Goal: Task Accomplishment & Management: Manage account settings

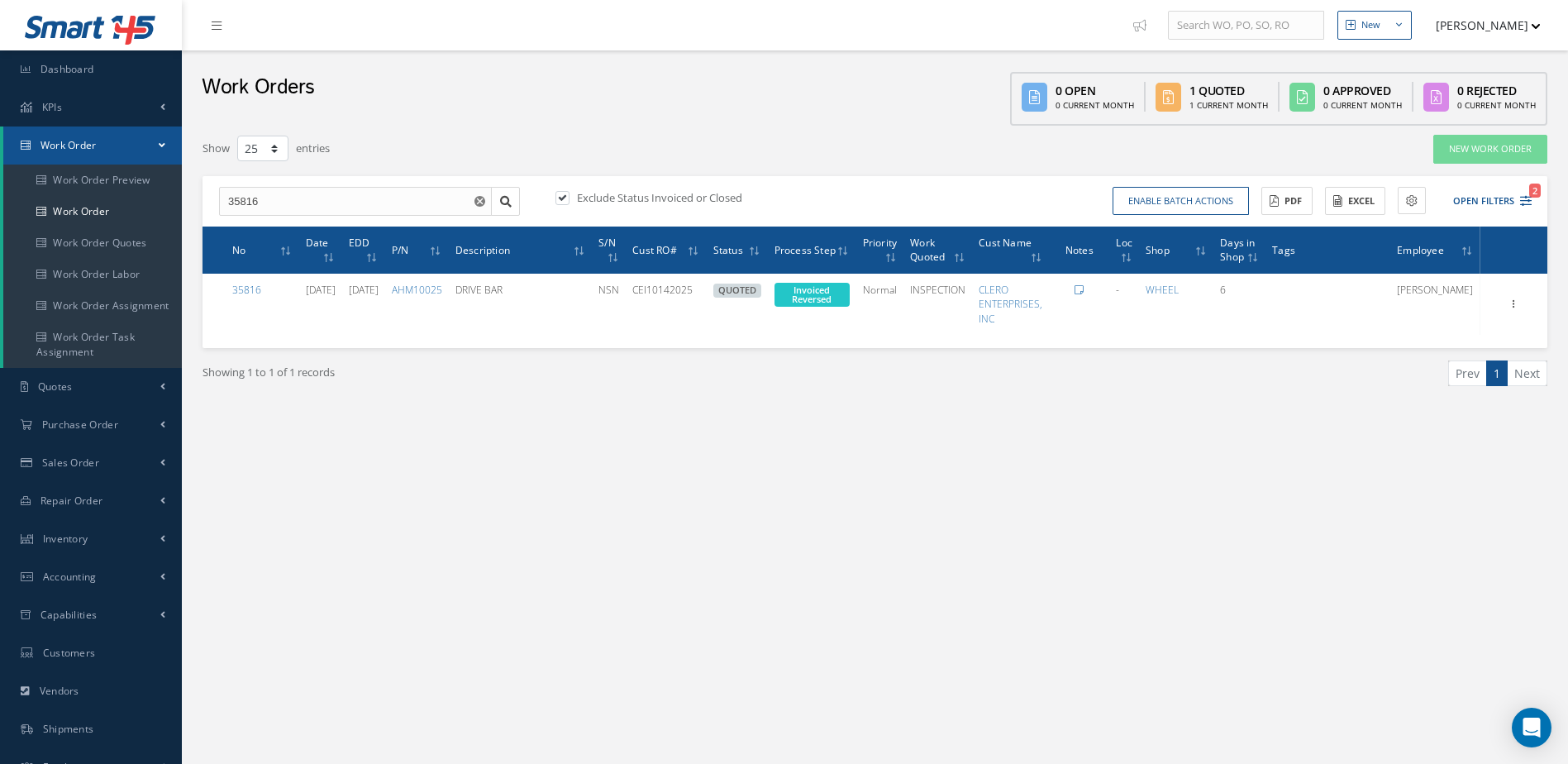
select select "25"
click at [103, 201] on link "Work Order" at bounding box center [92, 212] width 178 height 32
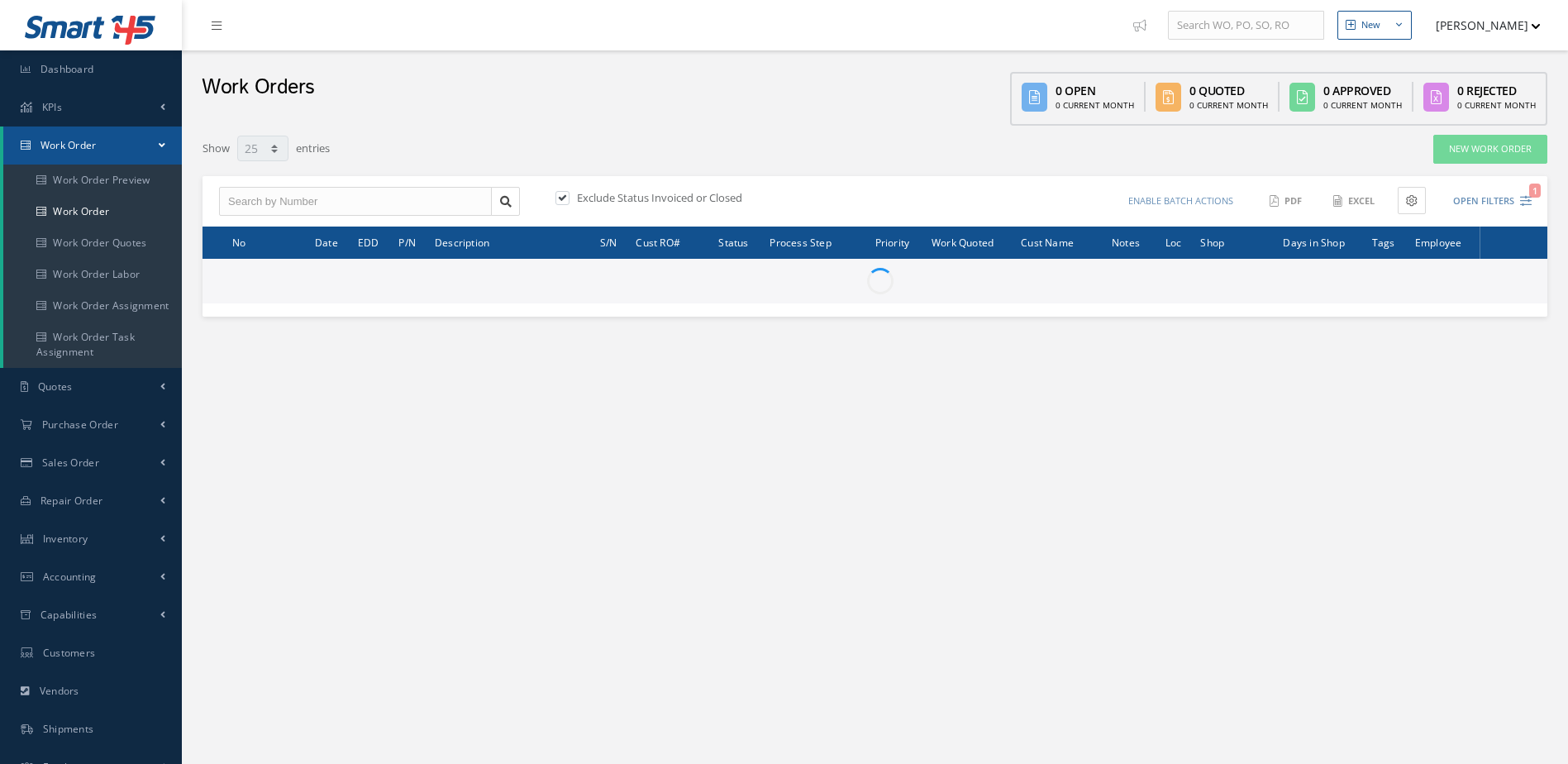
select select "25"
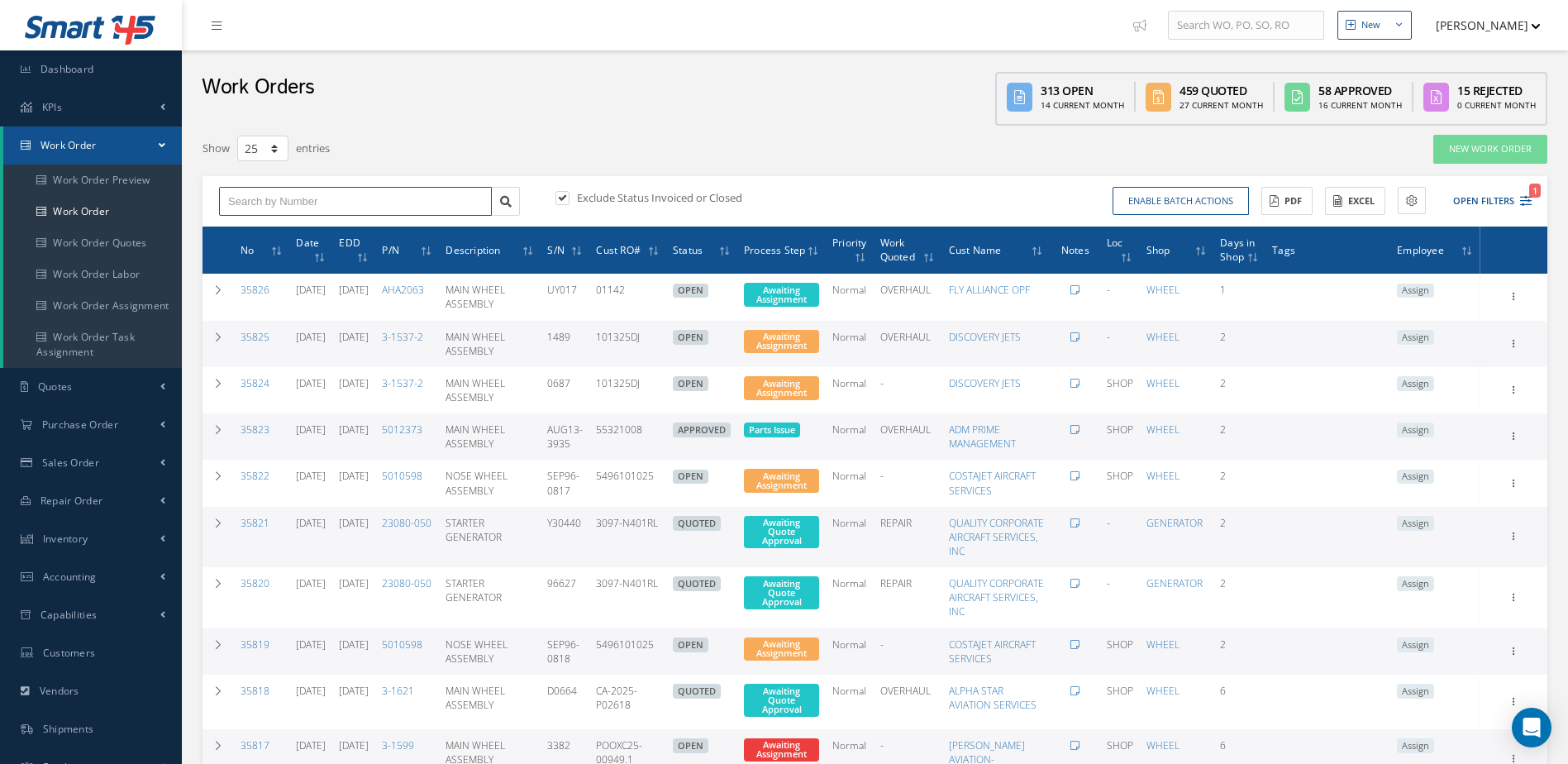
click at [328, 198] on input "text" at bounding box center [356, 201] width 273 height 30
type input "31185"
click at [327, 225] on div "31185" at bounding box center [355, 230] width 254 height 16
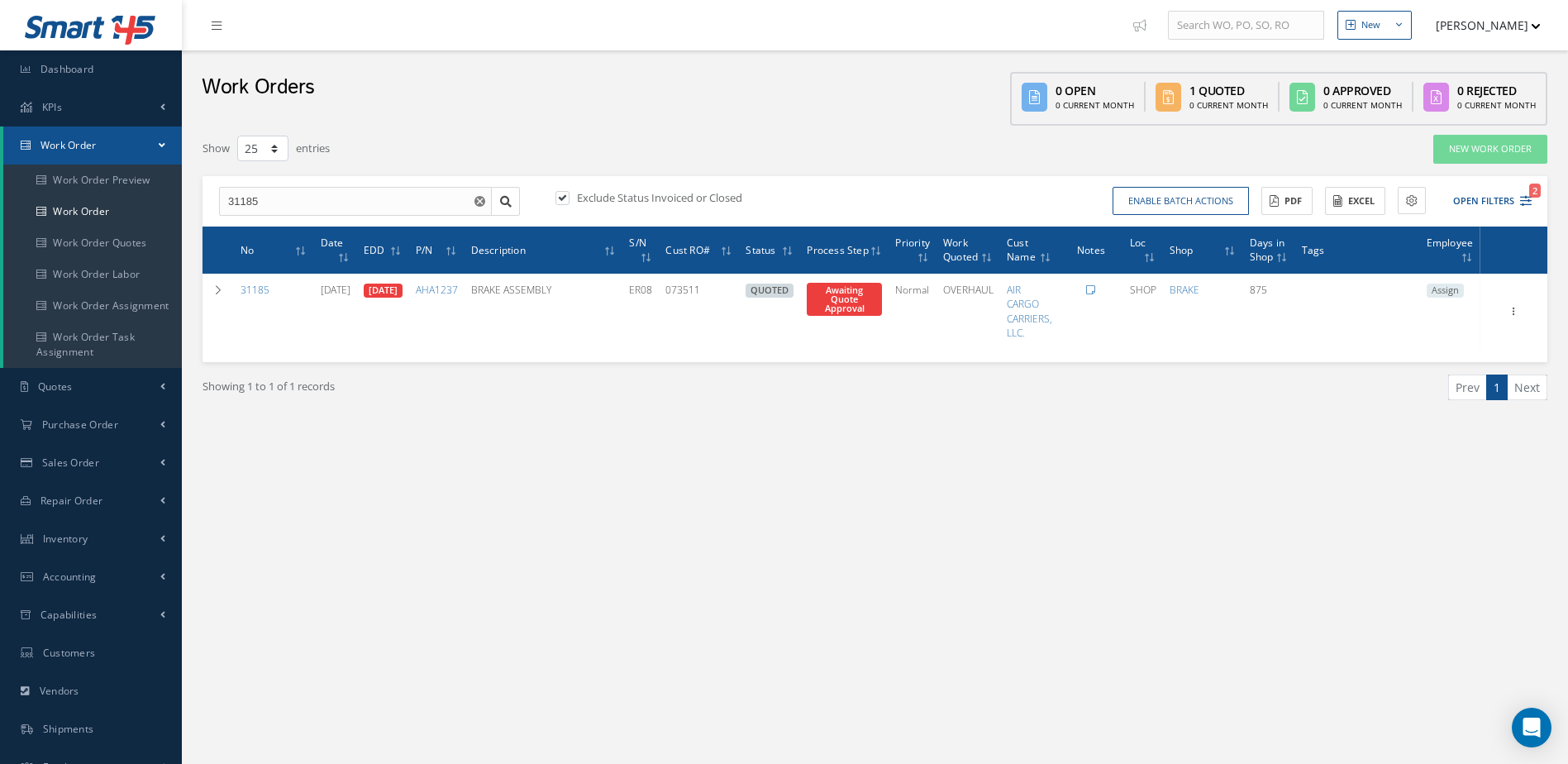
click at [1095, 295] on icon at bounding box center [1090, 290] width 9 height 10
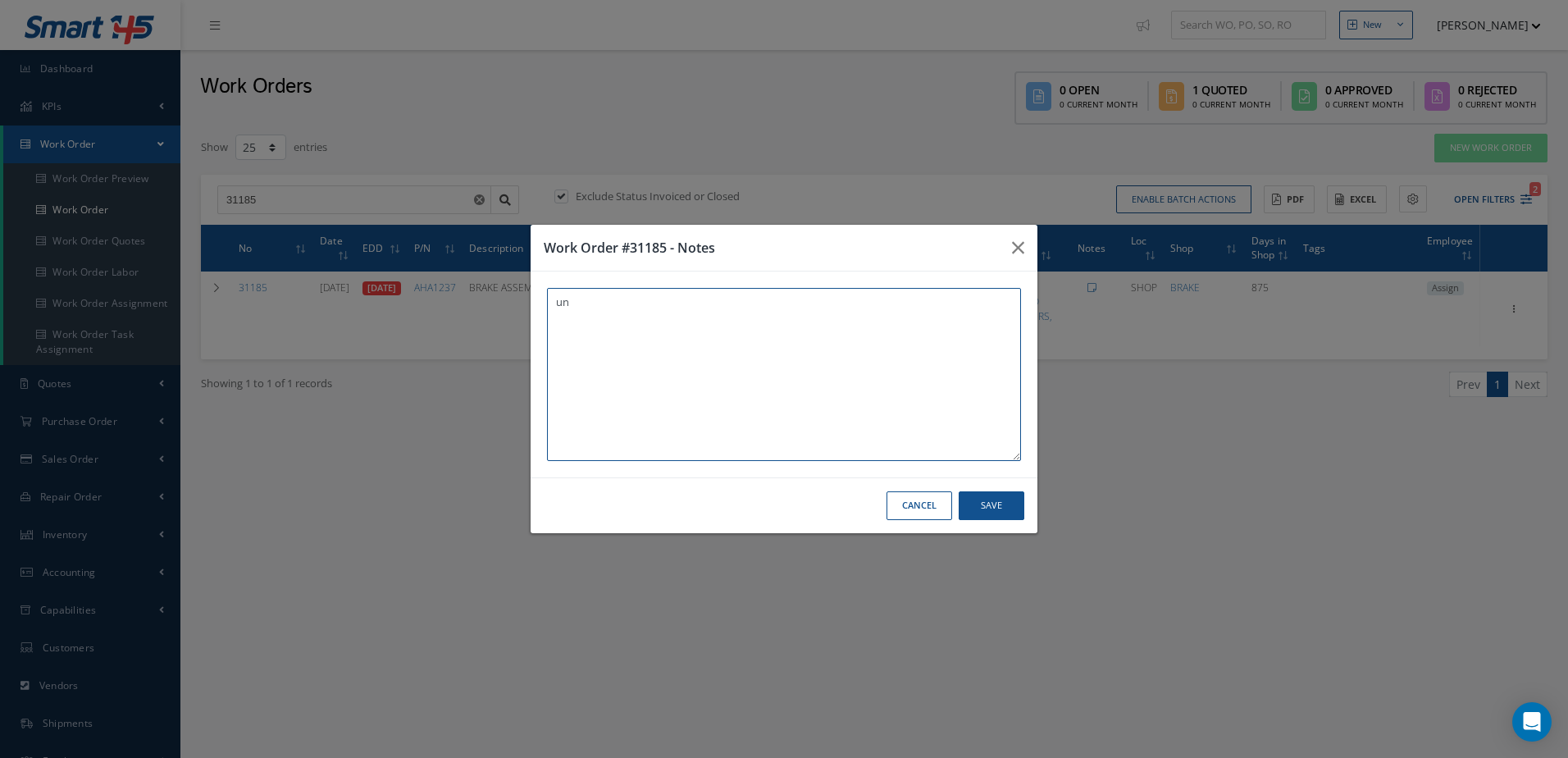
type textarea "u"
click at [914, 506] on button "Cancel" at bounding box center [919, 506] width 65 height 29
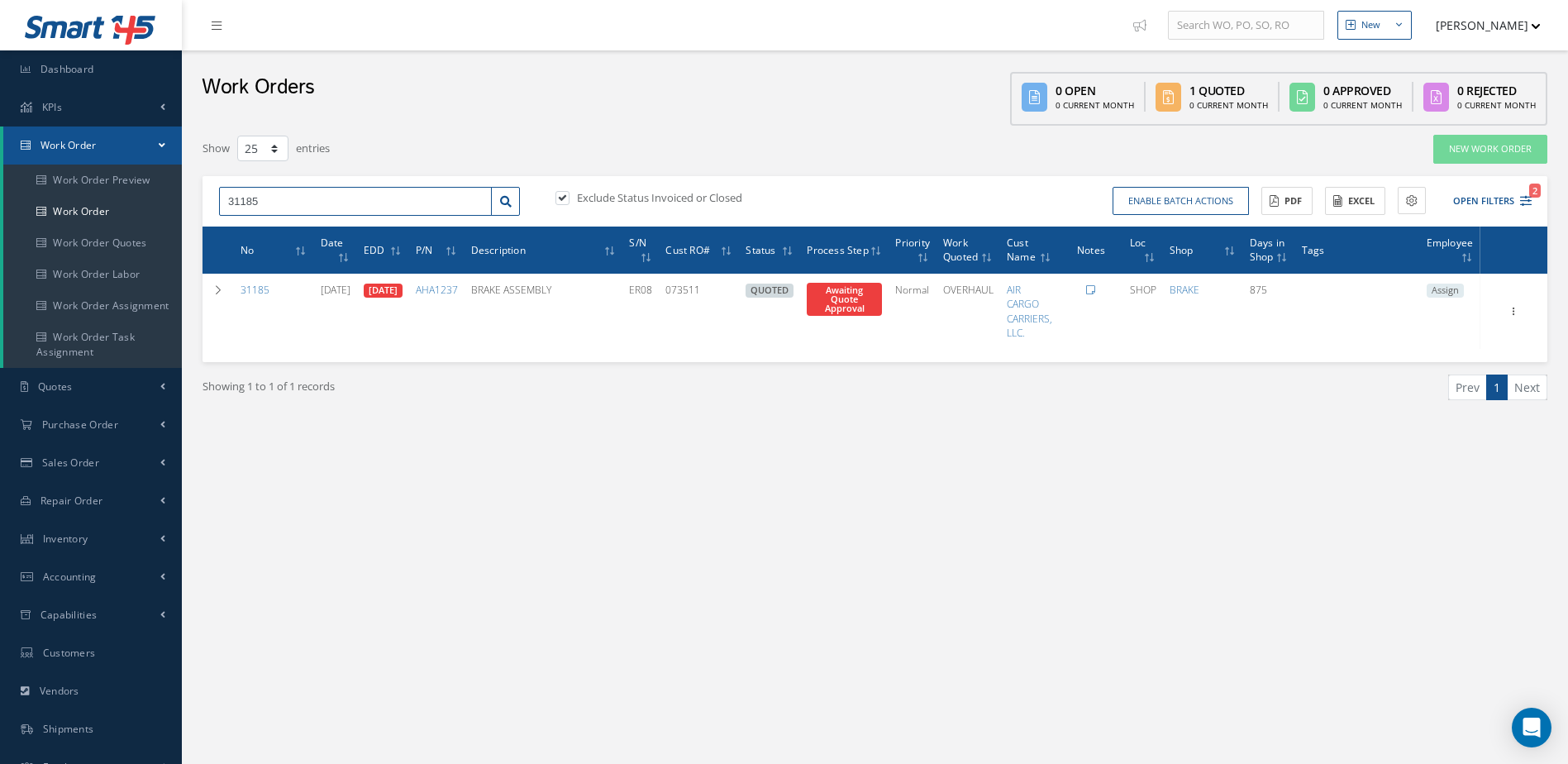
click at [302, 204] on input "31185" at bounding box center [356, 201] width 273 height 30
type input "3"
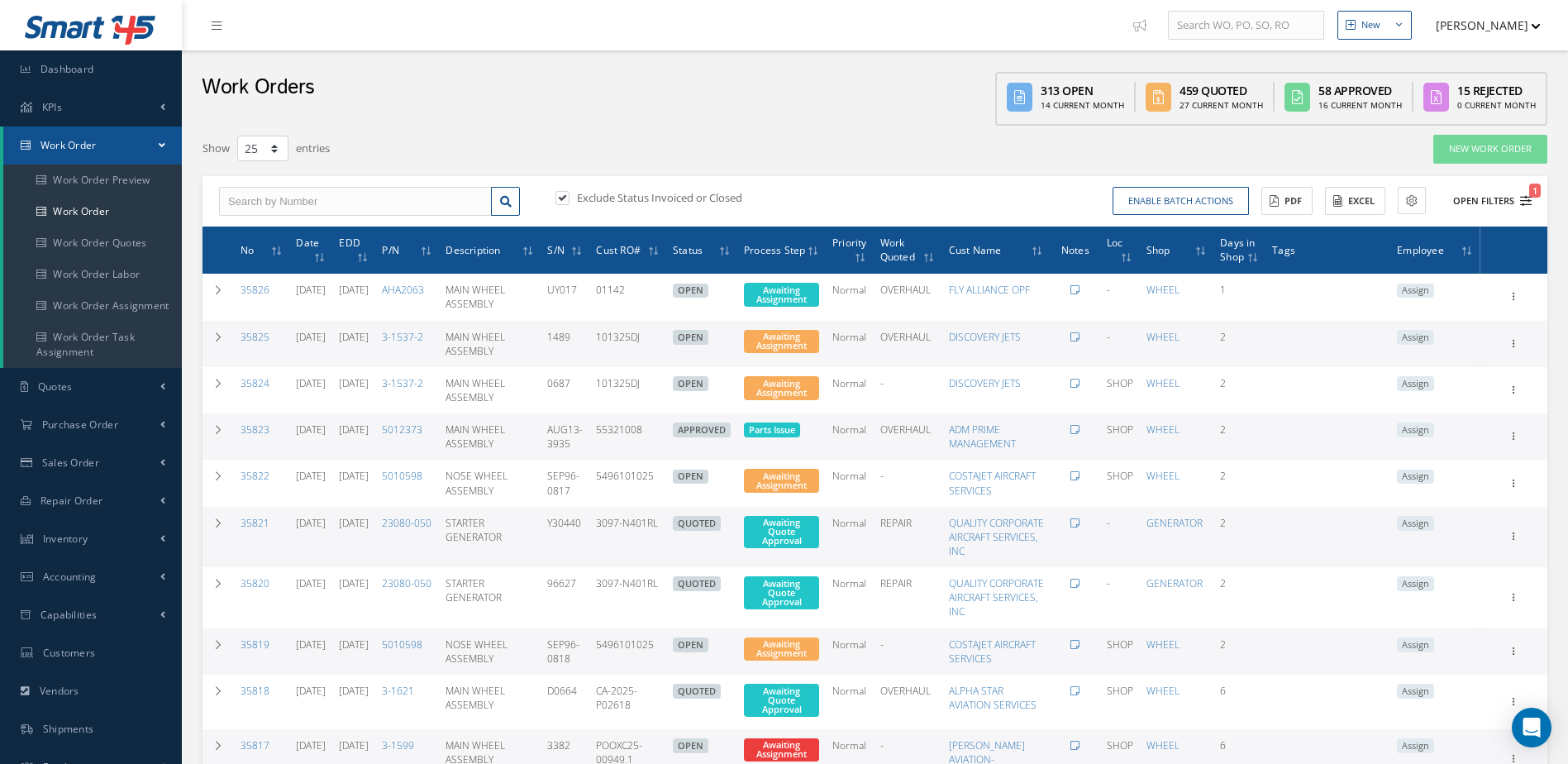
click at [1525, 201] on icon "1" at bounding box center [1526, 201] width 12 height 12
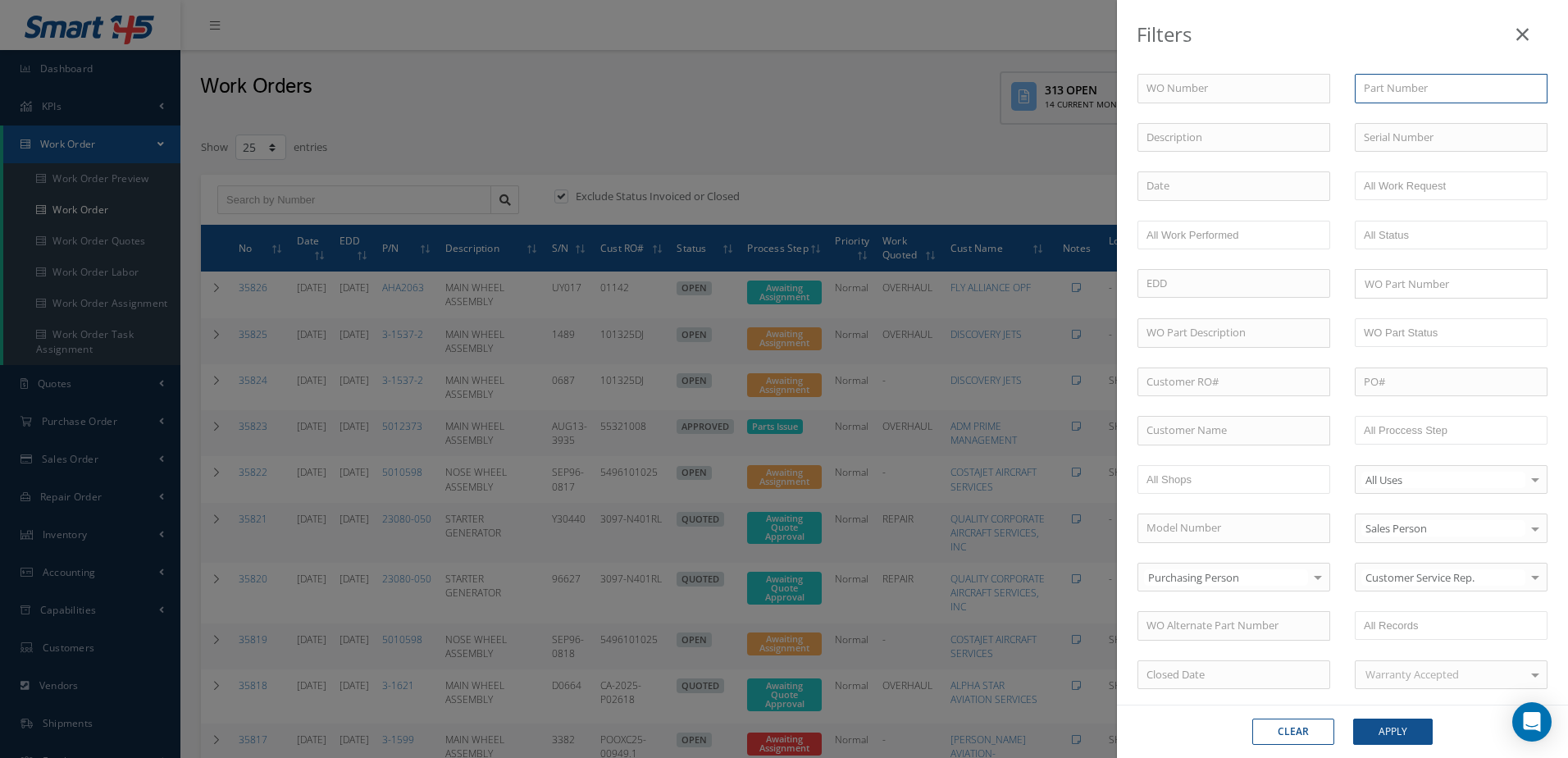
click at [1369, 91] on input "text" at bounding box center [1451, 88] width 193 height 30
type input "aha1501"
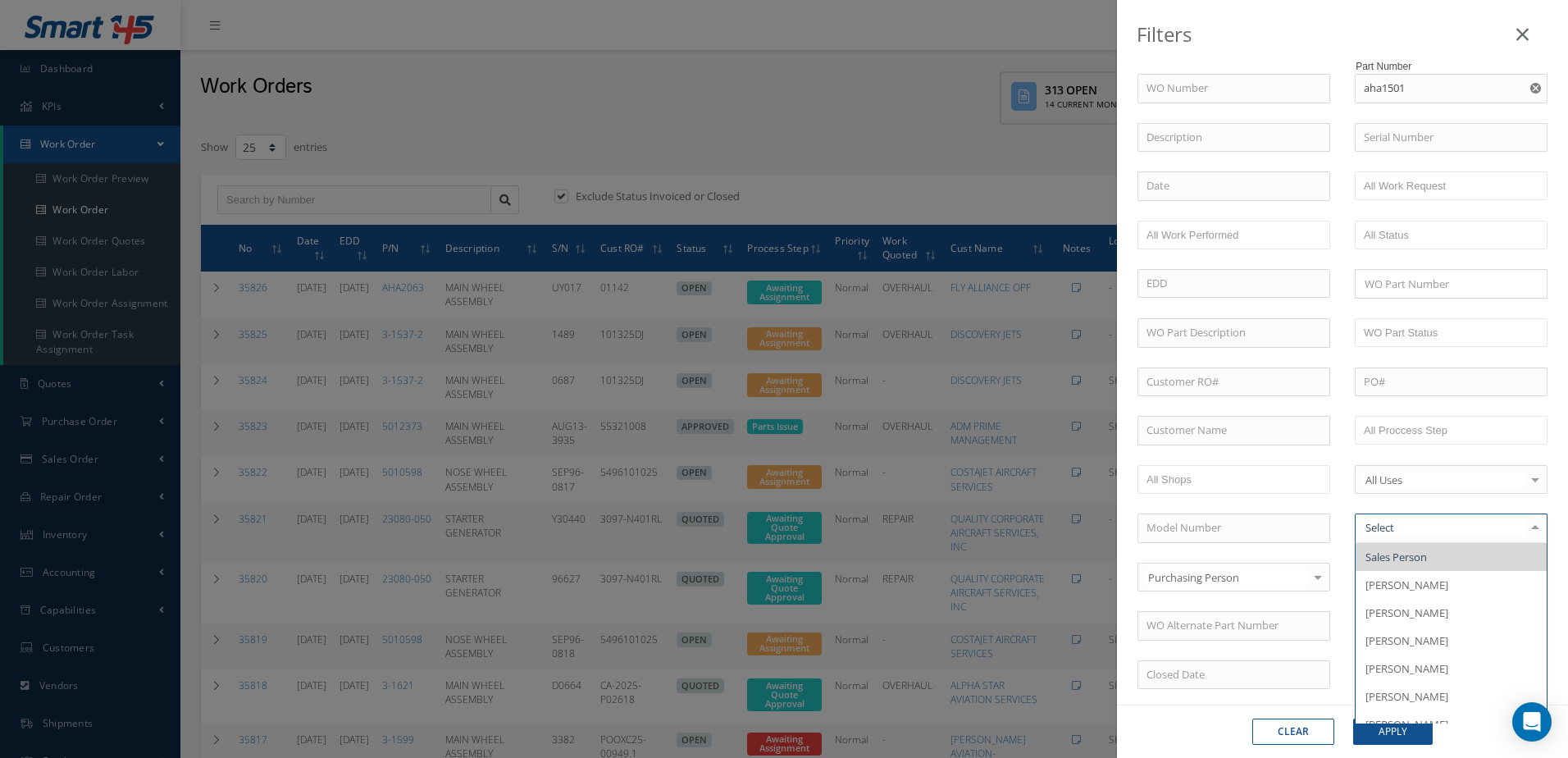
click at [1493, 519] on div at bounding box center [1451, 528] width 193 height 30
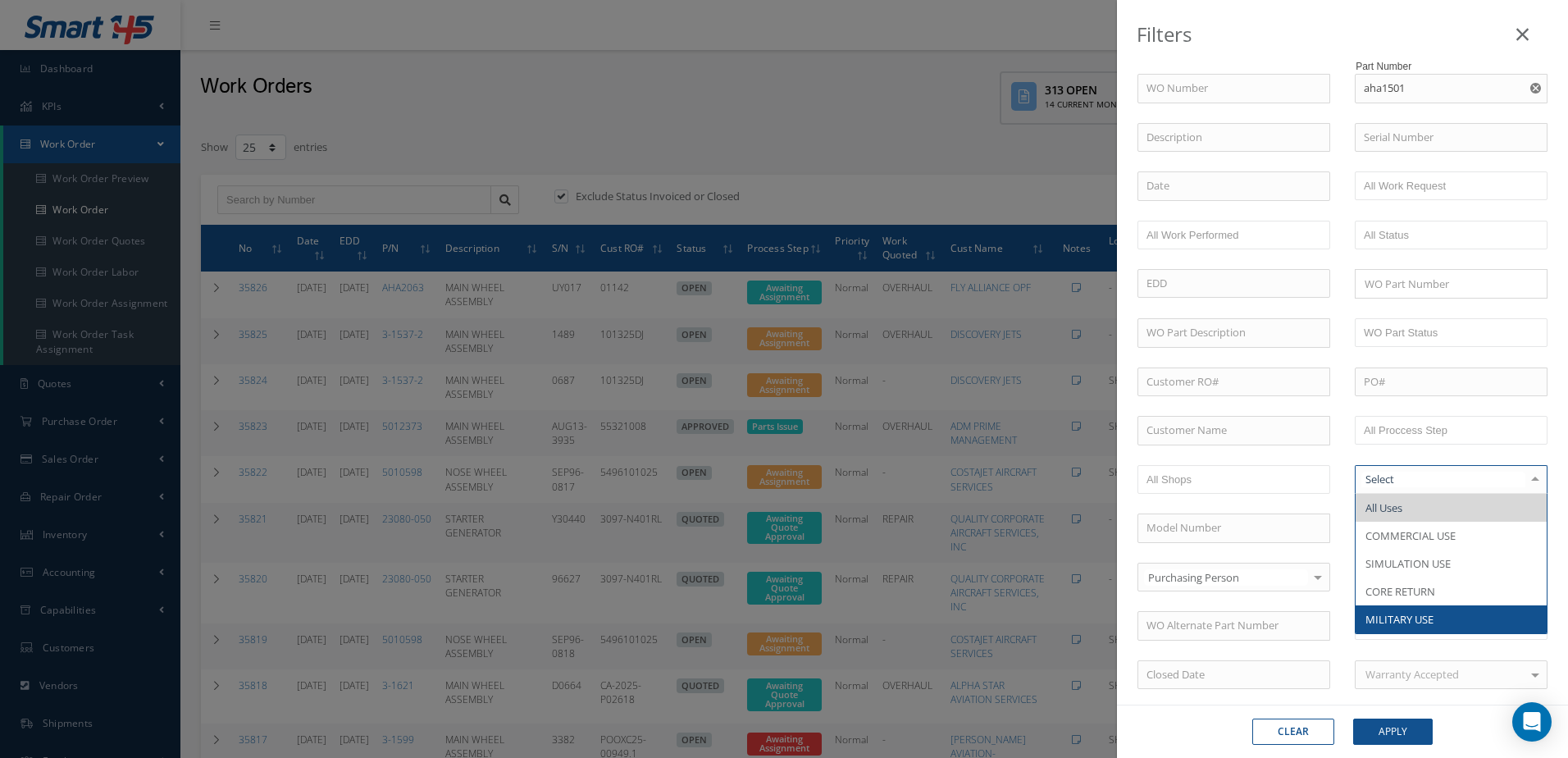
click at [1539, 655] on div "WO Number Part Number aha1501 AHA1501 Description Serial Number B.E.R BALANCE B…" at bounding box center [1342, 559] width 434 height 971
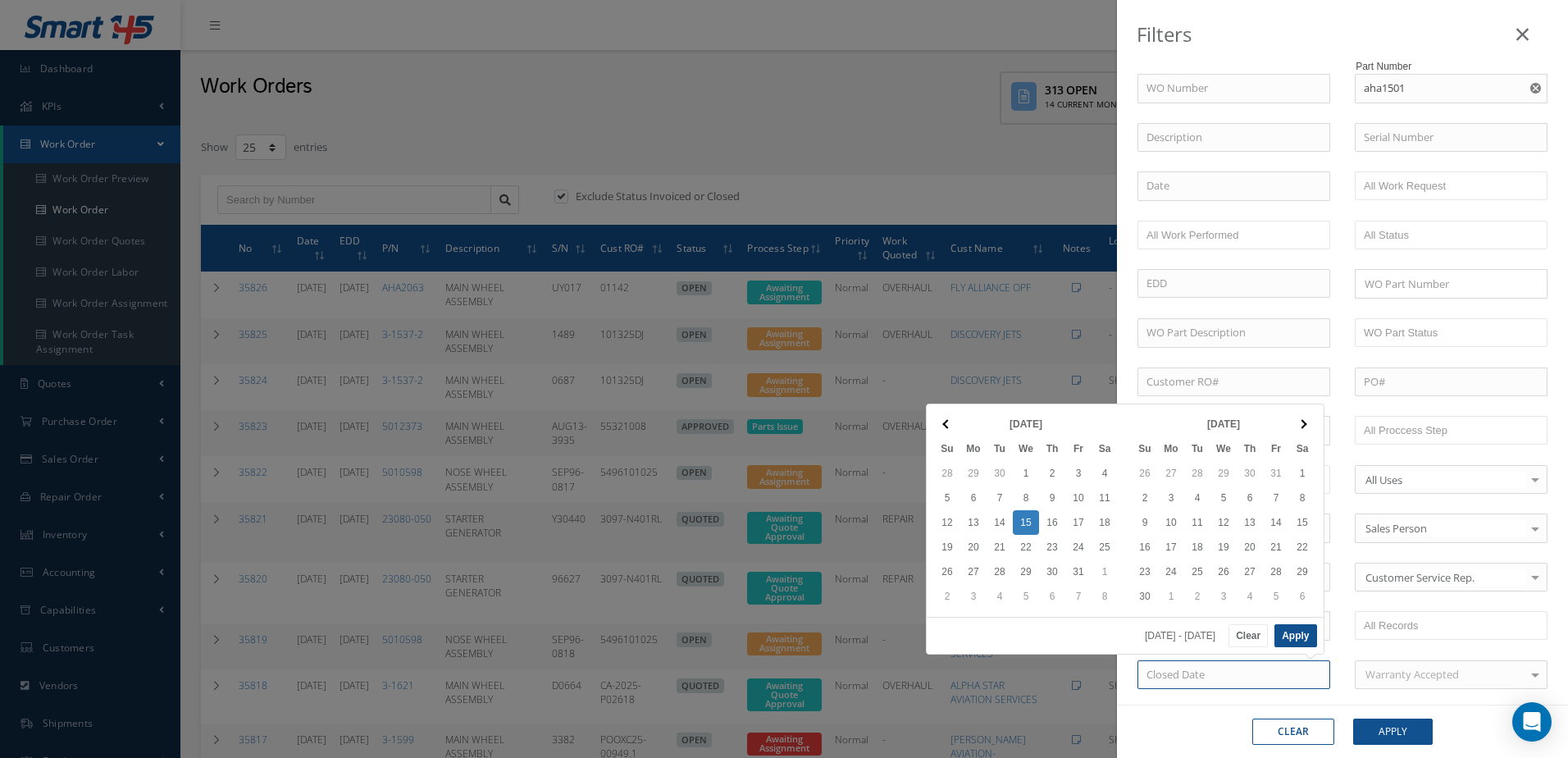
click at [1300, 673] on input at bounding box center [1234, 675] width 193 height 30
click at [1050, 154] on div "Filters WO Number Part Number aha1501 AHA1501 Description Serial Number B.E.R B…" at bounding box center [784, 379] width 1568 height 758
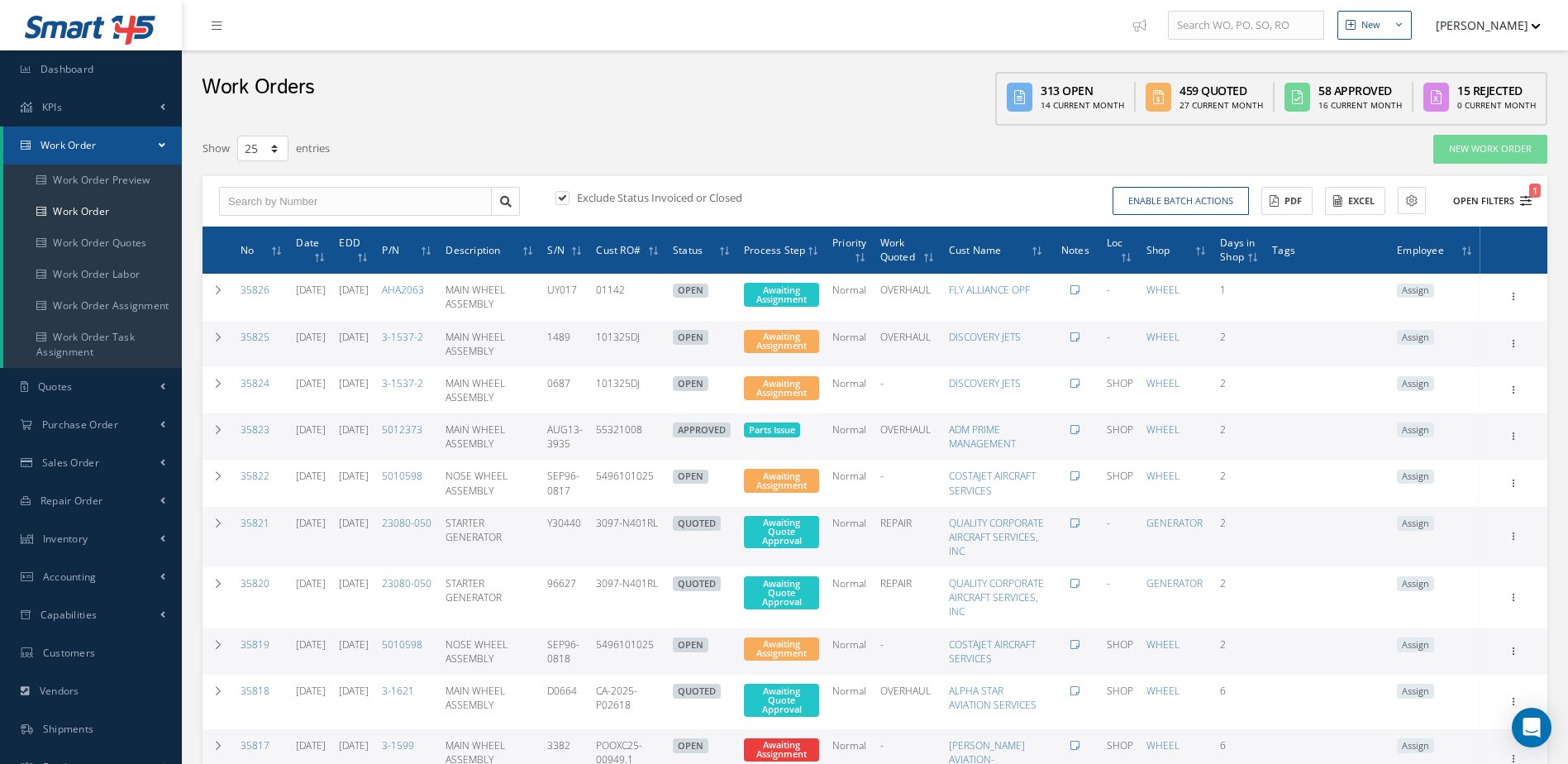
click at [1530, 199] on icon "1" at bounding box center [1526, 201] width 12 height 12
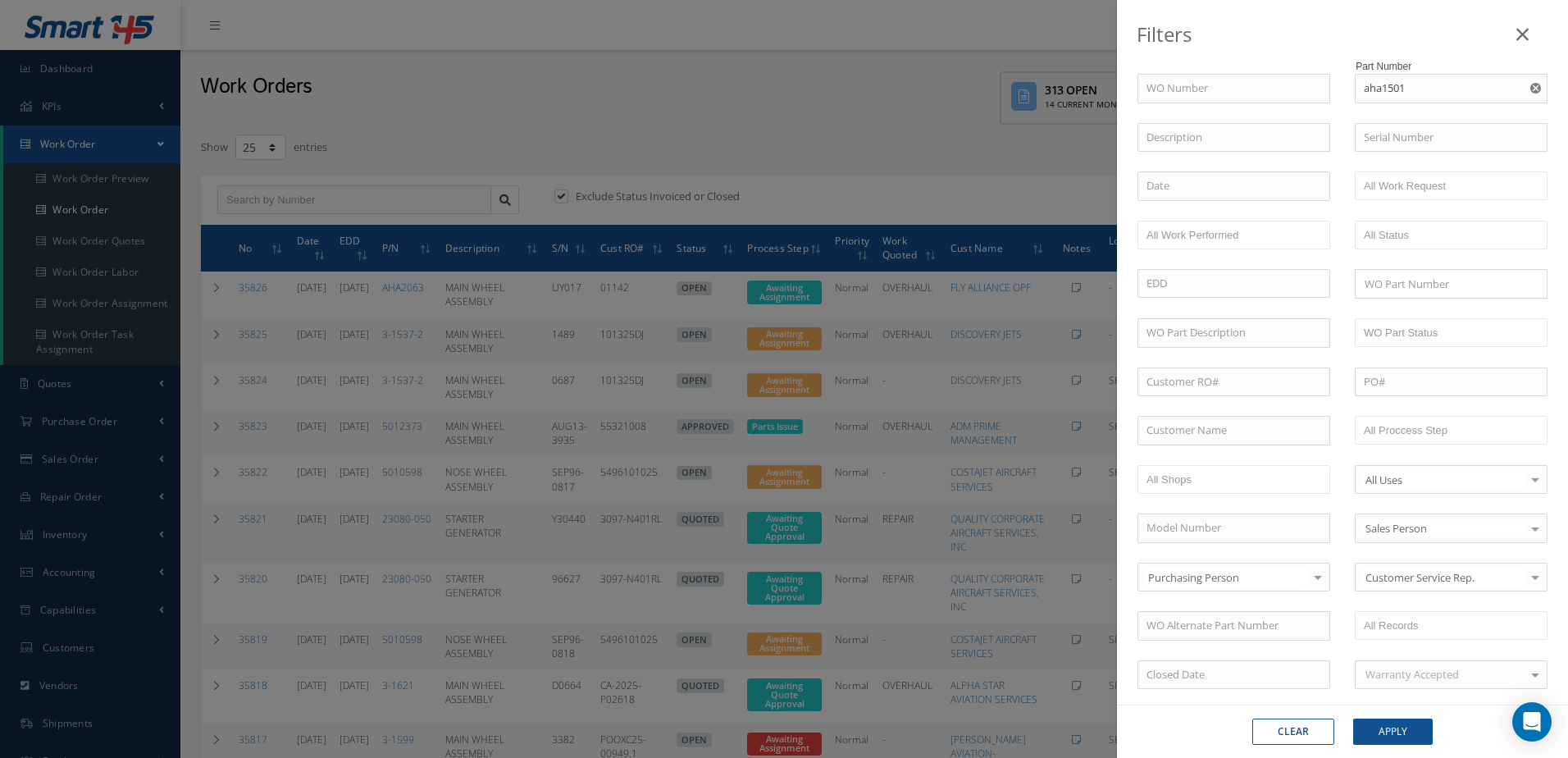
click at [1455, 249] on div "WO Number Part Number aha1501 AHA1501 Description Serial Number B.E.R BALANCE B…" at bounding box center [1342, 559] width 434 height 971
click at [1454, 238] on ul at bounding box center [1451, 235] width 193 height 29
click at [1401, 728] on button "Apply" at bounding box center [1393, 732] width 80 height 26
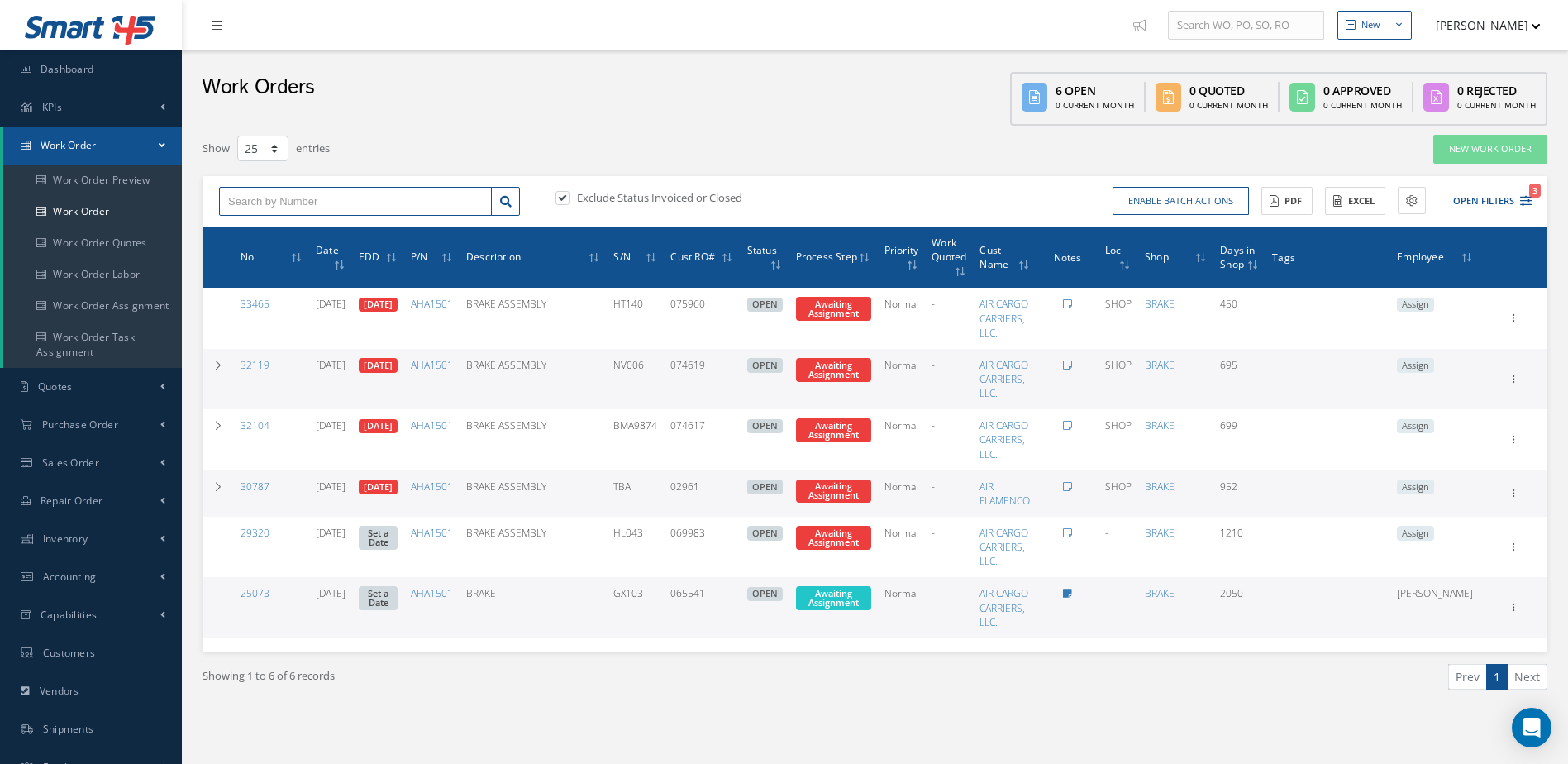
click at [369, 196] on input "text" at bounding box center [356, 201] width 273 height 30
type input "3"
click at [1527, 676] on li "Next" at bounding box center [1527, 677] width 39 height 26
click at [1522, 200] on icon "3" at bounding box center [1526, 201] width 12 height 12
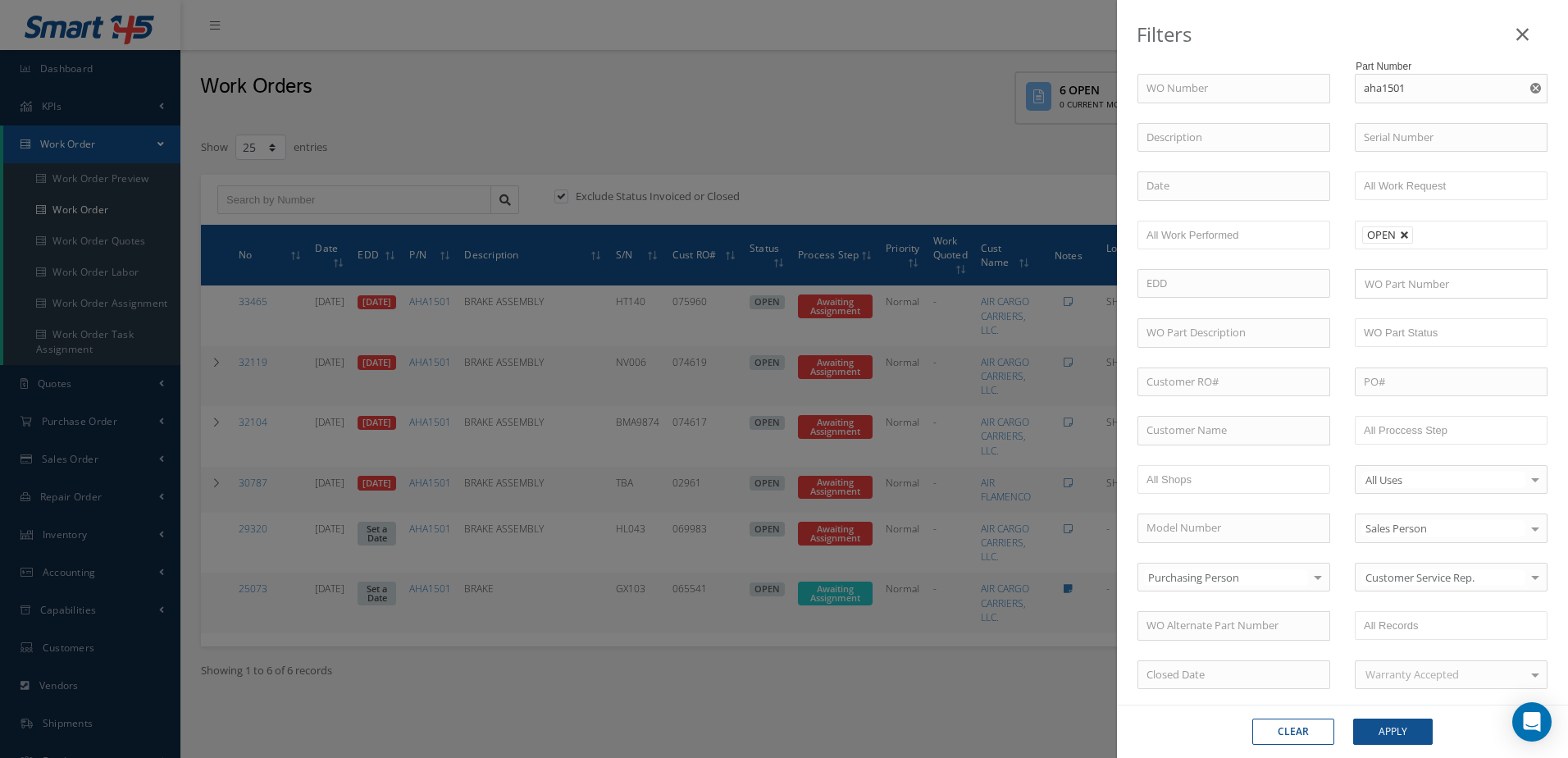
click at [1402, 230] on link at bounding box center [1405, 235] width 10 height 10
type input "All Status"
click at [1520, 29] on icon at bounding box center [1522, 34] width 13 height 19
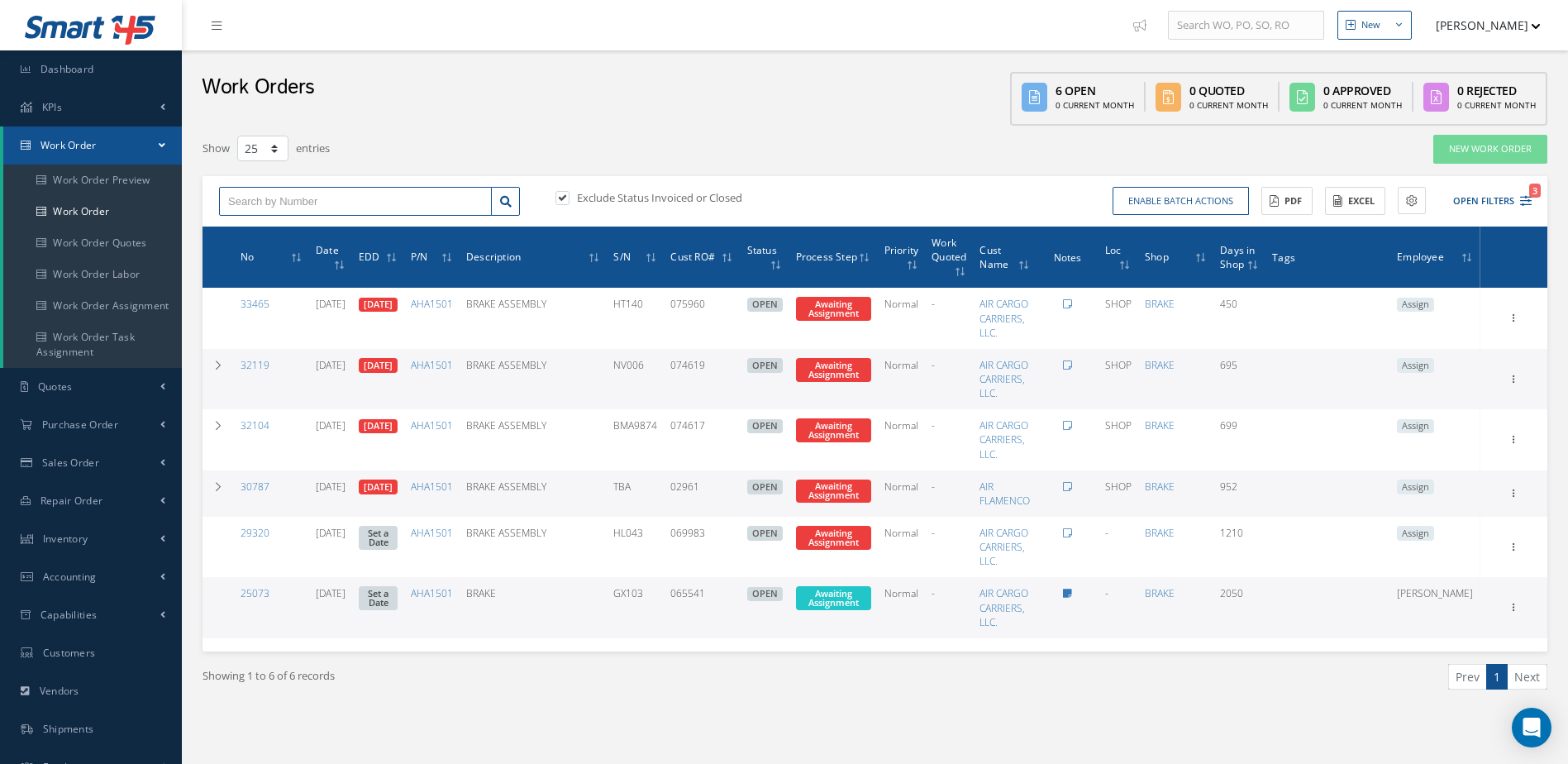
click at [425, 199] on input "text" at bounding box center [356, 201] width 273 height 30
click at [88, 202] on link "Work Order" at bounding box center [92, 212] width 178 height 32
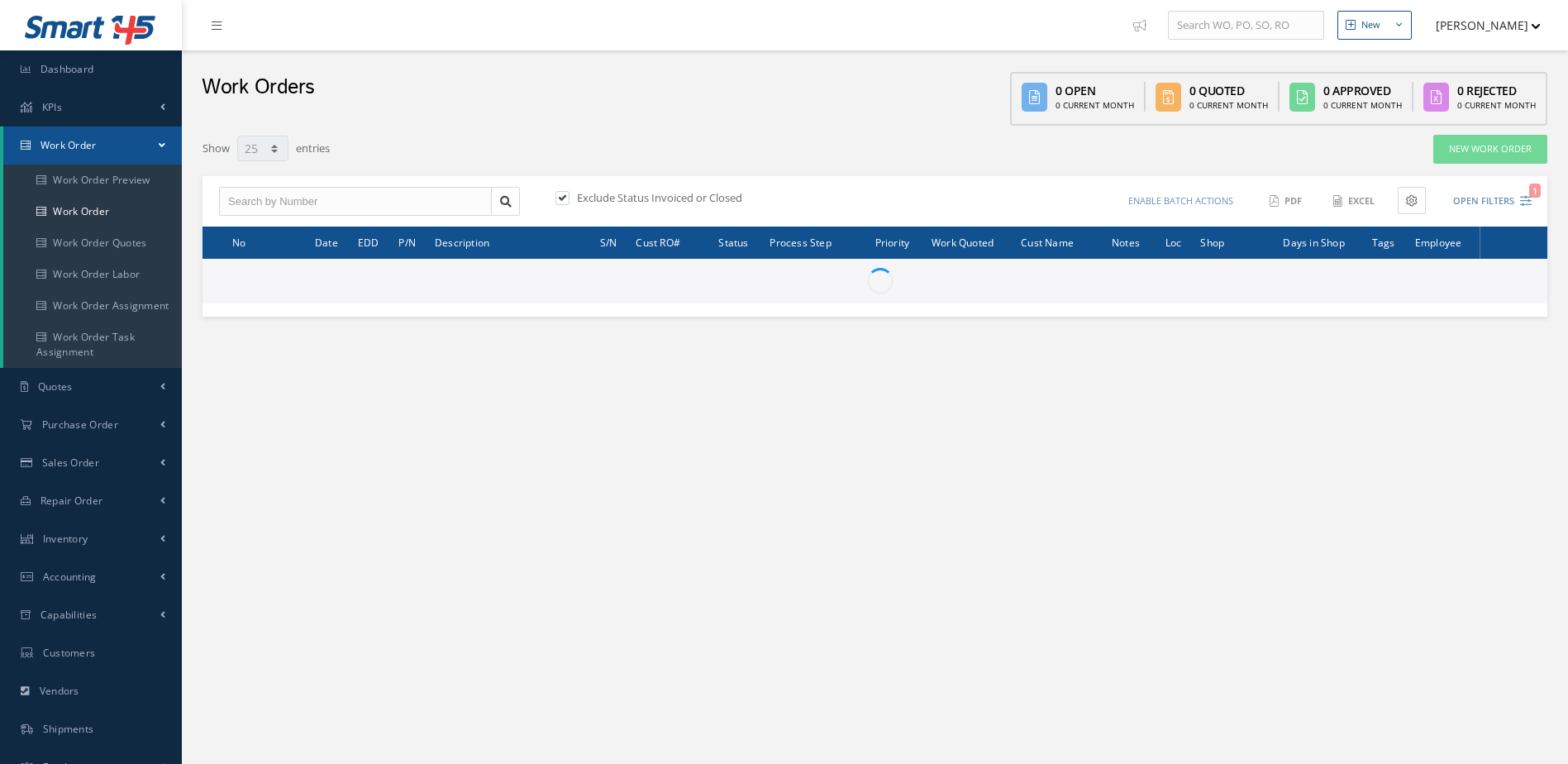
select select "25"
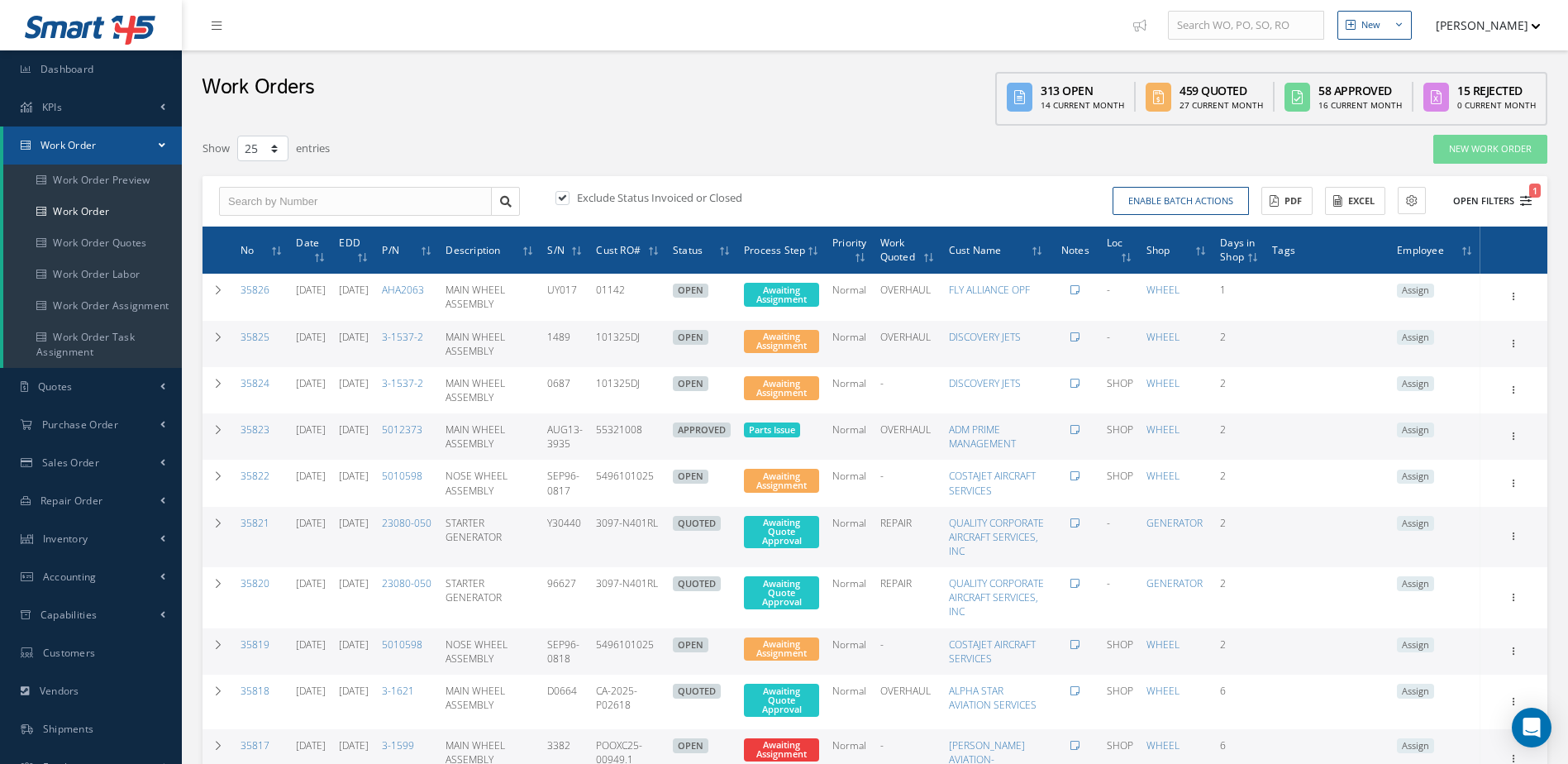
click at [1526, 201] on icon "1" at bounding box center [1526, 201] width 12 height 12
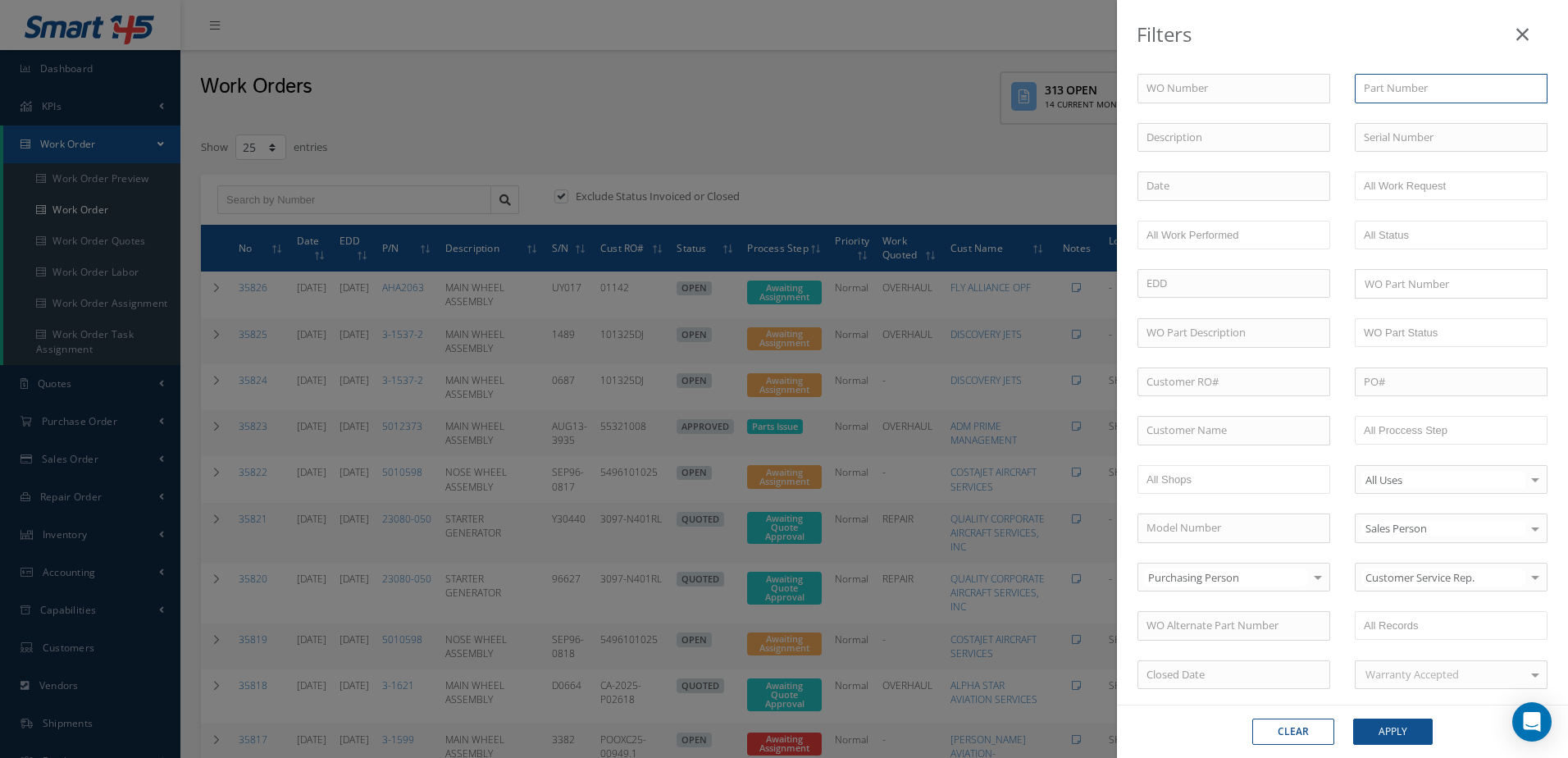
click at [1428, 91] on input "text" at bounding box center [1451, 88] width 193 height 30
type input "aha1501"
click at [1376, 728] on button "Apply" at bounding box center [1393, 732] width 80 height 26
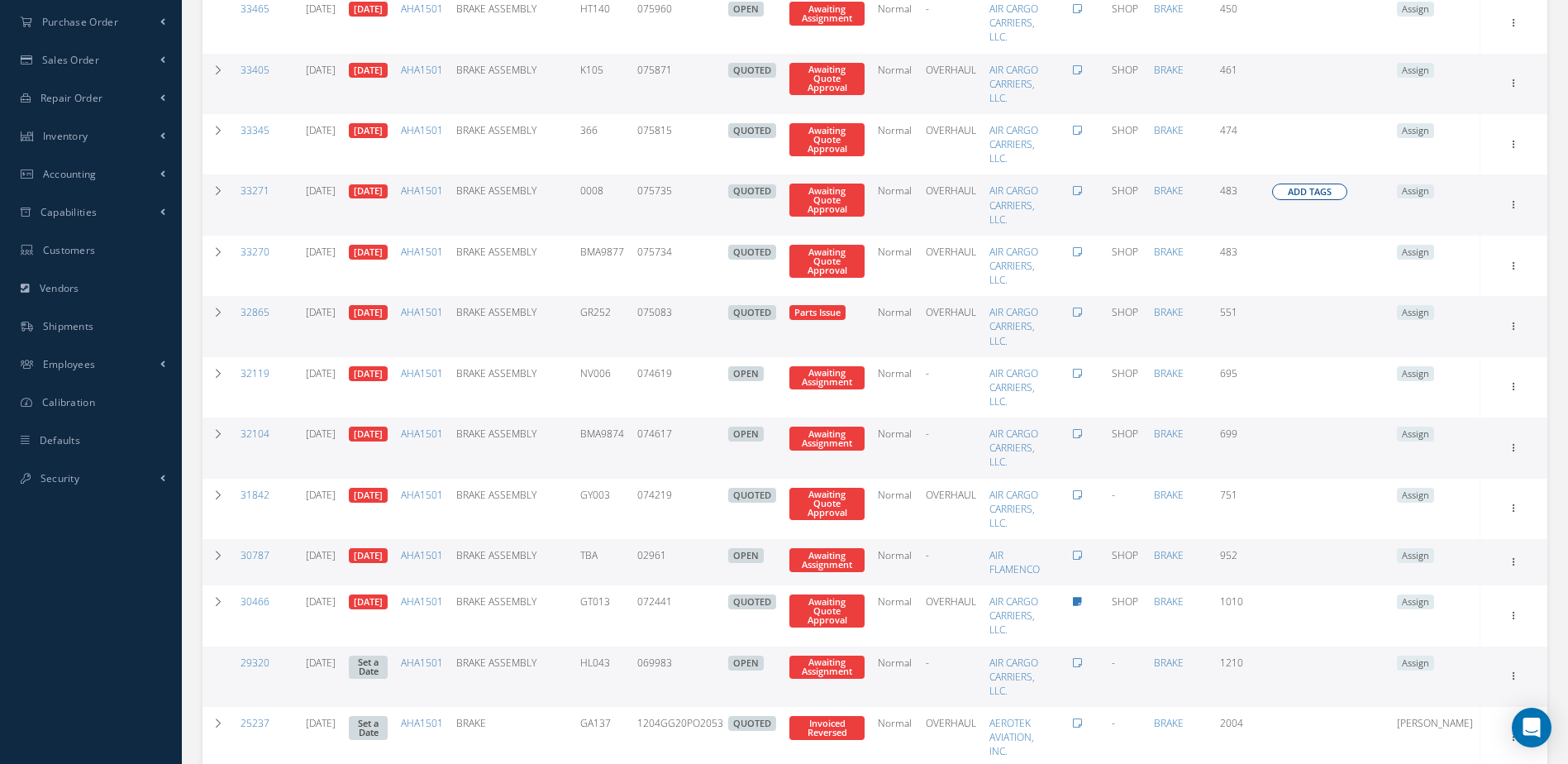
scroll to position [496, 0]
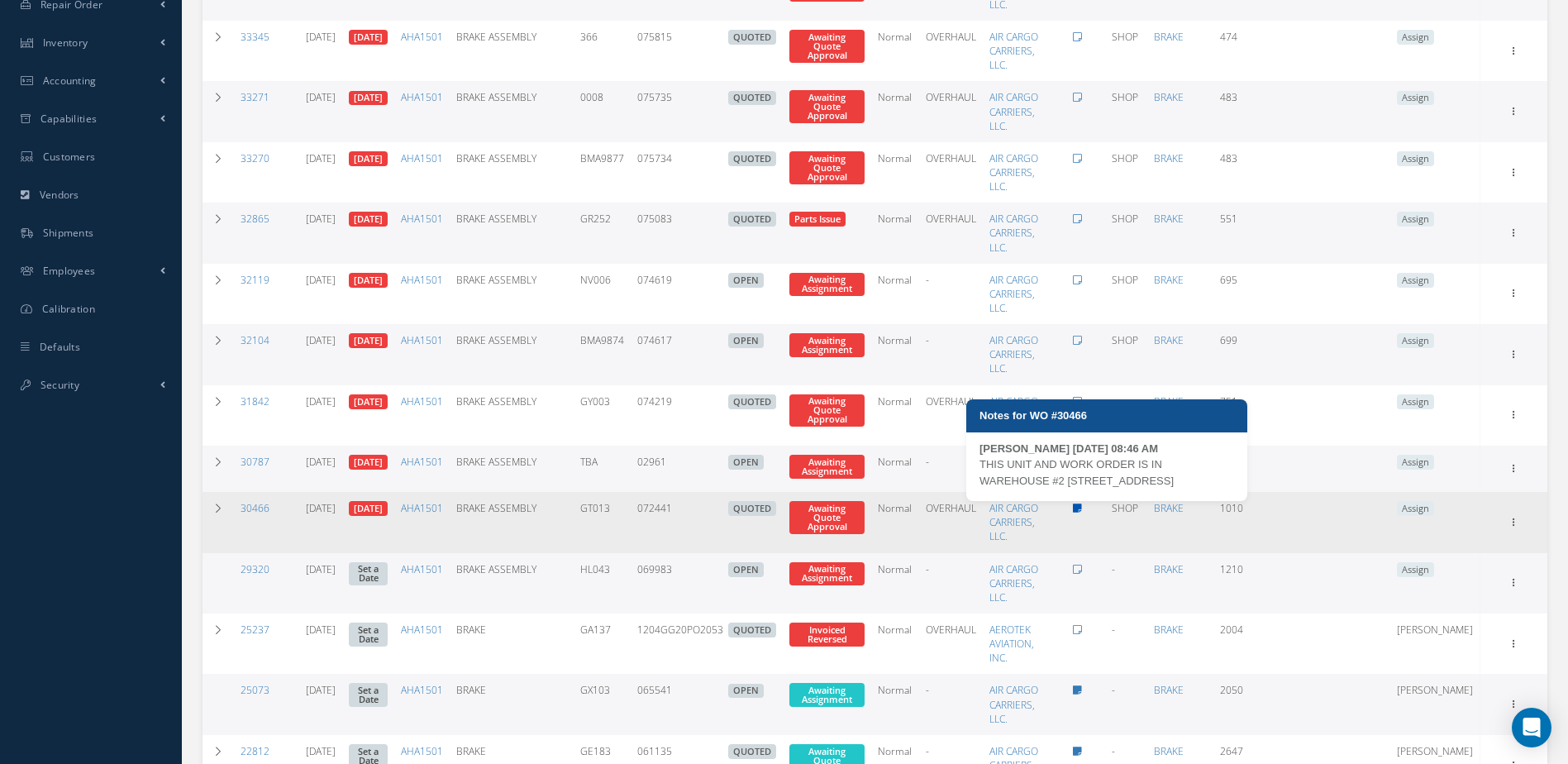
click at [1082, 508] on icon at bounding box center [1077, 509] width 9 height 10
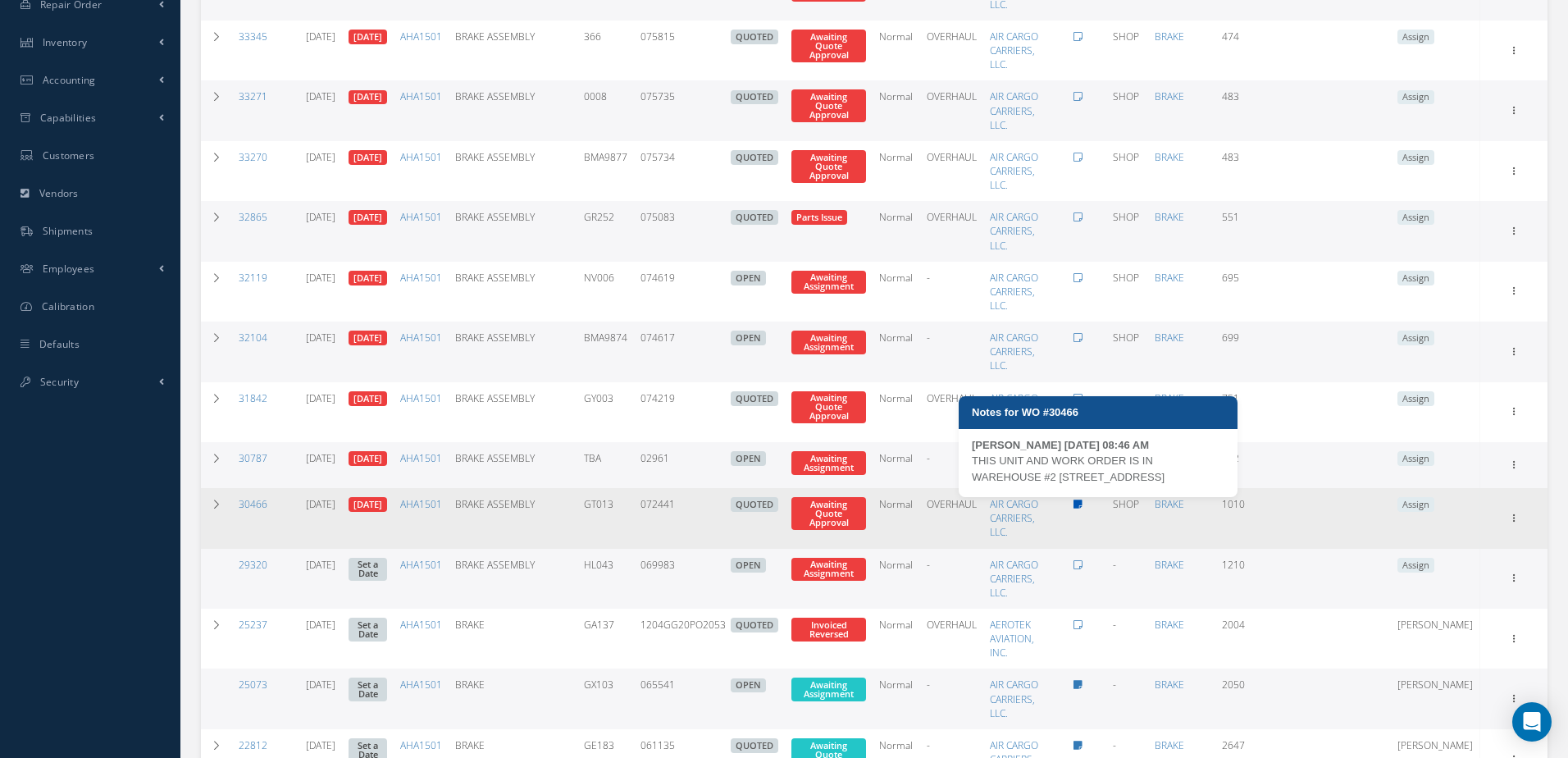
type textarea "THIS UNIT AND WORK ORDER IS IN WAREHOUSE #2 [STREET_ADDRESS] -- [PERSON_NAME] […"
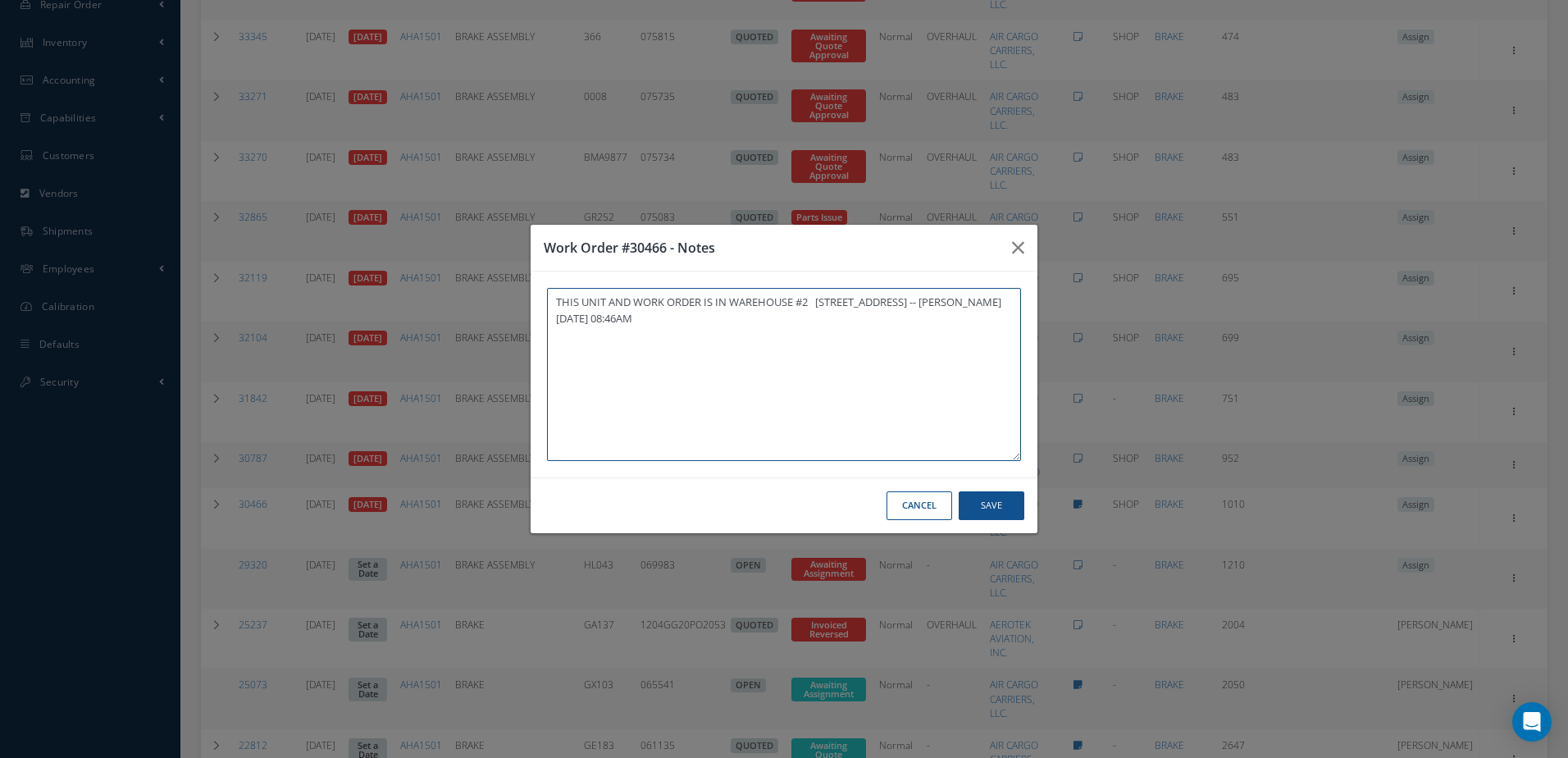
drag, startPoint x: 554, startPoint y: 306, endPoint x: 602, endPoint y: 315, distance: 48.8
click at [602, 315] on textarea "THIS UNIT AND WORK ORDER IS IN WAREHOUSE #2 [STREET_ADDRESS] -- [PERSON_NAME] […" at bounding box center [784, 374] width 474 height 173
click at [561, 302] on textarea "THIS UNIT AND WORK ORDER IS IN WAREHOUSE #2 [STREET_ADDRESS] -- [PERSON_NAME] […" at bounding box center [784, 374] width 474 height 173
drag, startPoint x: 549, startPoint y: 296, endPoint x: 913, endPoint y: 304, distance: 364.1
click at [913, 304] on textarea "THIS UNIT AND WORK ORDER IS IN WAREHOUSE #2 [STREET_ADDRESS] -- [PERSON_NAME] […" at bounding box center [784, 374] width 474 height 173
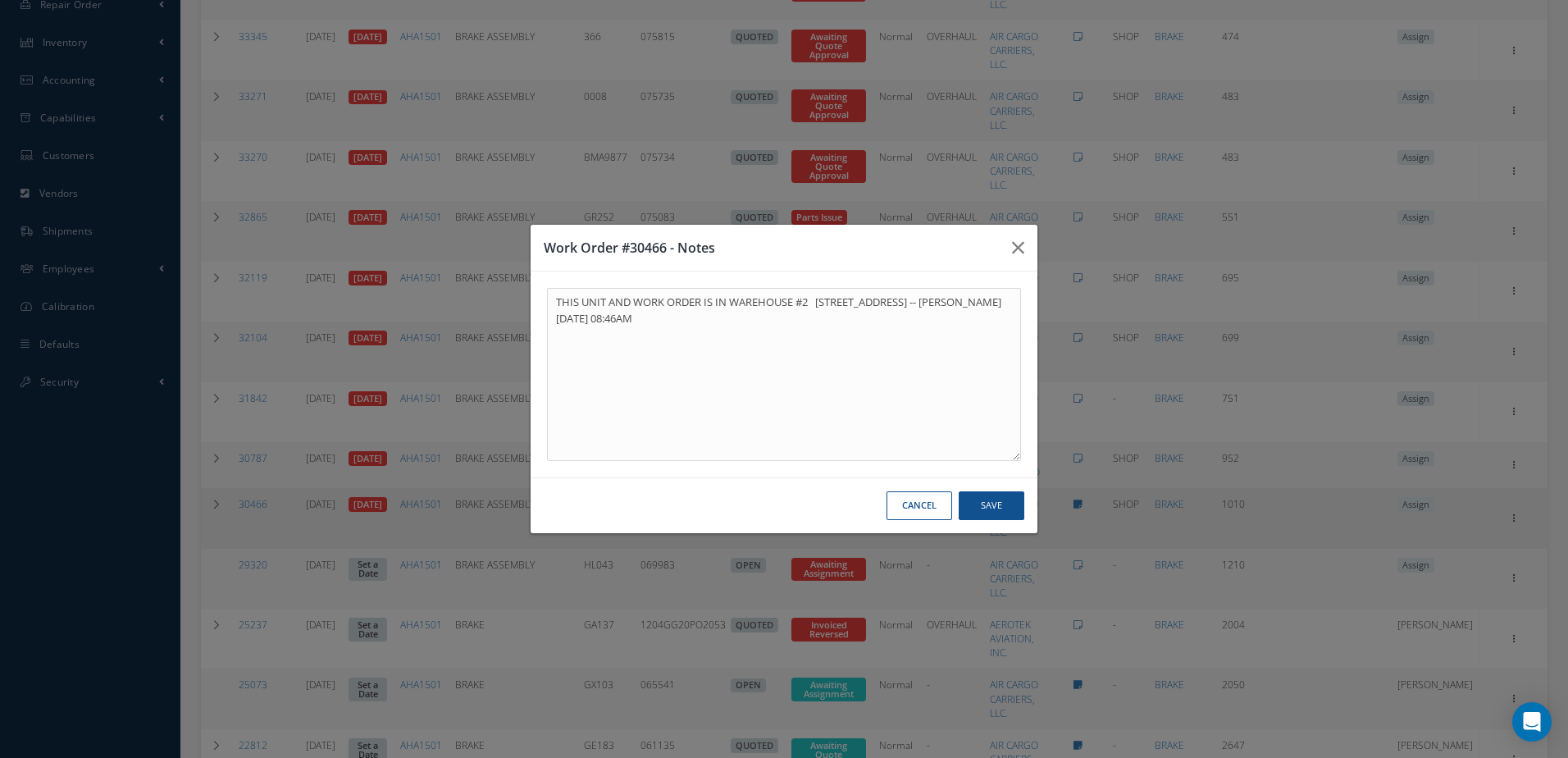
click at [927, 512] on button "Cancel" at bounding box center [919, 506] width 65 height 29
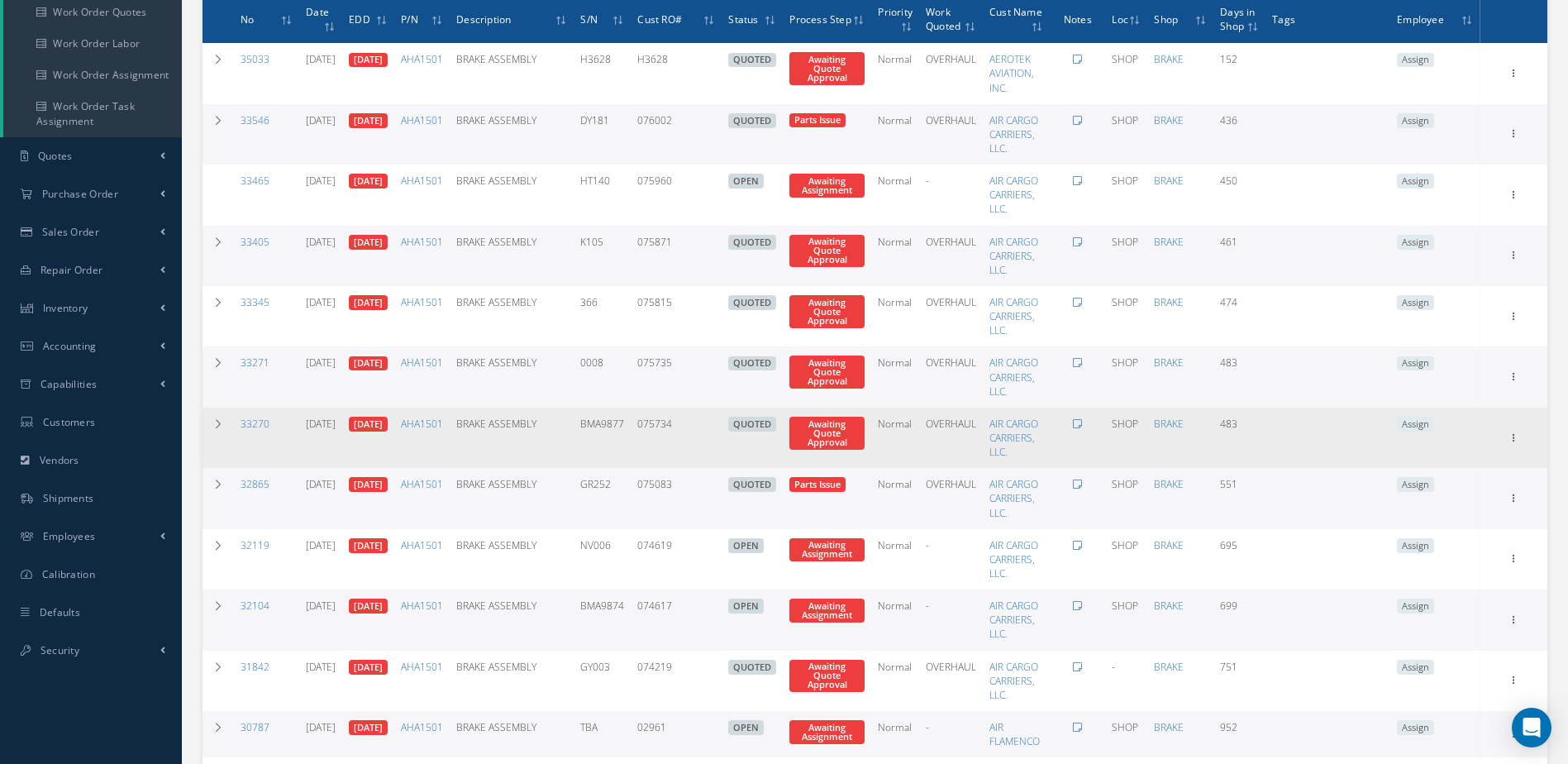
scroll to position [148, 0]
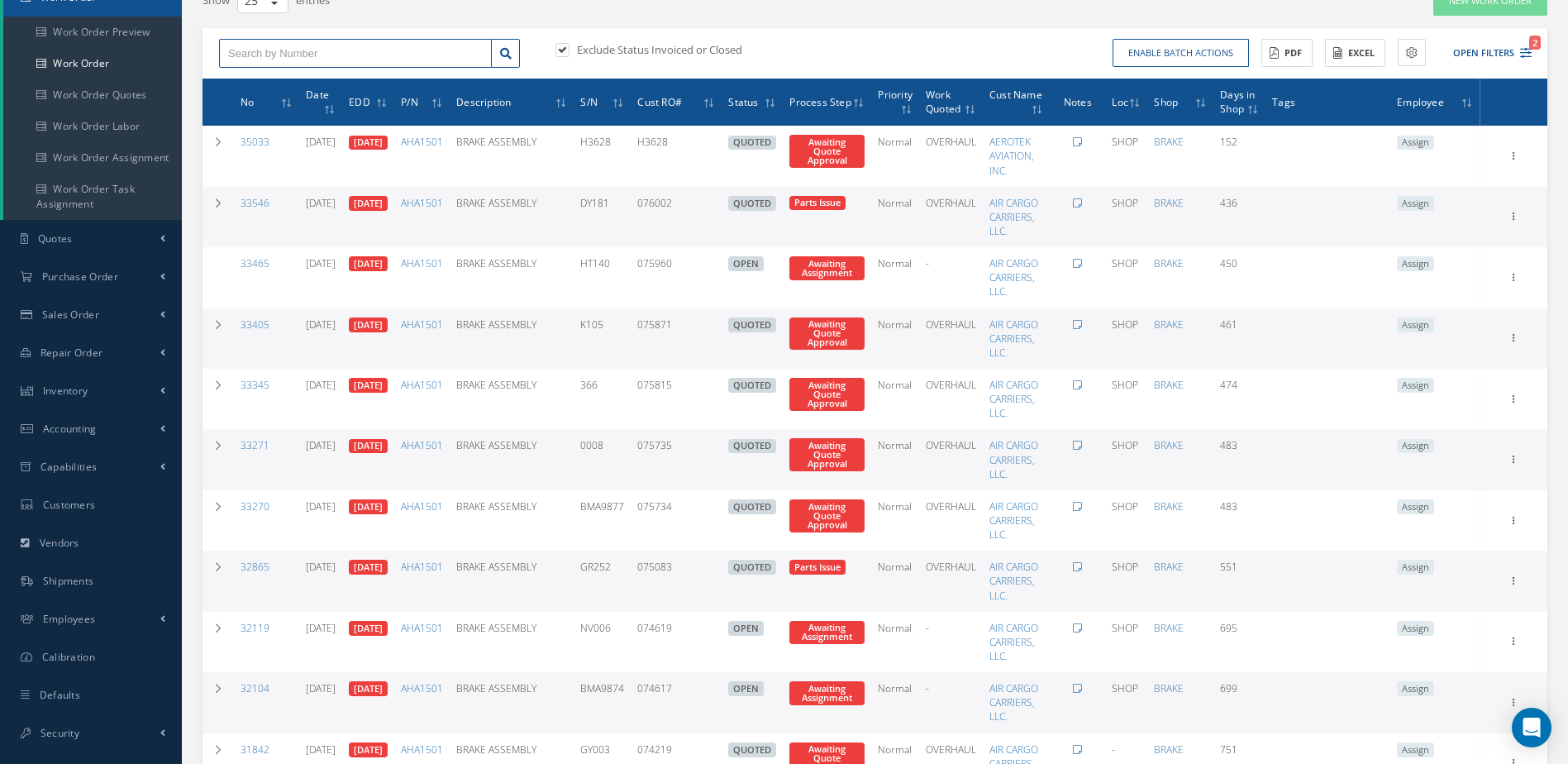
click at [330, 53] on input "text" at bounding box center [356, 54] width 273 height 30
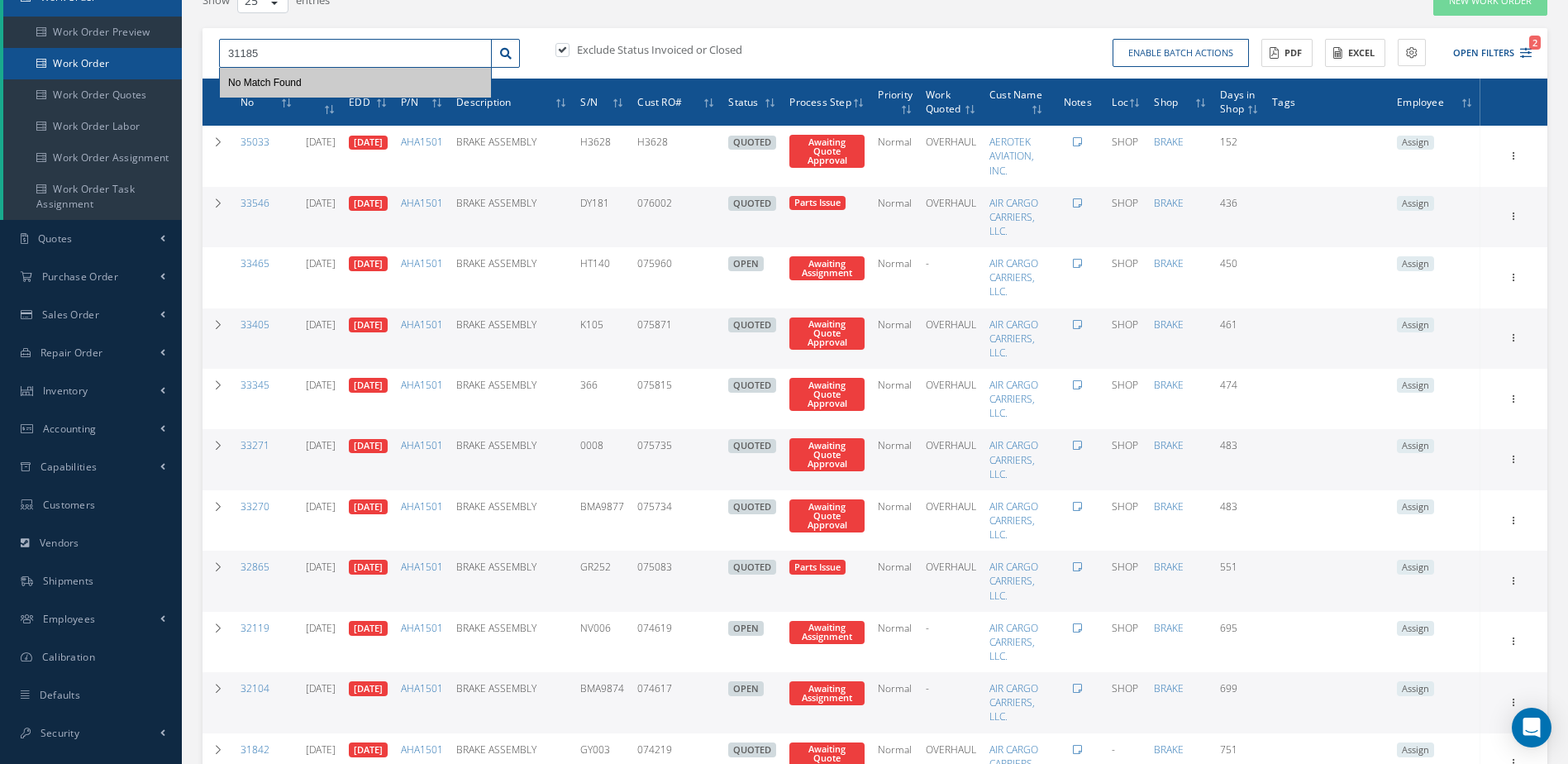
type input "31185"
click at [111, 63] on link "Work Order" at bounding box center [92, 63] width 178 height 32
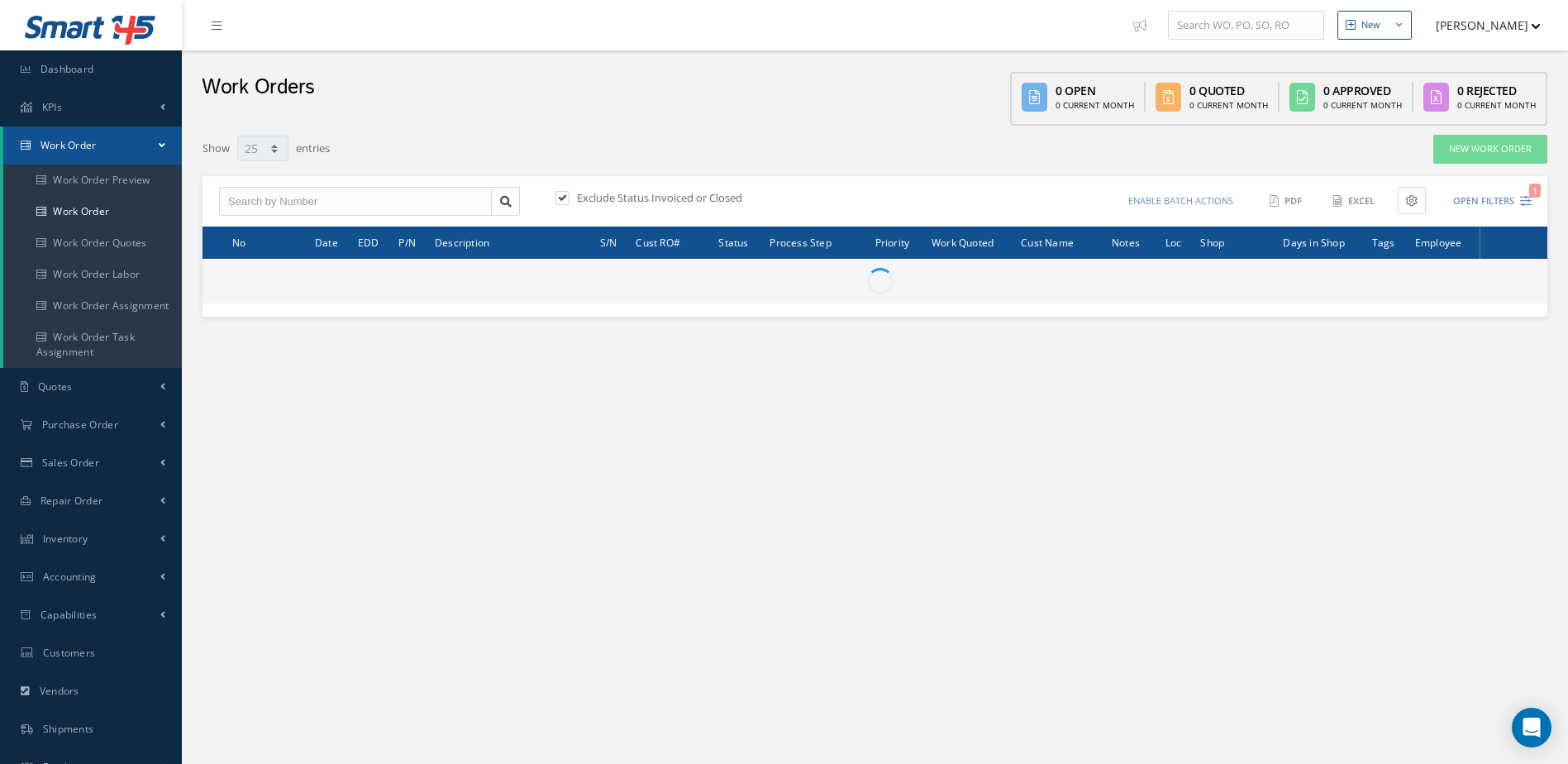
select select "25"
click at [322, 199] on input "text" at bounding box center [356, 201] width 273 height 30
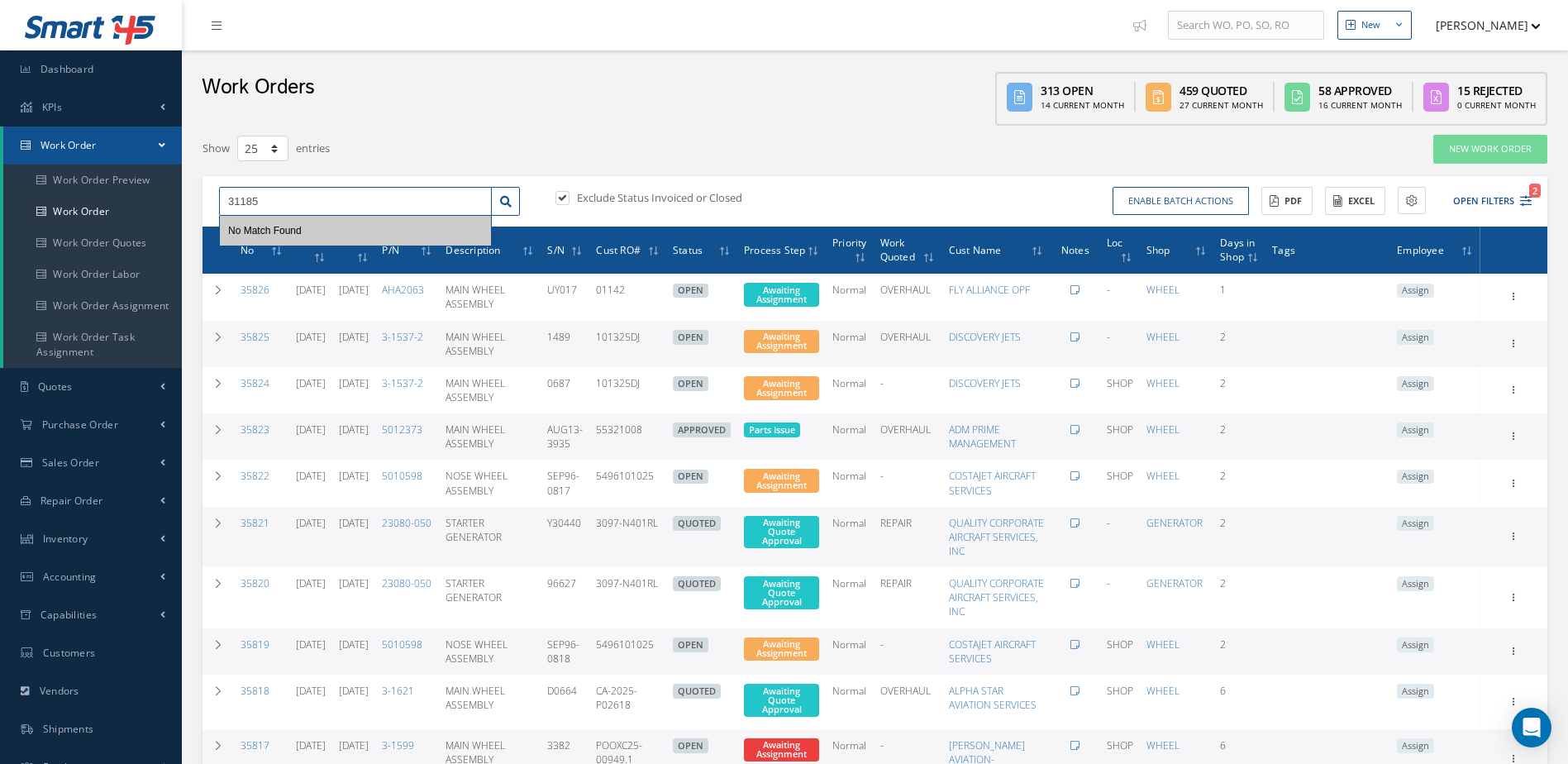
type input "31185"
click at [568, 195] on label at bounding box center [570, 197] width 4 height 15
click at [563, 195] on input "checkbox" at bounding box center [560, 199] width 11 height 11
checkbox input "false"
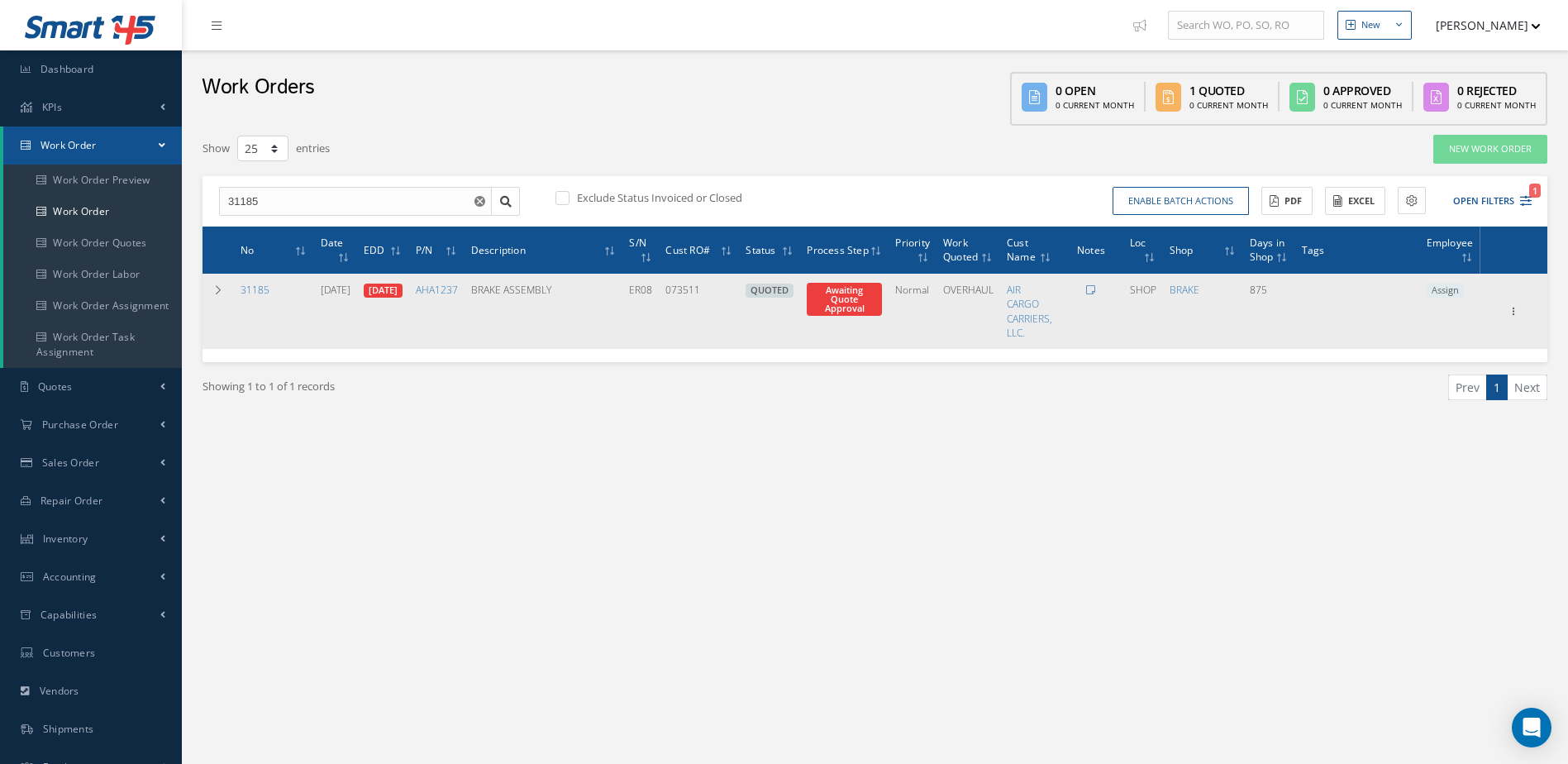
click at [1107, 285] on td at bounding box center [1091, 312] width 65 height 75
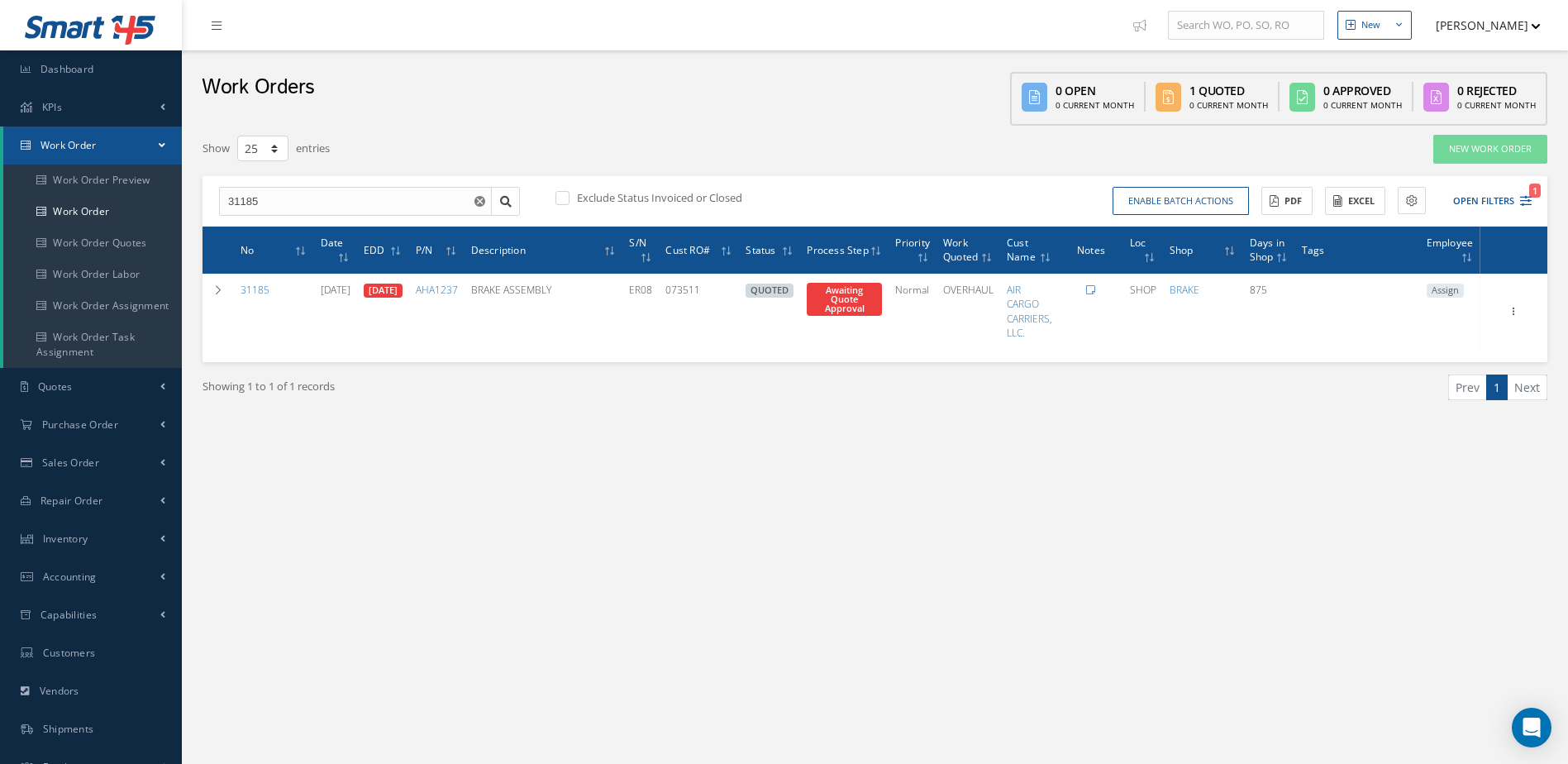
click at [1095, 290] on icon at bounding box center [1090, 290] width 9 height 10
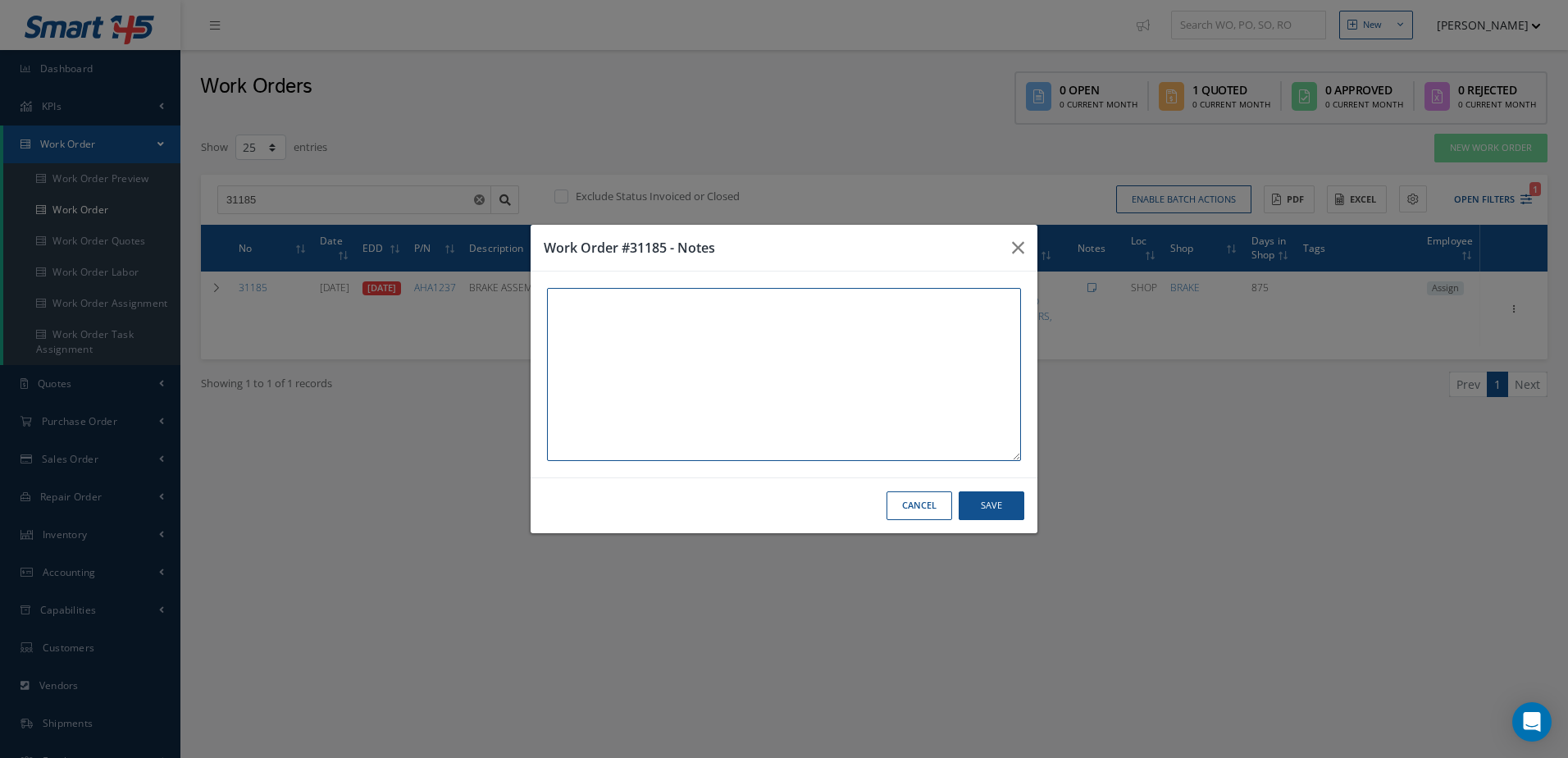
paste textarea "THIS UNIT AND WORK ORDER IS IN WAREHOUSE #2 [STREET_ADDRESS]"
type textarea "THIS UNIT AND WORK ORDER IS IN WAREHOUSE #2 [STREET_ADDRESS]"
click at [997, 506] on button "Save" at bounding box center [991, 506] width 65 height 29
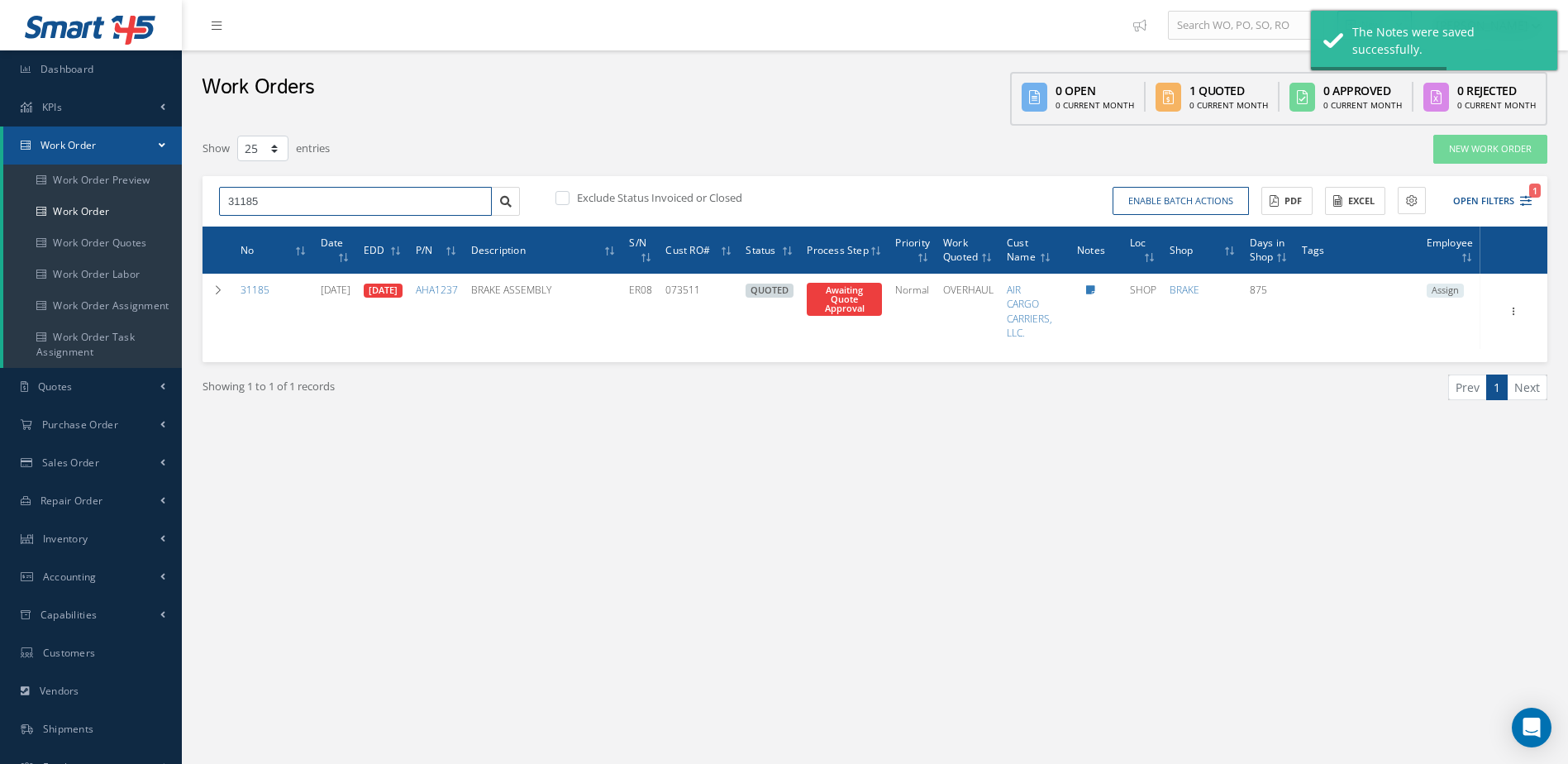
click at [327, 197] on input "31185" at bounding box center [356, 201] width 273 height 30
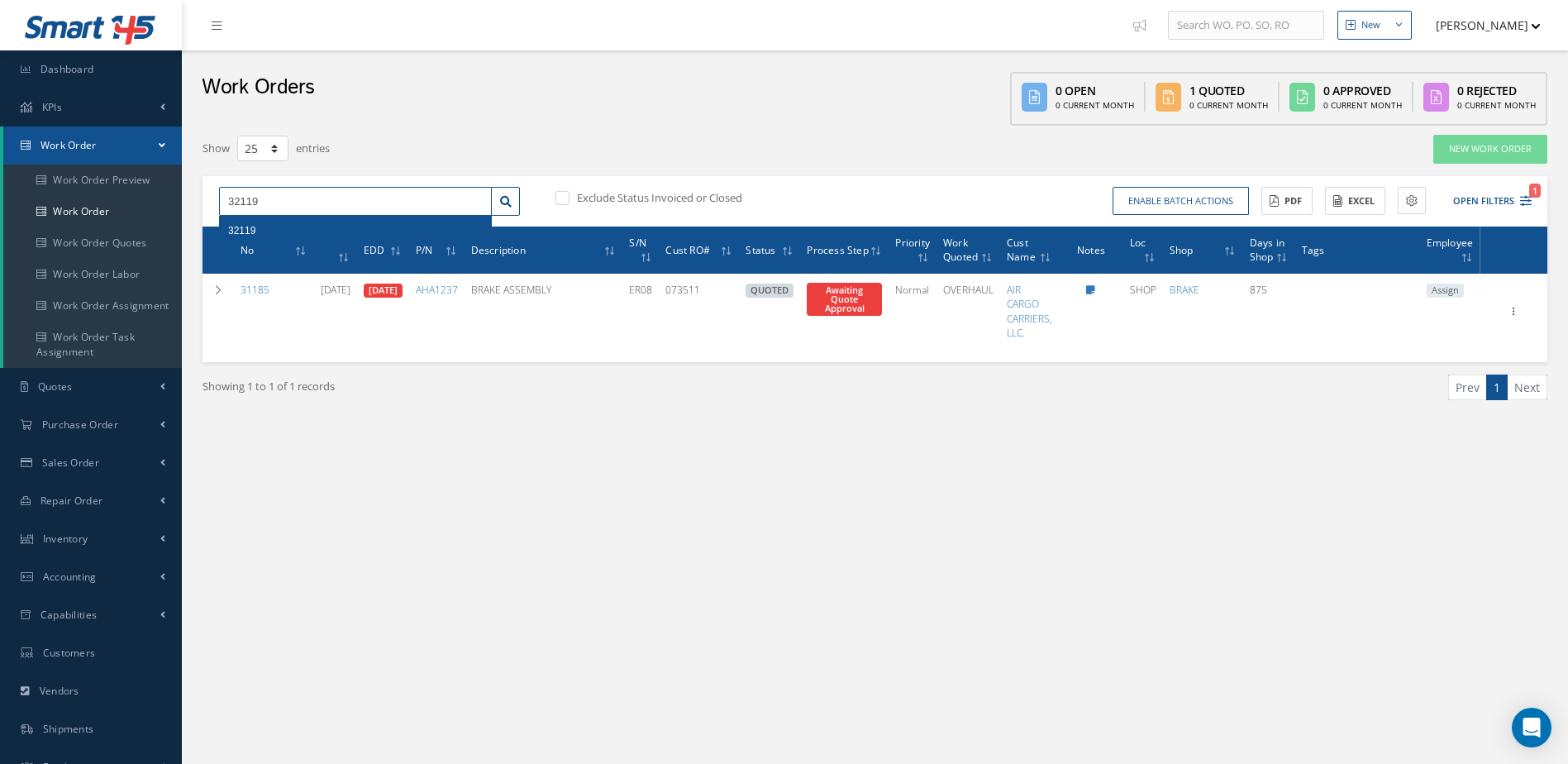
type input "32119"
click at [394, 224] on div "32119" at bounding box center [355, 230] width 254 height 16
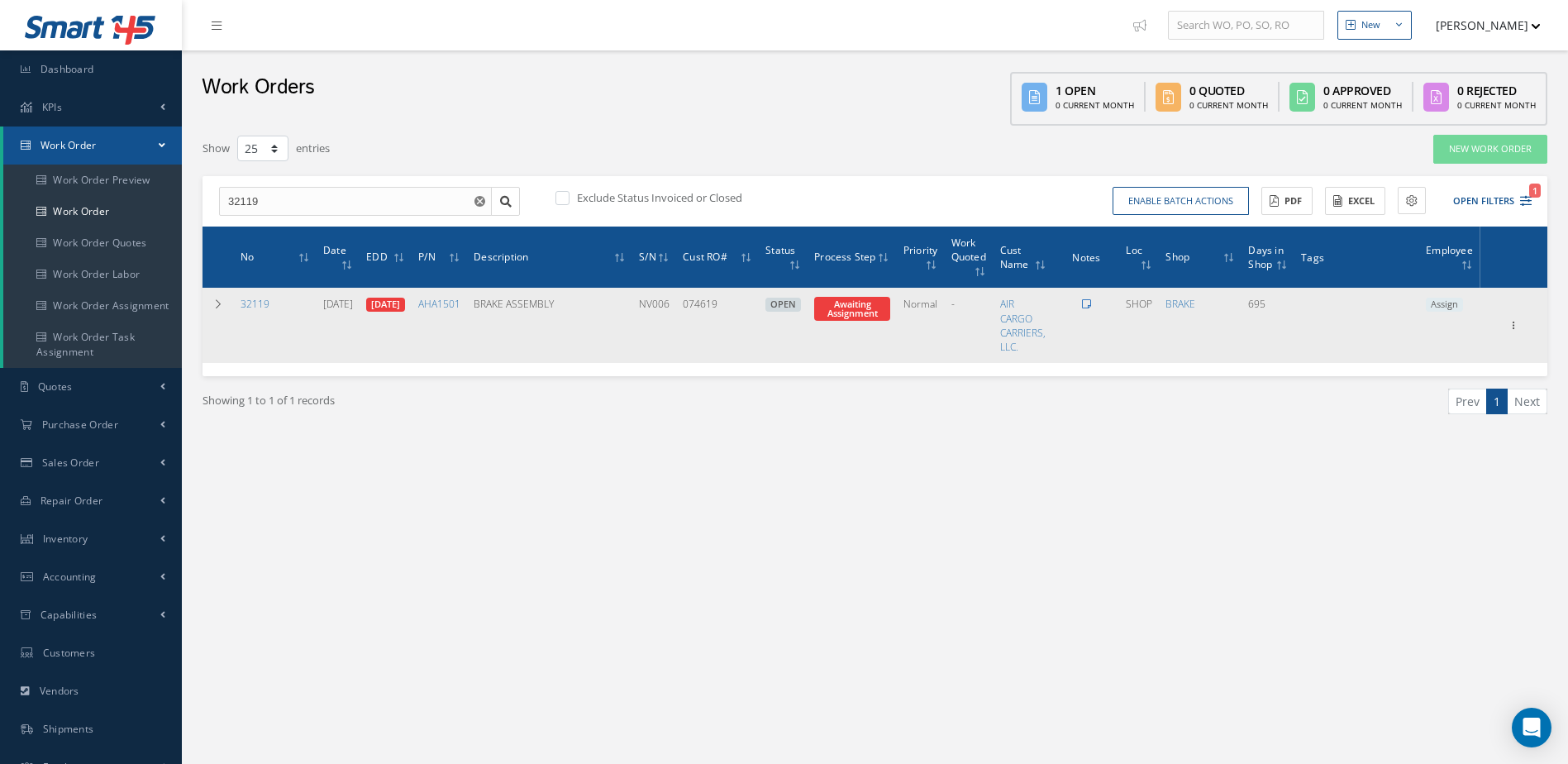
click at [1091, 300] on icon at bounding box center [1086, 305] width 9 height 10
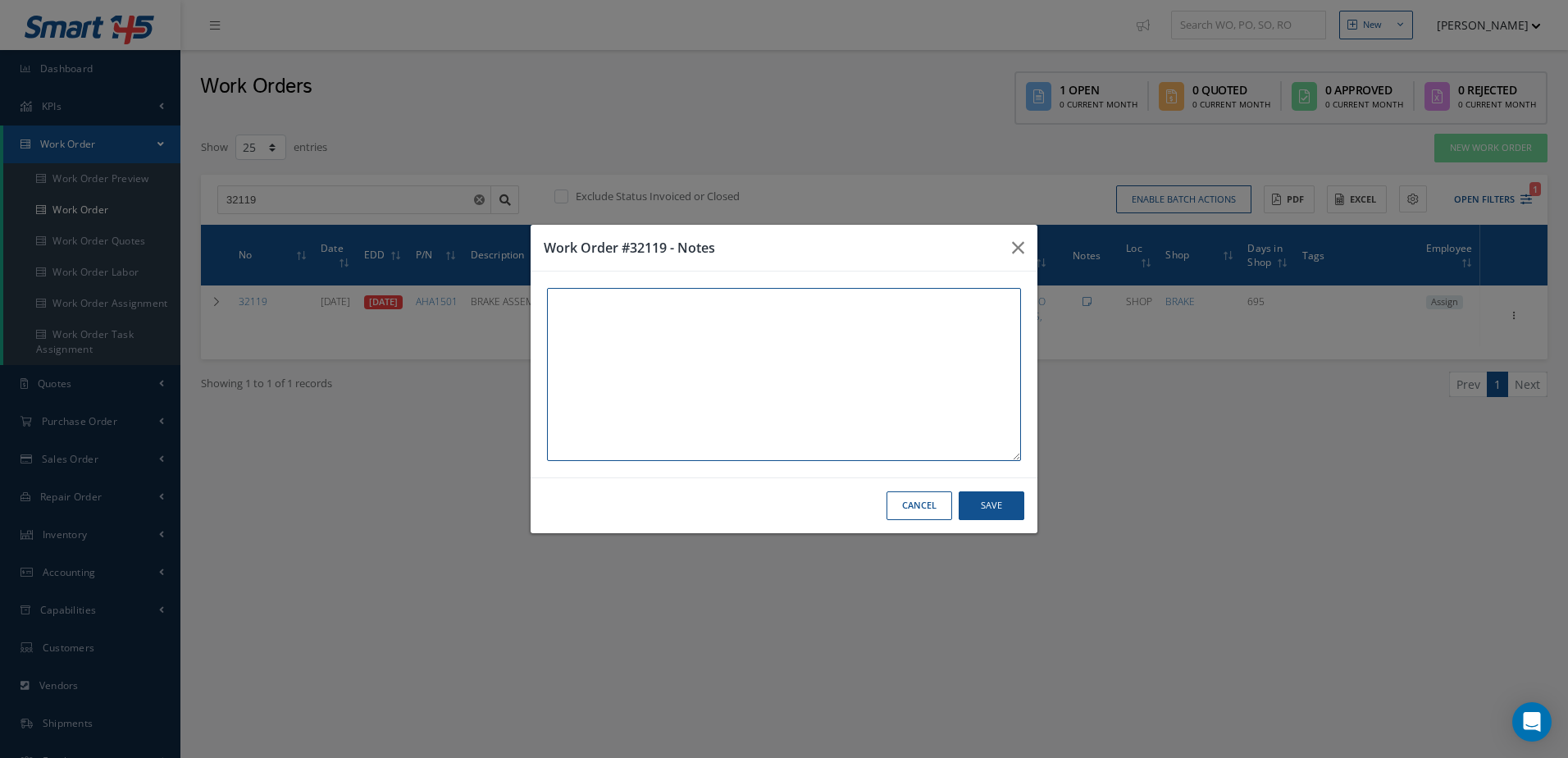
paste textarea "THIS UNIT AND WORK ORDER IS IN WAREHOUSE #2 [STREET_ADDRESS]"
type textarea "THIS UNIT AND WORK ORDER IS IN WAREHOUSE #2 [STREET_ADDRESS]"
click at [992, 507] on button "Save" at bounding box center [991, 506] width 65 height 29
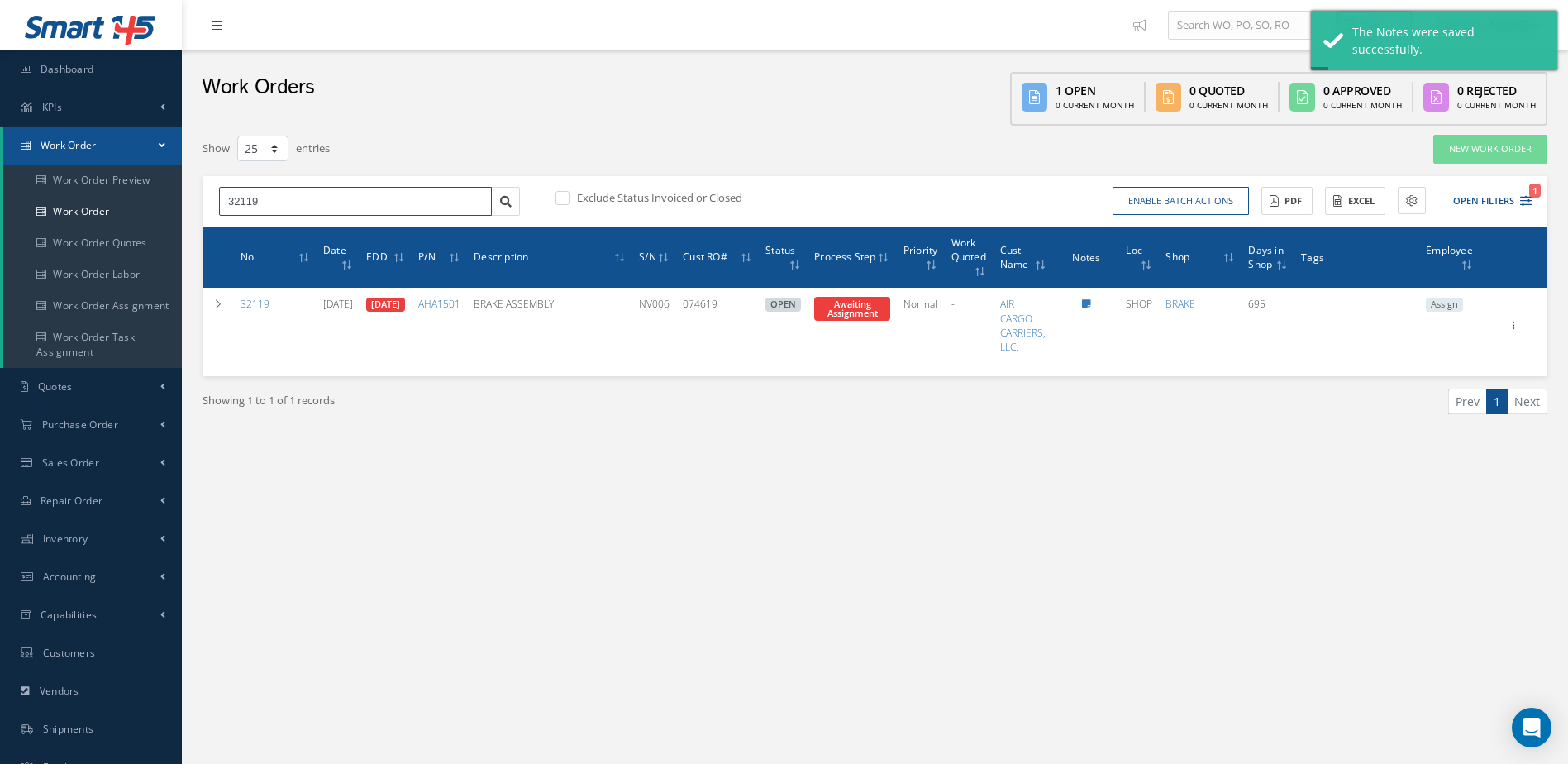
click at [360, 195] on input "32119" at bounding box center [356, 201] width 273 height 30
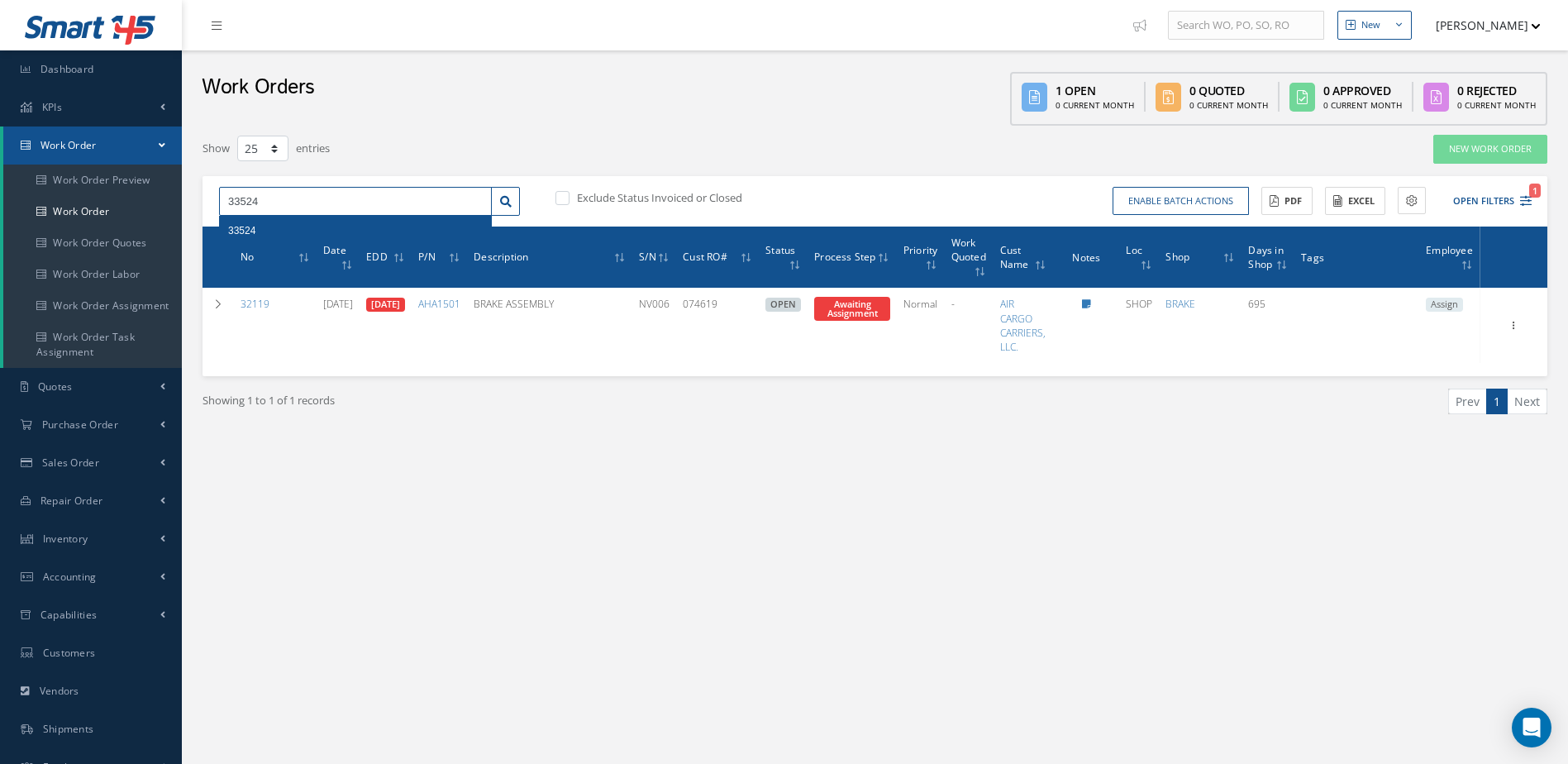
type input "33524"
click at [360, 225] on div "33524" at bounding box center [355, 230] width 254 height 16
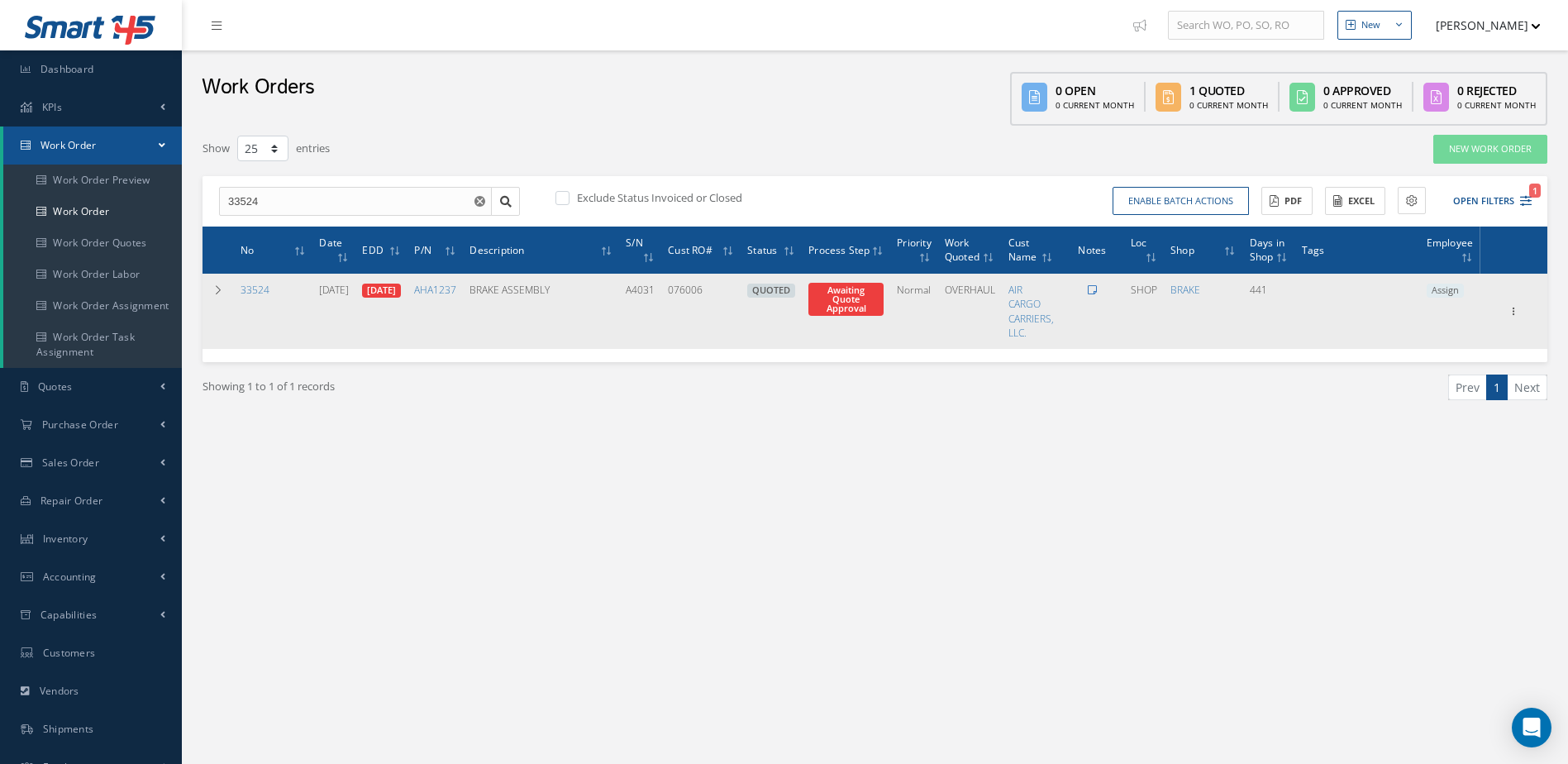
click at [1097, 287] on icon at bounding box center [1092, 290] width 9 height 10
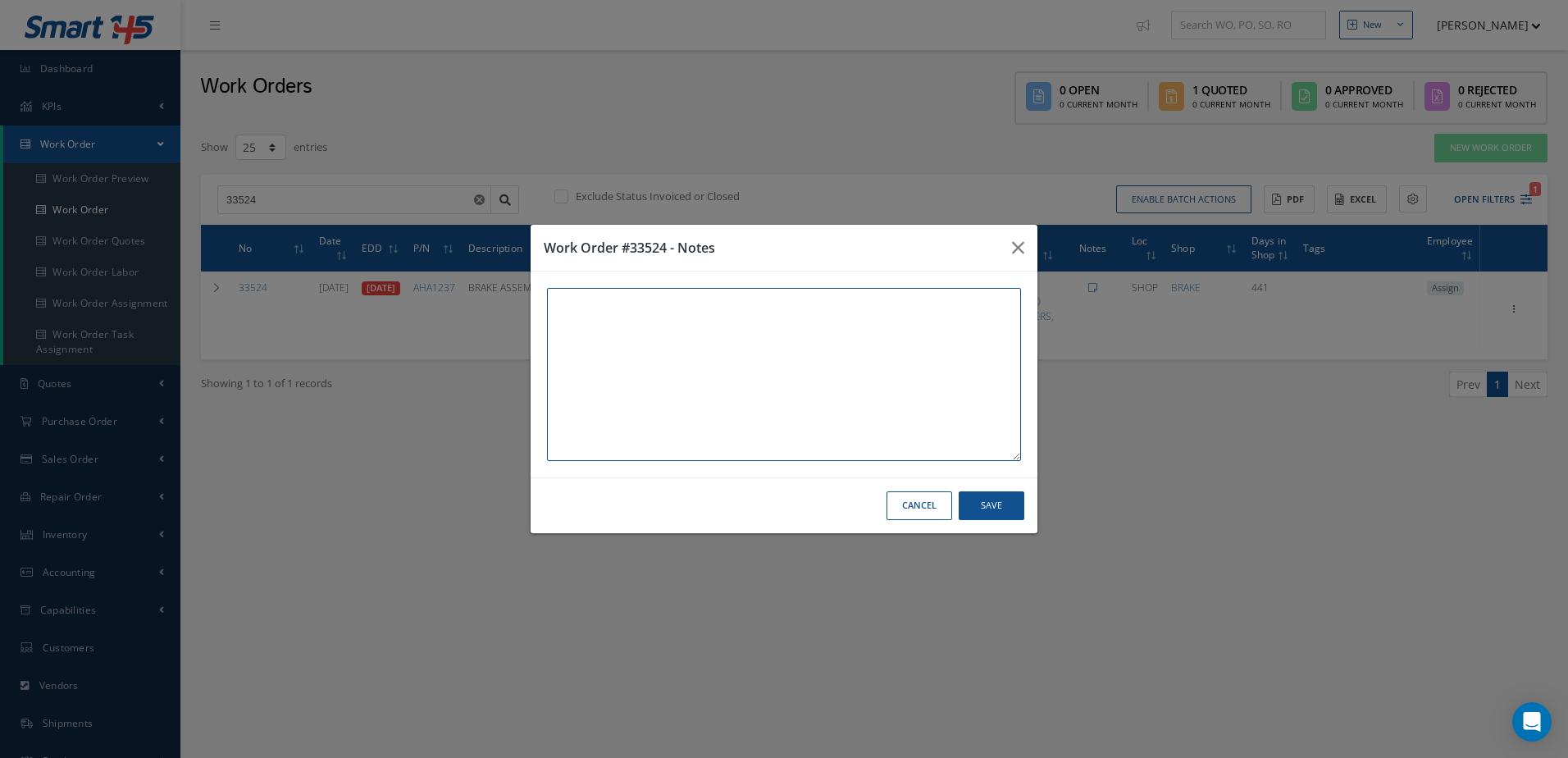
paste textarea "THIS UNIT AND WORK ORDER IS IN WAREHOUSE #2 [STREET_ADDRESS]"
type textarea "THIS UNIT AND WORK ORDER IS IN WAREHOUSE #2 [STREET_ADDRESS]"
click at [984, 508] on button "Save" at bounding box center [991, 506] width 65 height 29
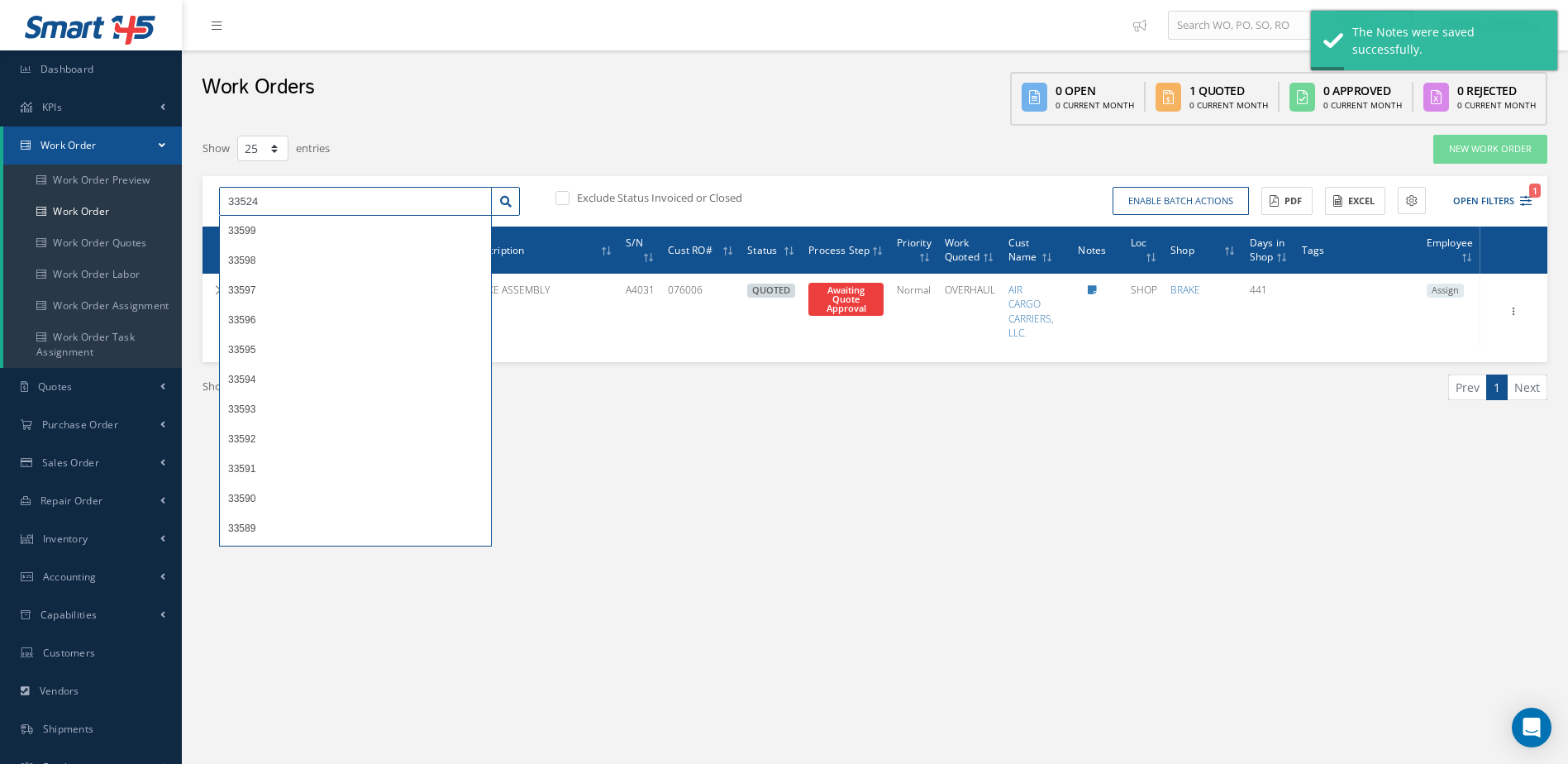
click at [361, 200] on input "33524" at bounding box center [356, 201] width 273 height 30
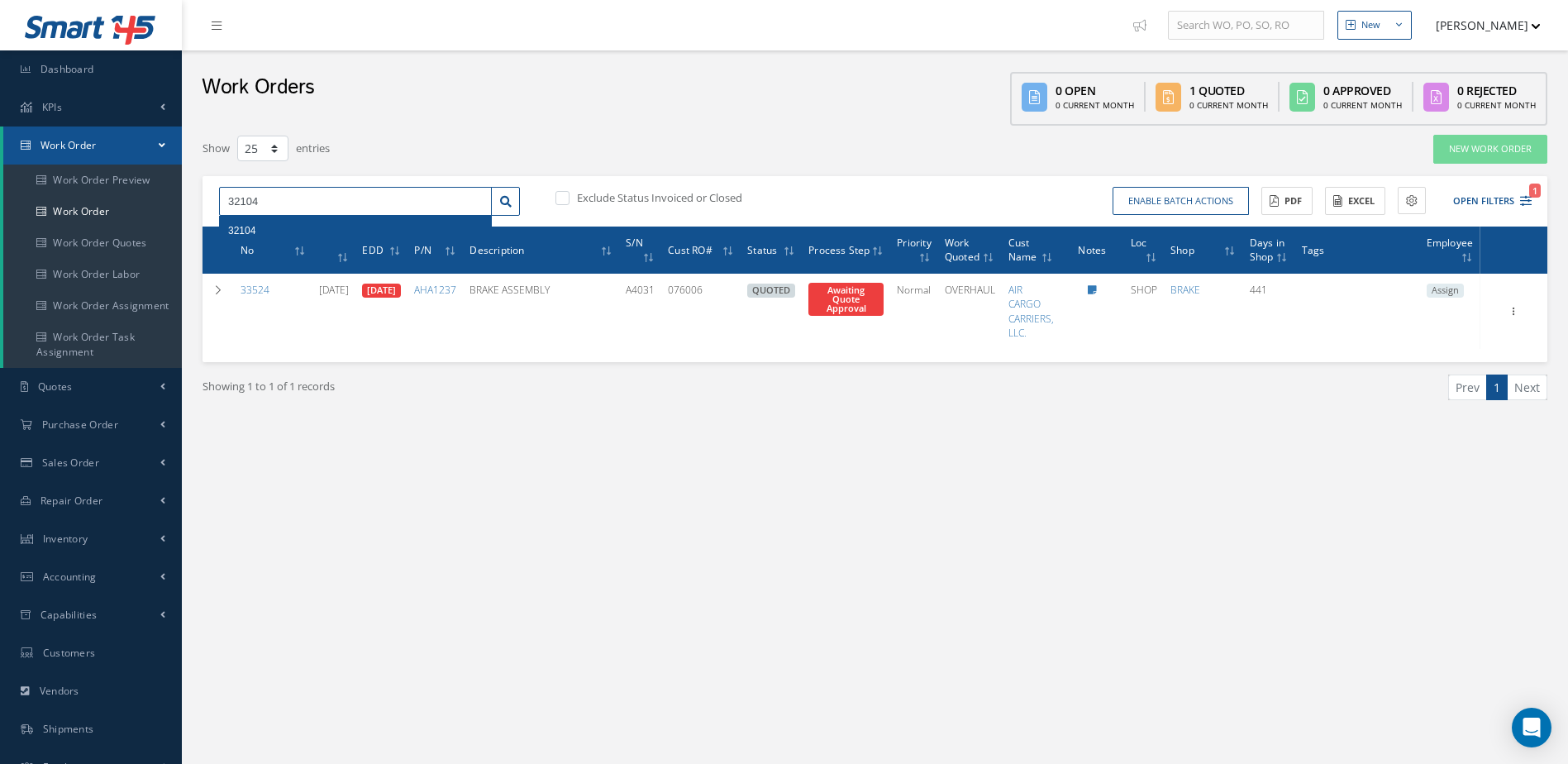
type input "32104"
click at [360, 225] on div "32104" at bounding box center [355, 230] width 254 height 16
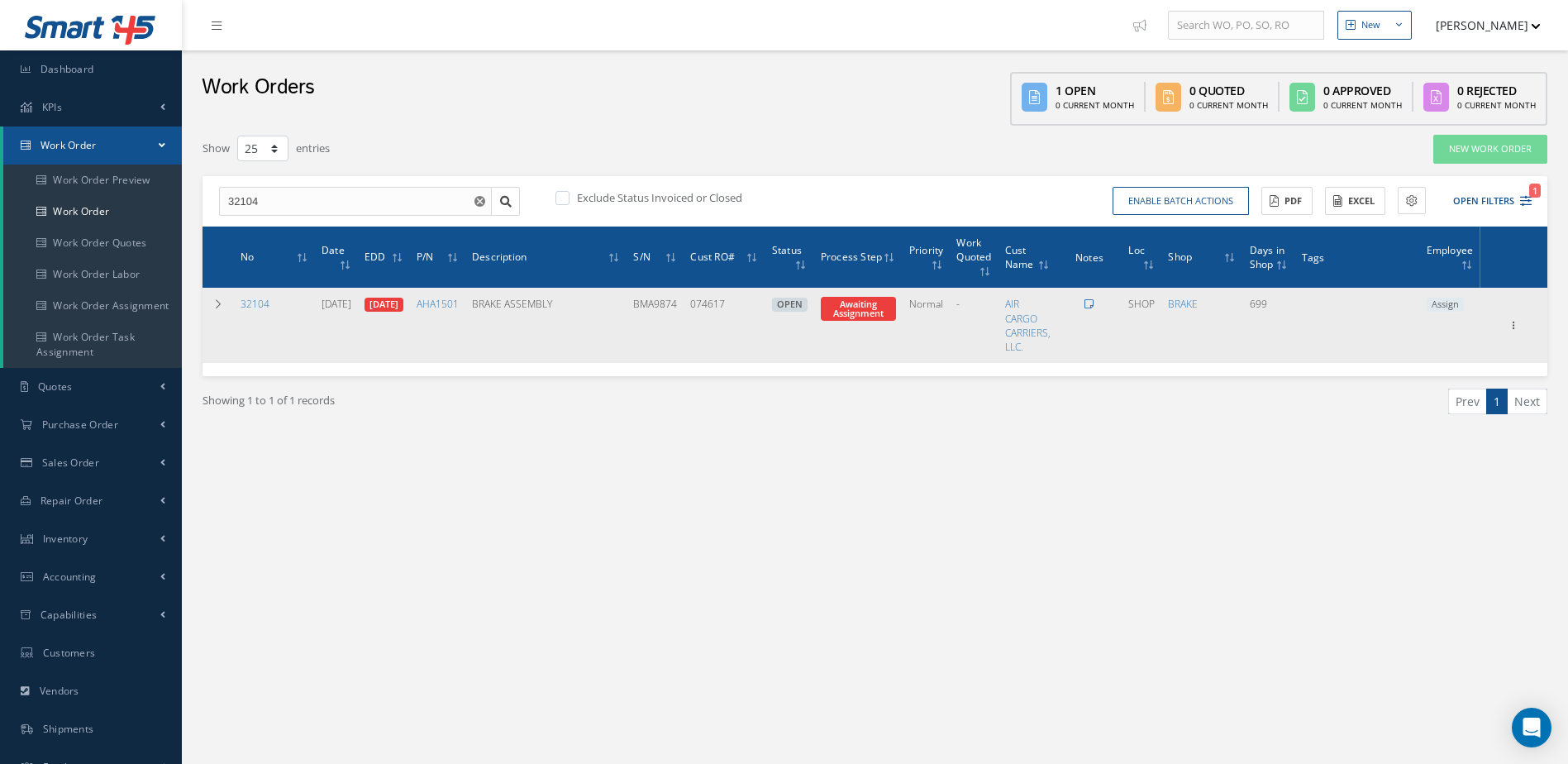
click at [1094, 306] on icon at bounding box center [1089, 305] width 9 height 10
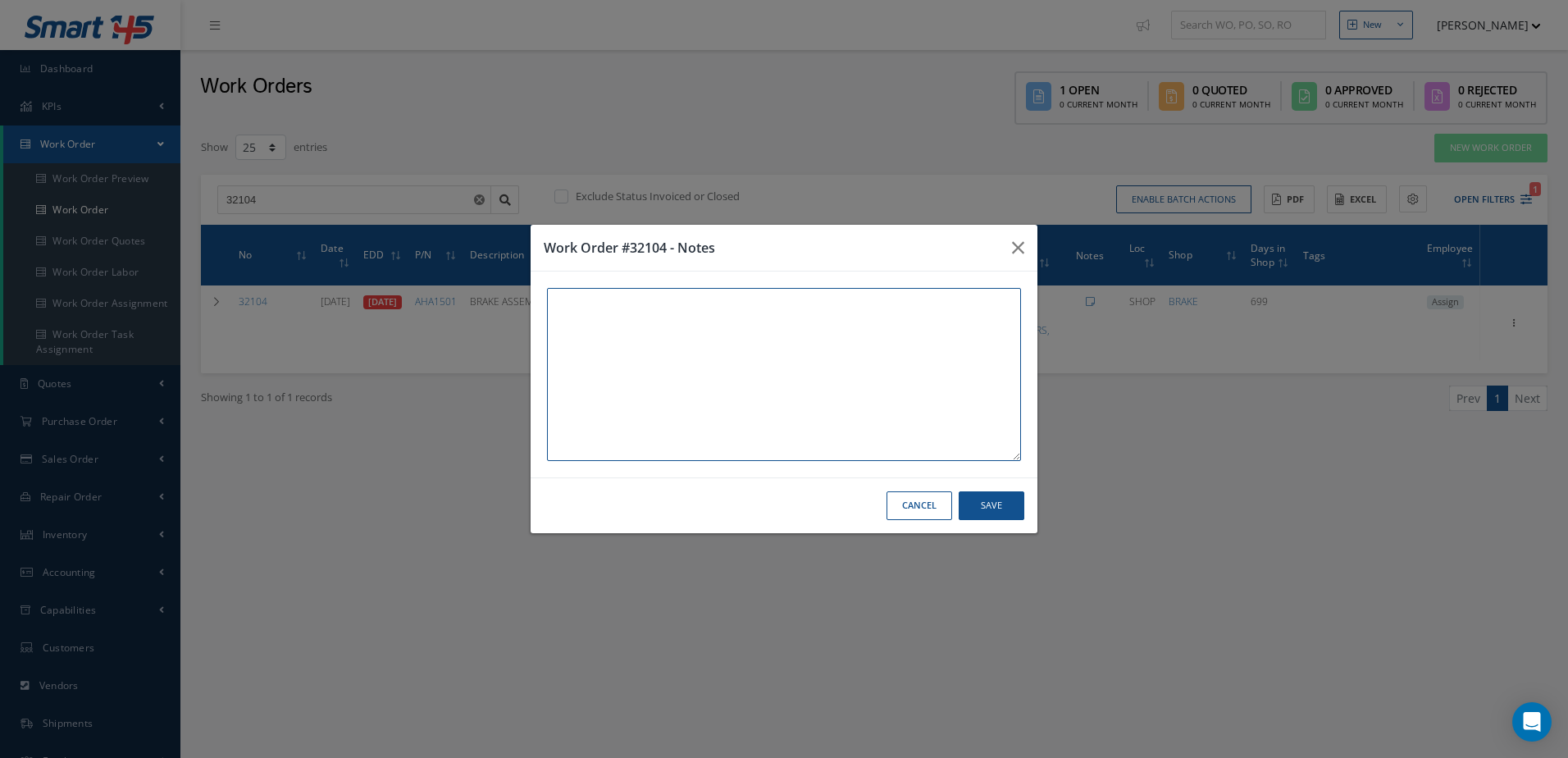
paste textarea "THIS UNIT AND WORK ORDER IS IN WAREHOUSE #2 [STREET_ADDRESS]"
type textarea "THIS UNIT AND WORK ORDER IS IN WAREHOUSE #2 [STREET_ADDRESS]"
click at [1008, 506] on button "Save" at bounding box center [991, 506] width 65 height 29
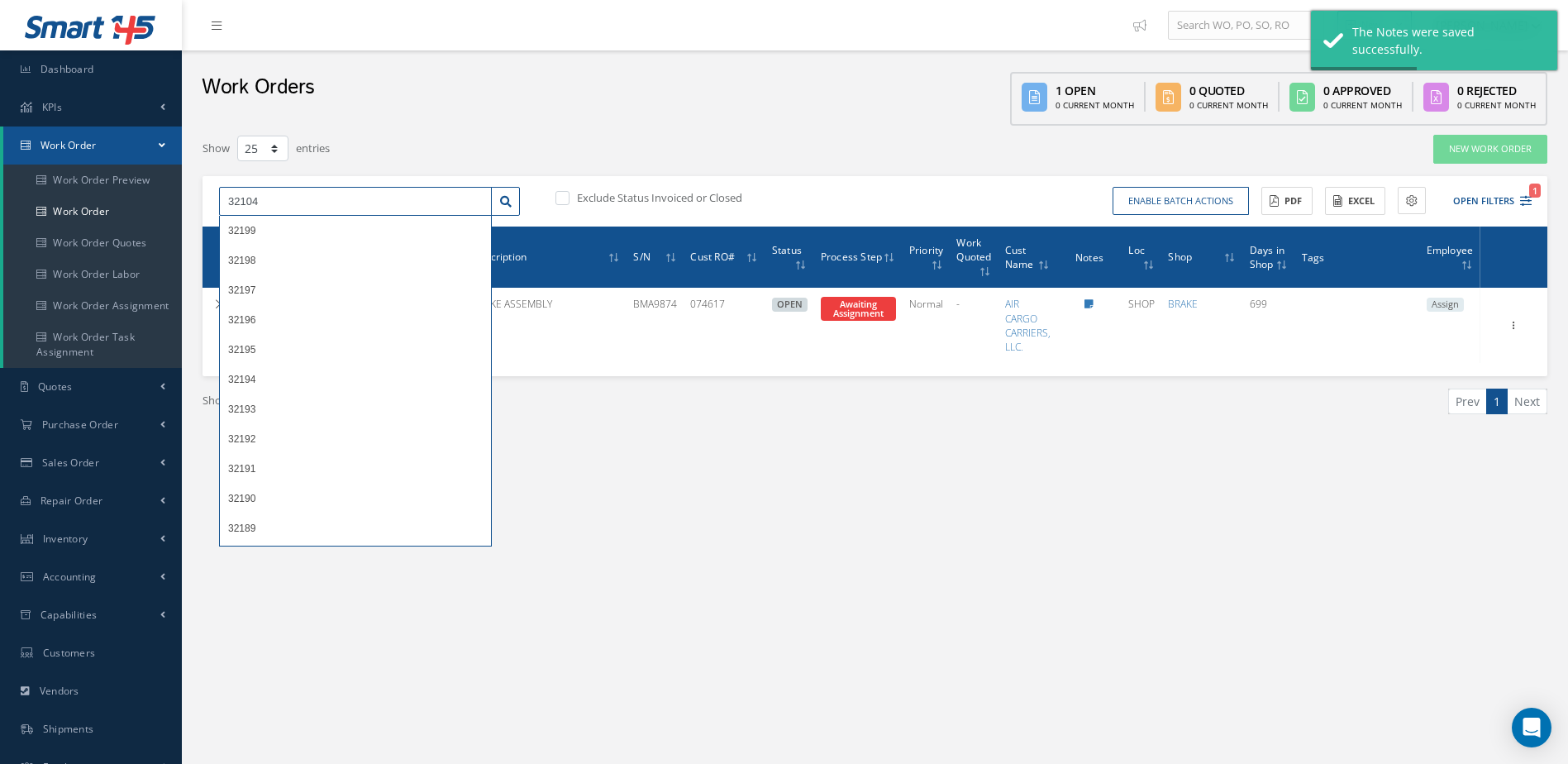
click at [312, 194] on input "32104" at bounding box center [356, 201] width 273 height 30
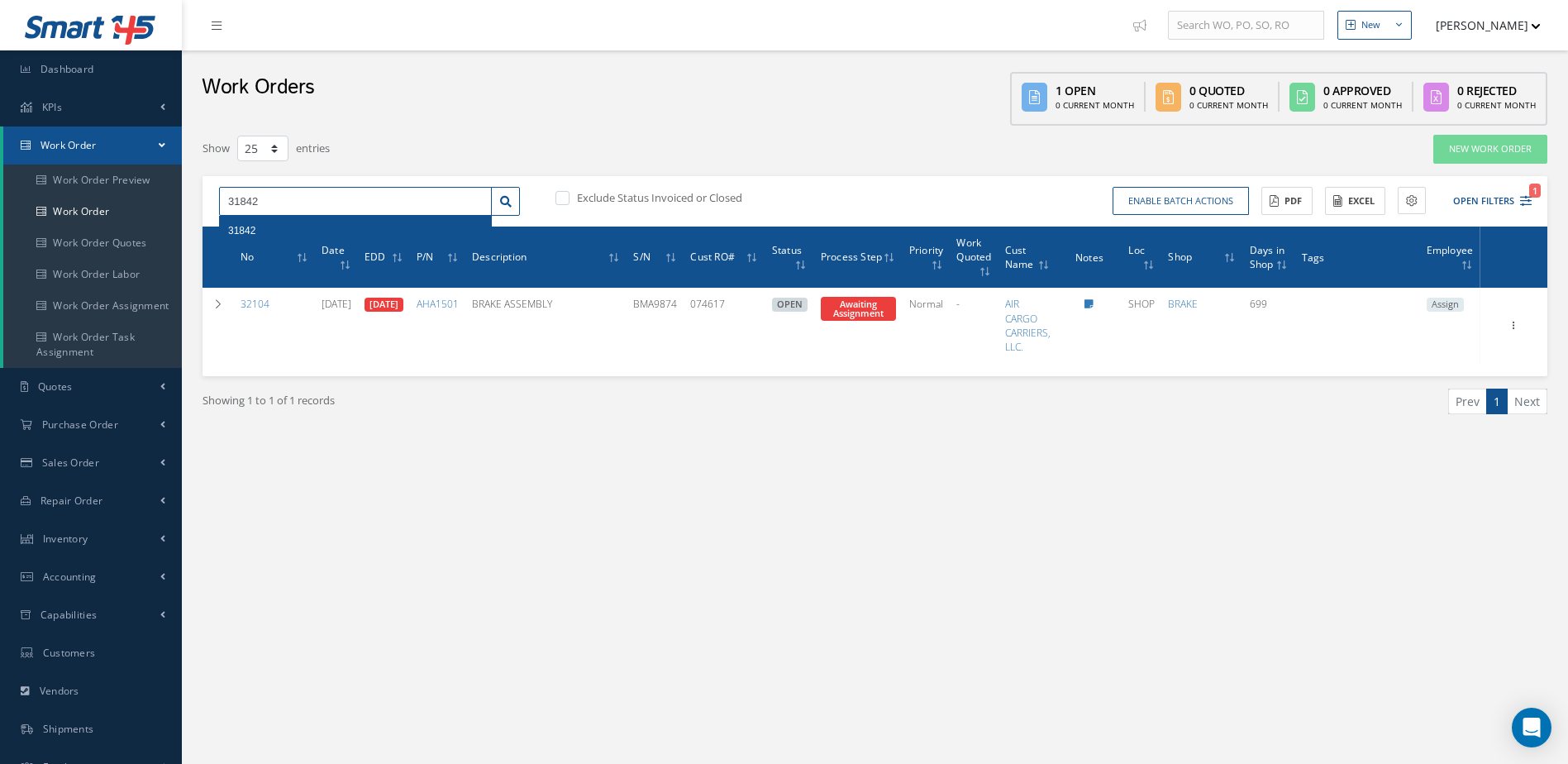
type input "31842"
click at [357, 230] on div "31842" at bounding box center [355, 230] width 254 height 16
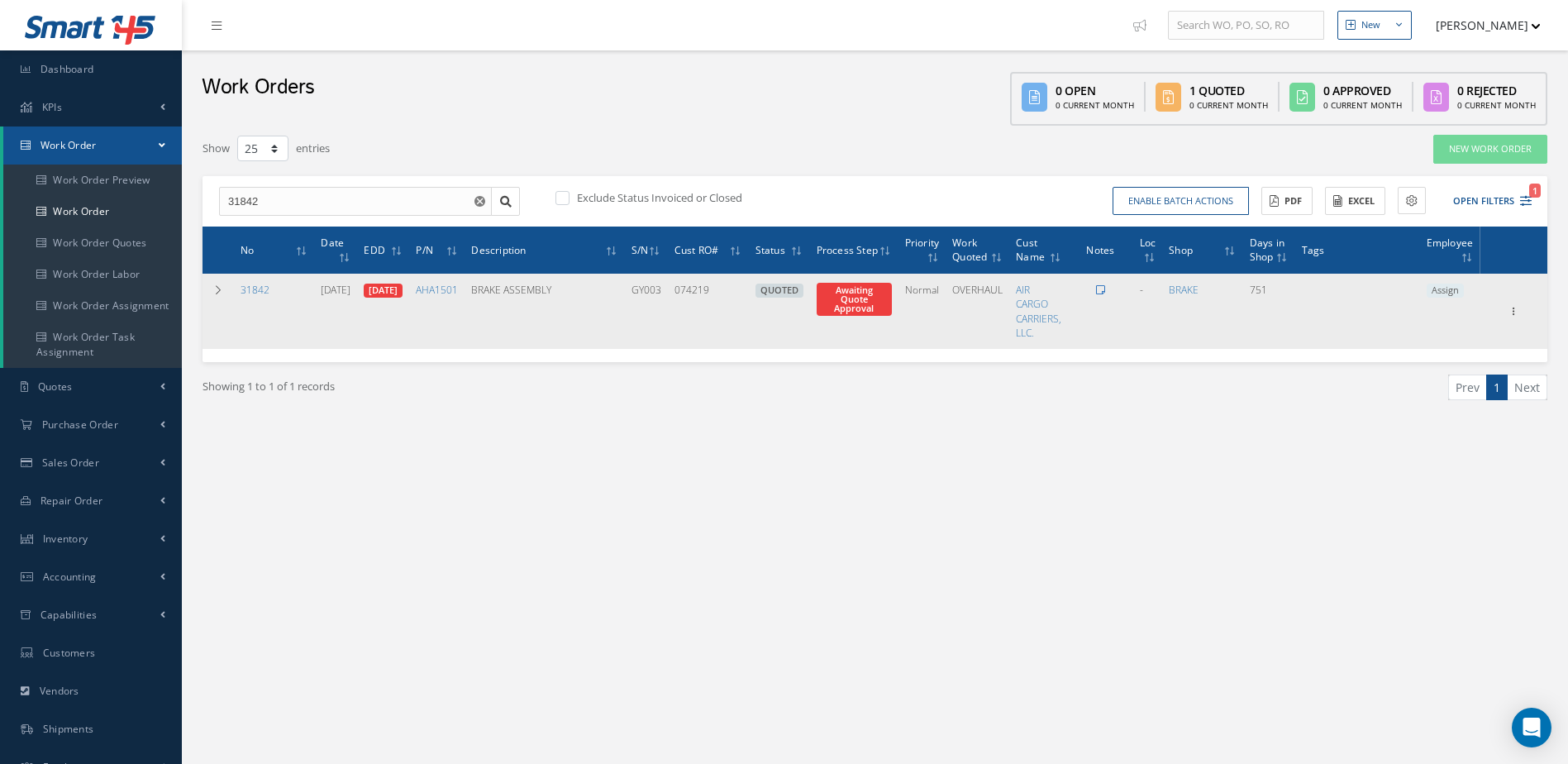
click at [1105, 291] on icon at bounding box center [1101, 290] width 9 height 10
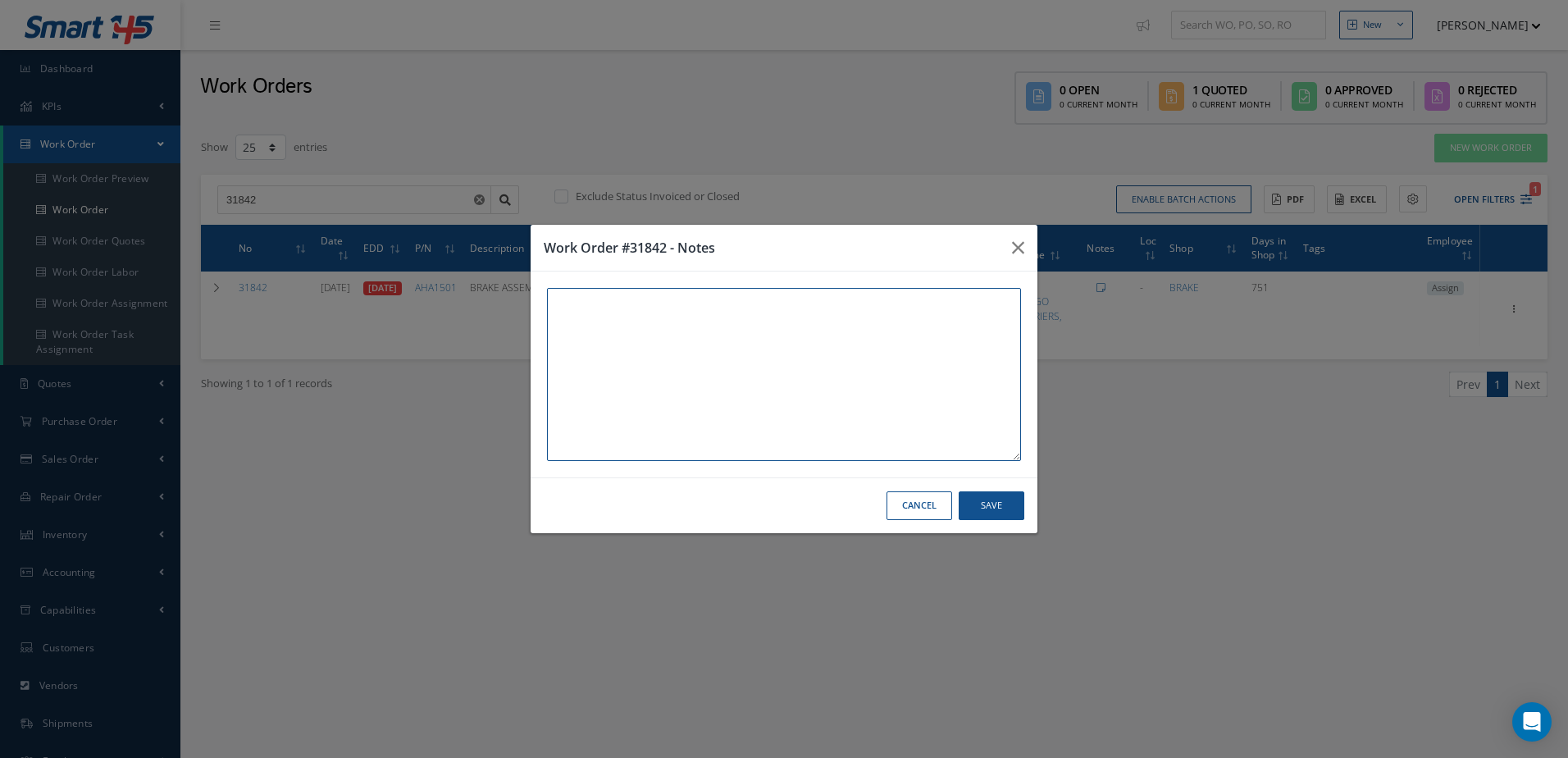
paste textarea "THIS UNIT AND WORK ORDER IS IN WAREHOUSE #2 [STREET_ADDRESS]"
type textarea "THIS UNIT AND WORK ORDER IS IN WAREHOUSE #2 [STREET_ADDRESS]"
click at [1009, 507] on button "Save" at bounding box center [991, 506] width 65 height 29
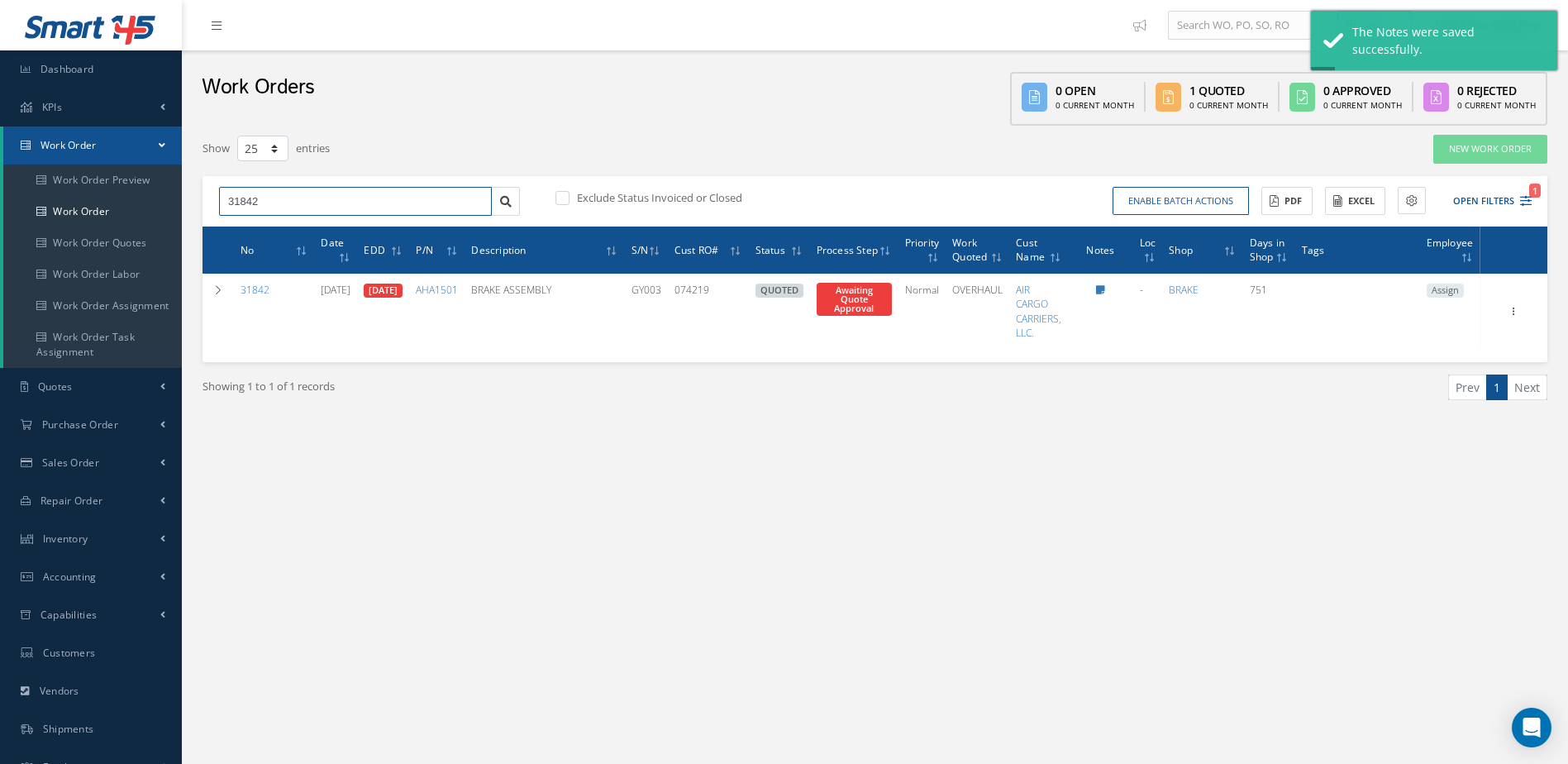
click at [357, 198] on input "31842" at bounding box center [356, 201] width 273 height 30
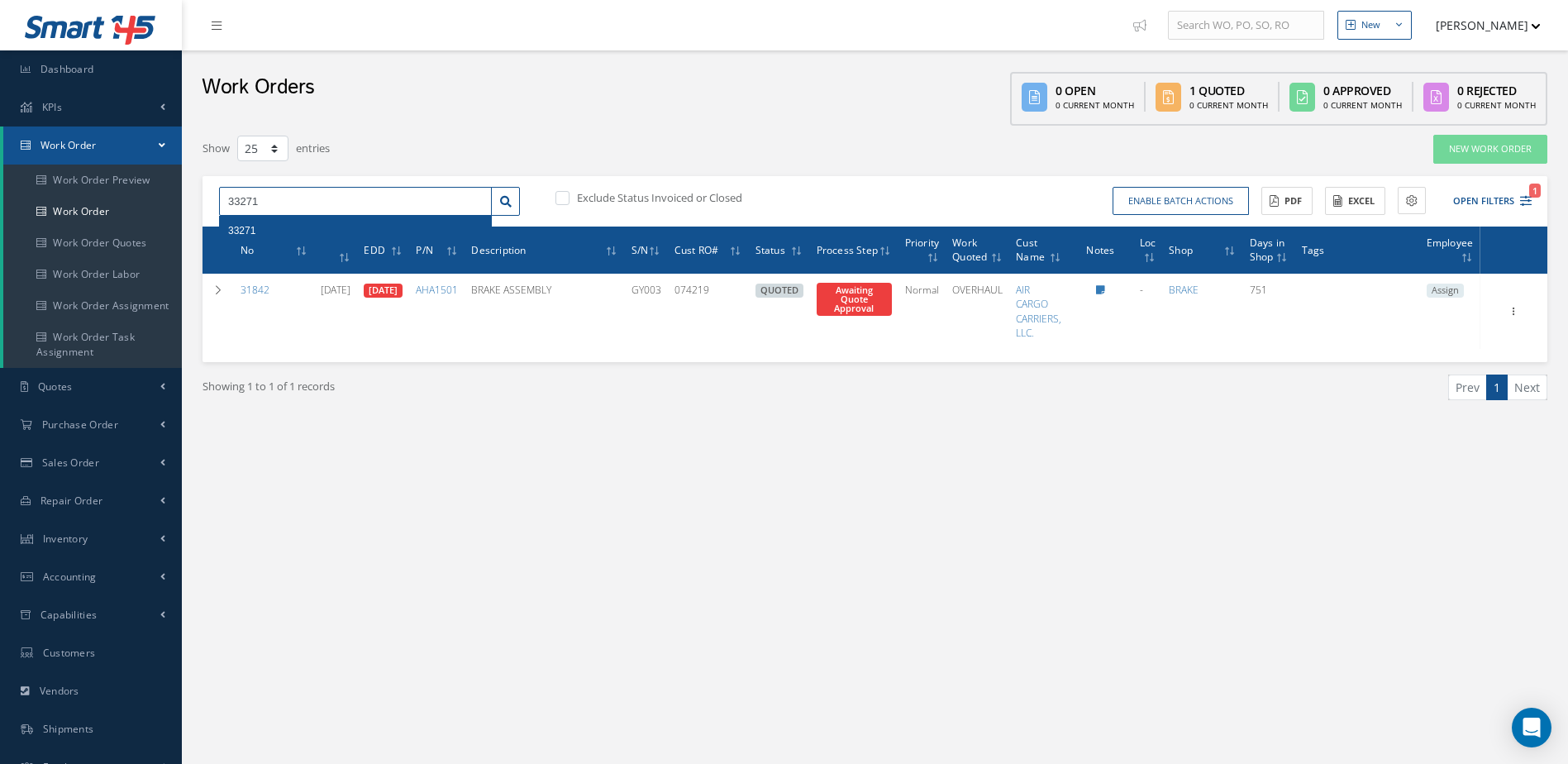
type input "33271"
click at [287, 228] on div "33271" at bounding box center [355, 230] width 254 height 16
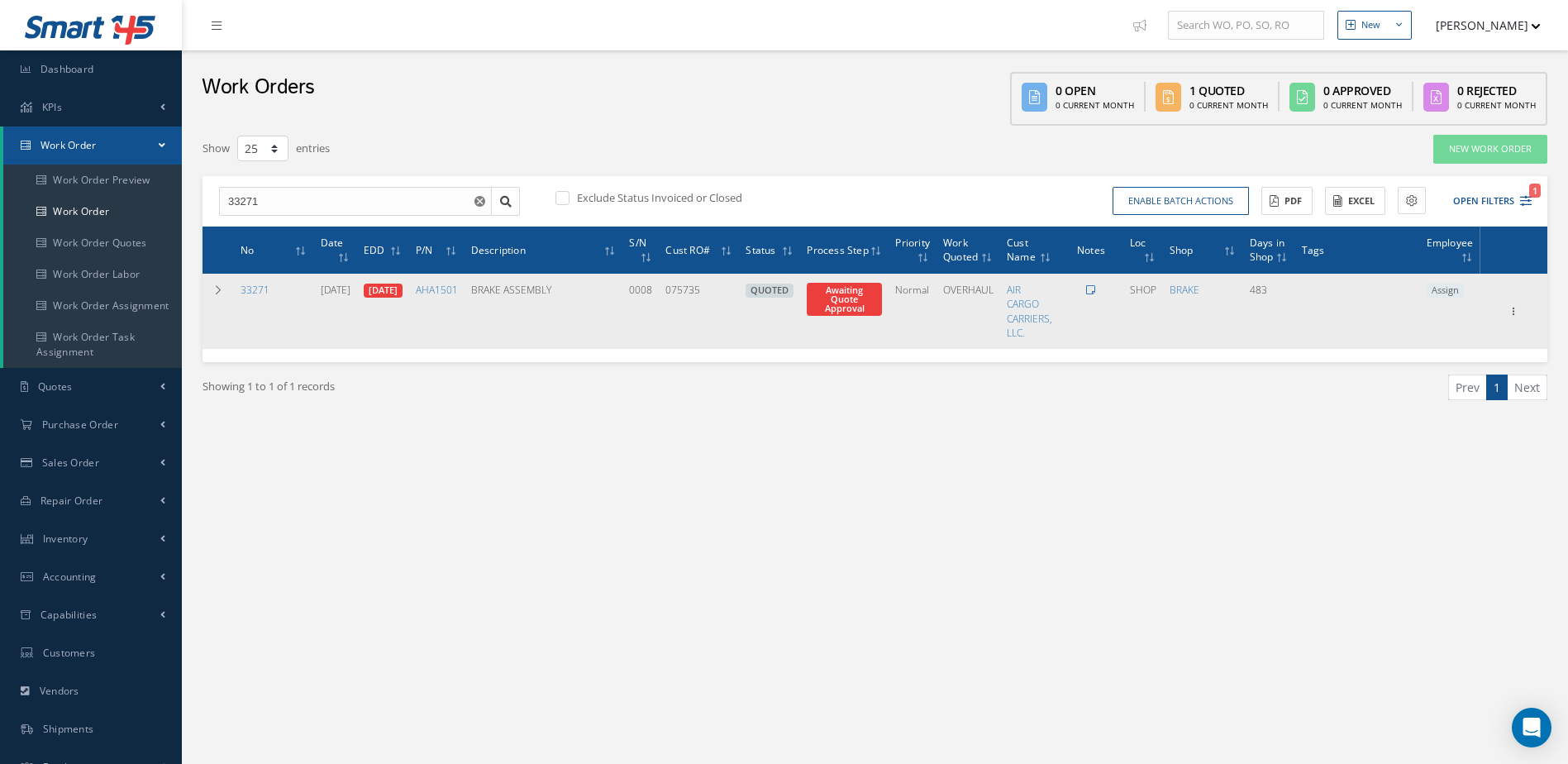
click at [1095, 290] on icon at bounding box center [1090, 290] width 9 height 10
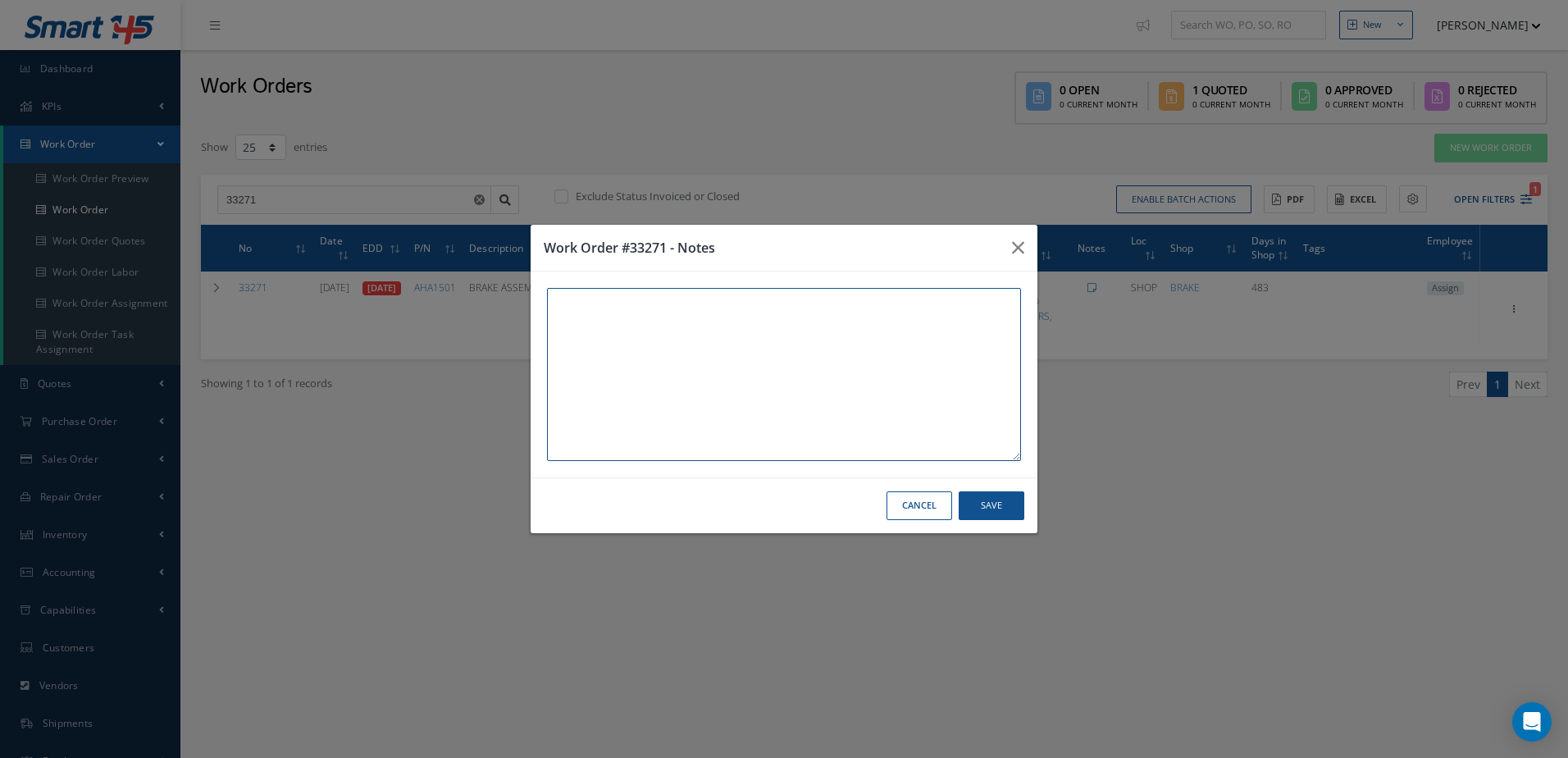
click at [873, 328] on textarea at bounding box center [784, 374] width 474 height 173
paste textarea "THIS UNIT AND WORK ORDER IS IN WAREHOUSE #2 [STREET_ADDRESS]"
type textarea "THIS UNIT AND WORK ORDER IS IN WAREHOUSE #2 [STREET_ADDRESS]"
click at [1000, 505] on button "Save" at bounding box center [991, 506] width 65 height 29
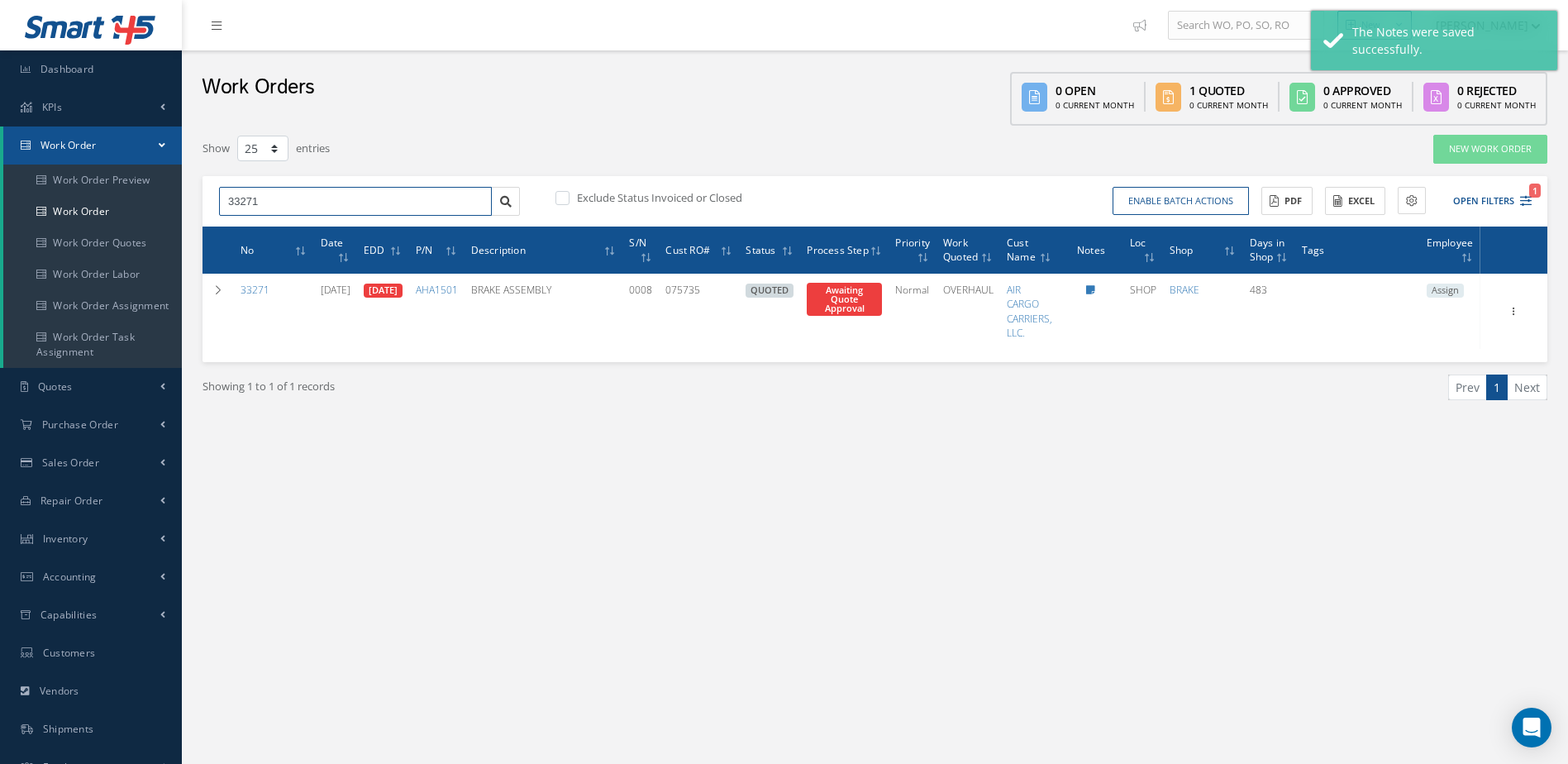
click at [337, 200] on input "33271" at bounding box center [356, 201] width 273 height 30
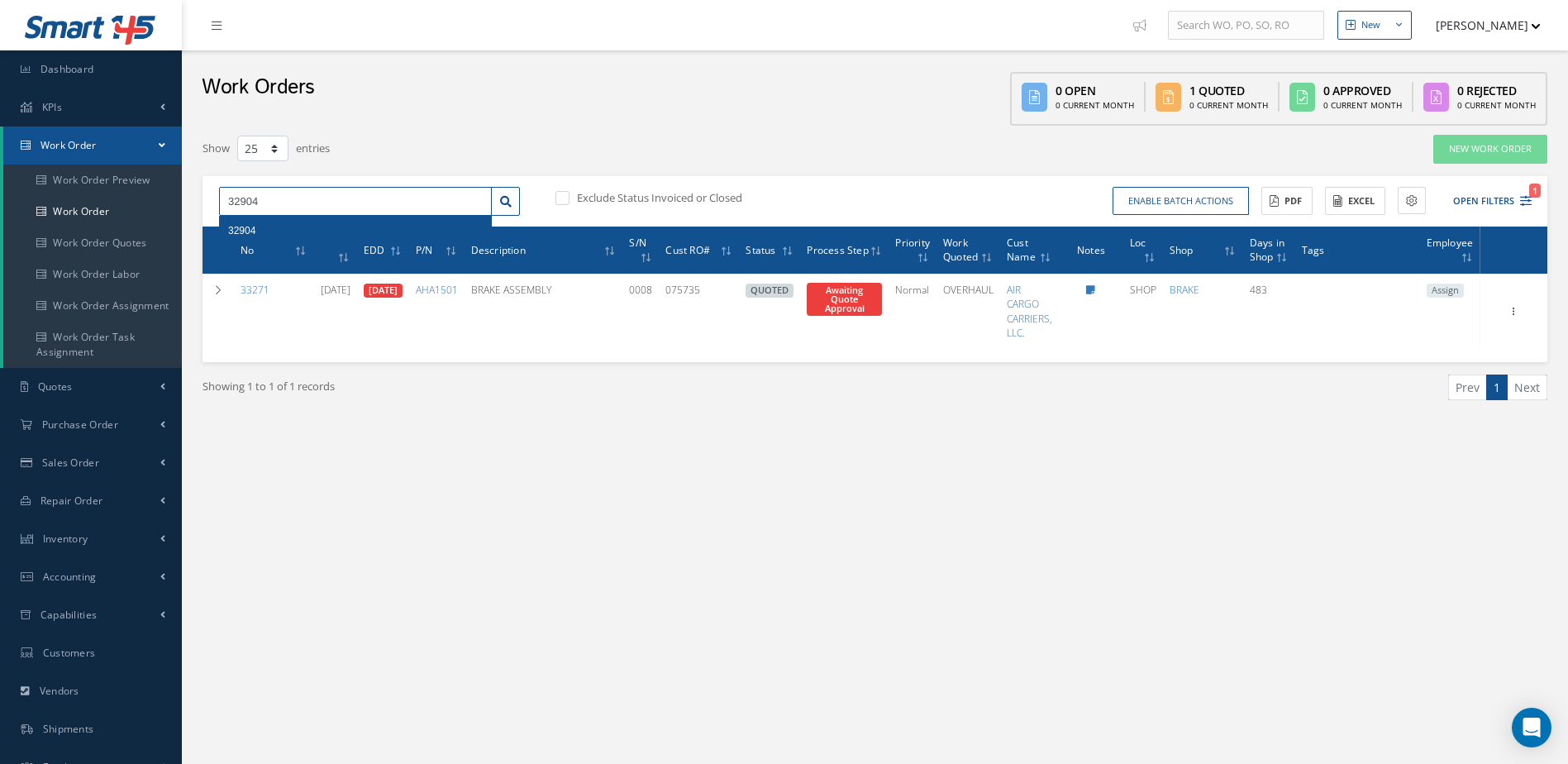
type input "32904"
click at [335, 225] on div "32904" at bounding box center [355, 230] width 254 height 16
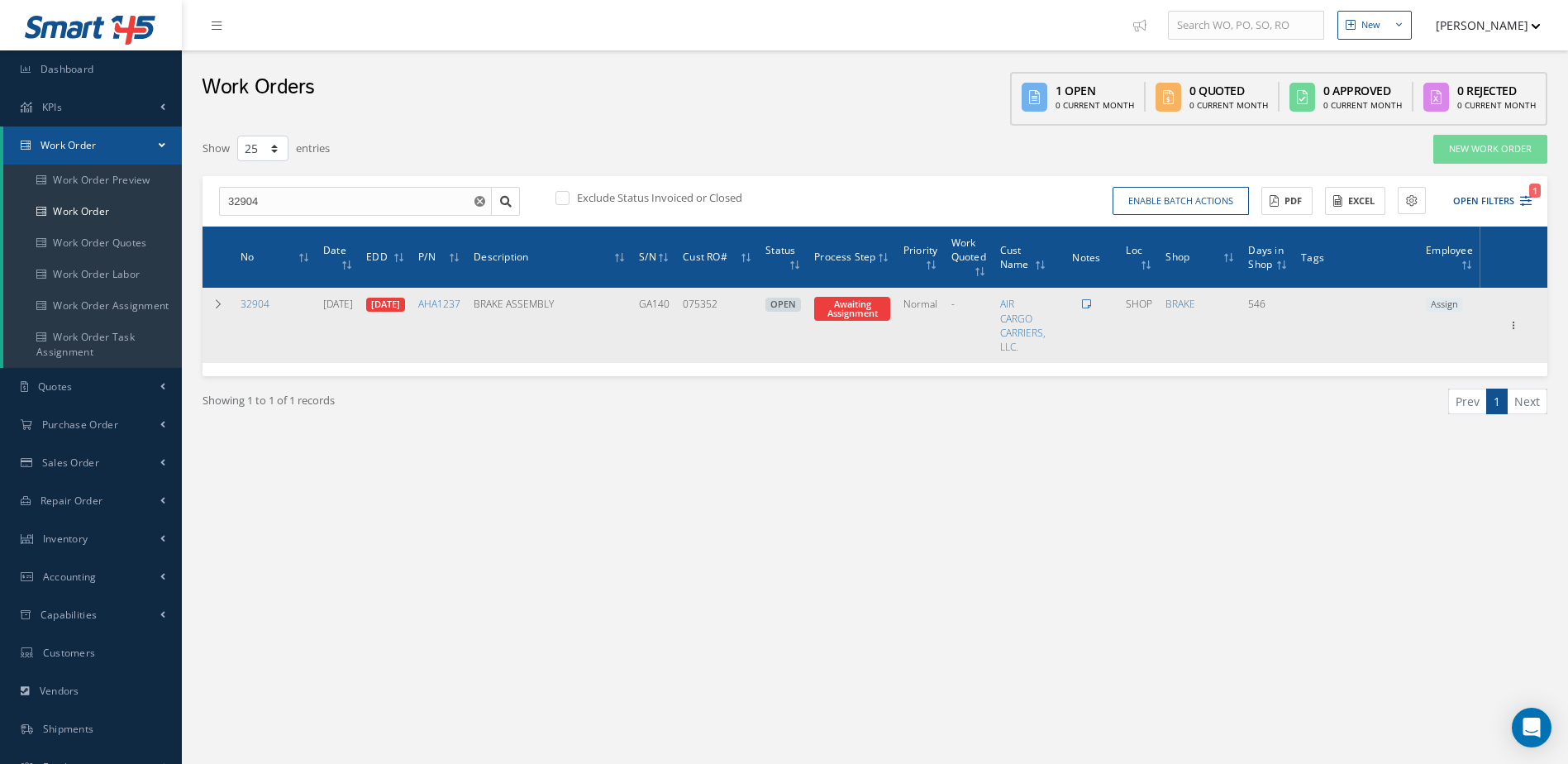
click at [1091, 306] on icon at bounding box center [1086, 305] width 9 height 10
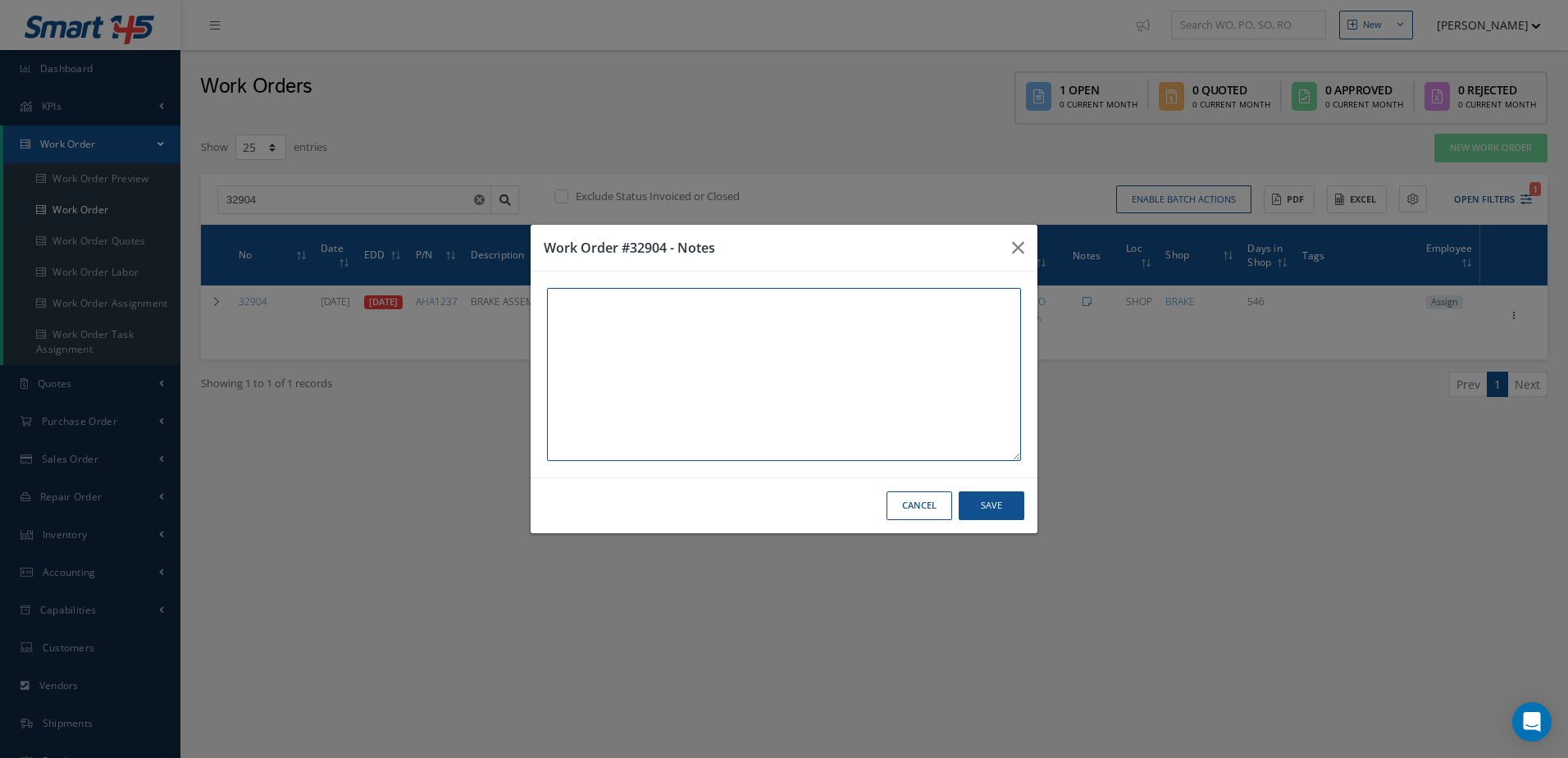
click at [748, 345] on textarea at bounding box center [784, 374] width 474 height 173
paste textarea "THIS UNIT AND WORK ORDER IS IN WAREHOUSE #2 [STREET_ADDRESS]"
type textarea "THIS UNIT AND WORK ORDER IS IN WAREHOUSE #2 [STREET_ADDRESS]"
click at [1012, 501] on button "Save" at bounding box center [991, 506] width 65 height 29
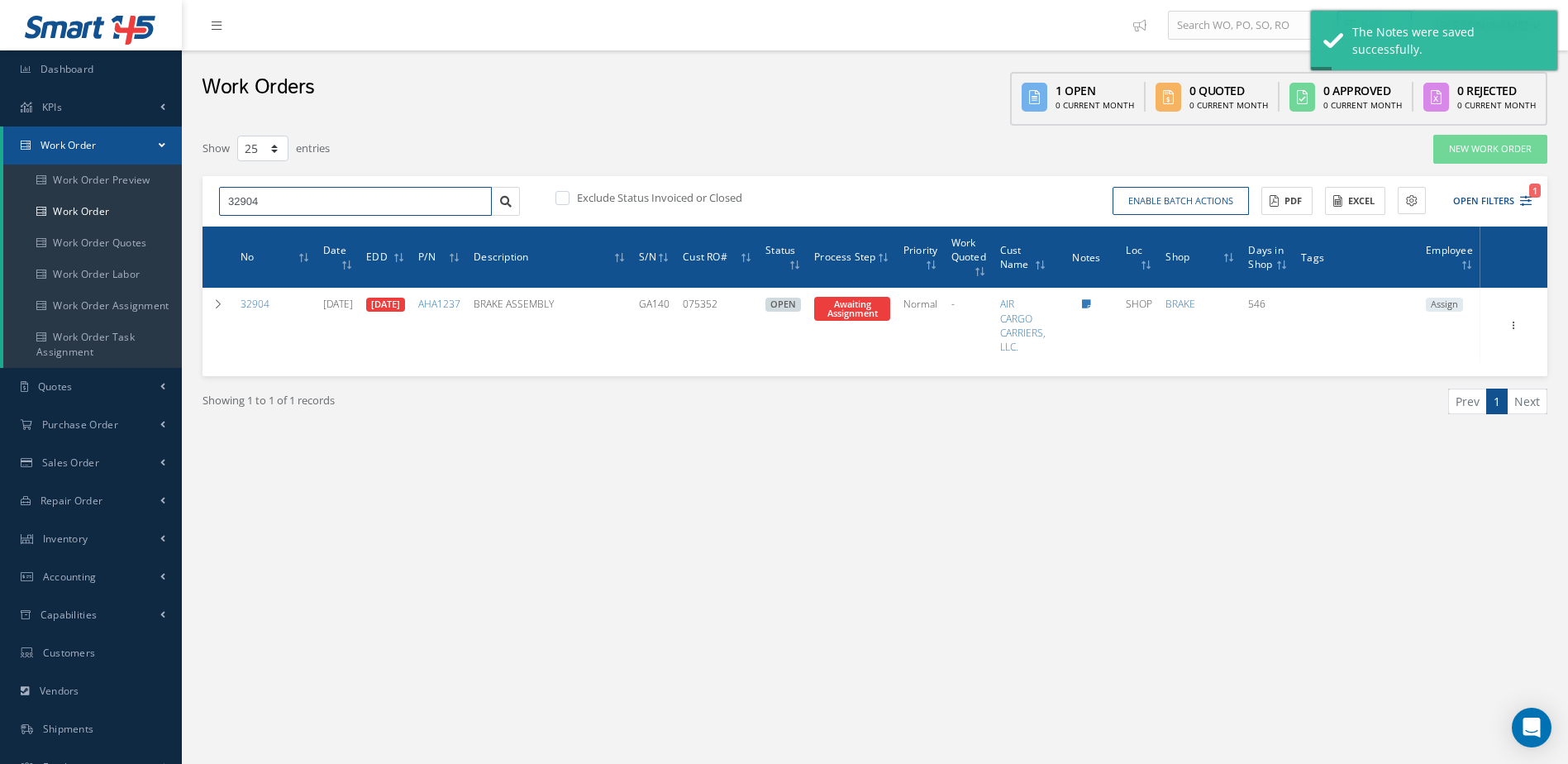
click at [324, 200] on input "32904" at bounding box center [356, 201] width 273 height 30
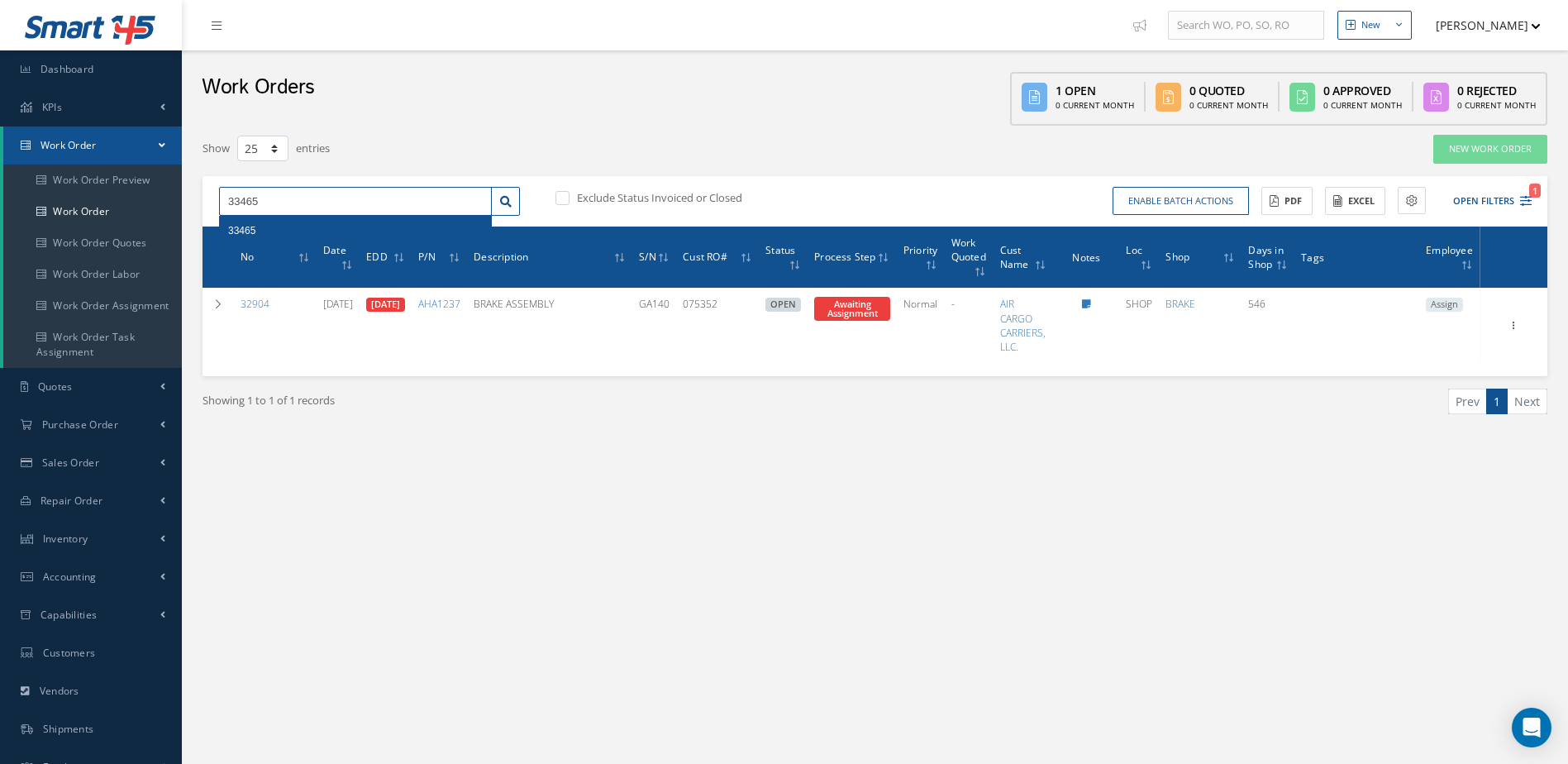
type input "33465"
click at [288, 223] on div "33465" at bounding box center [356, 230] width 271 height 30
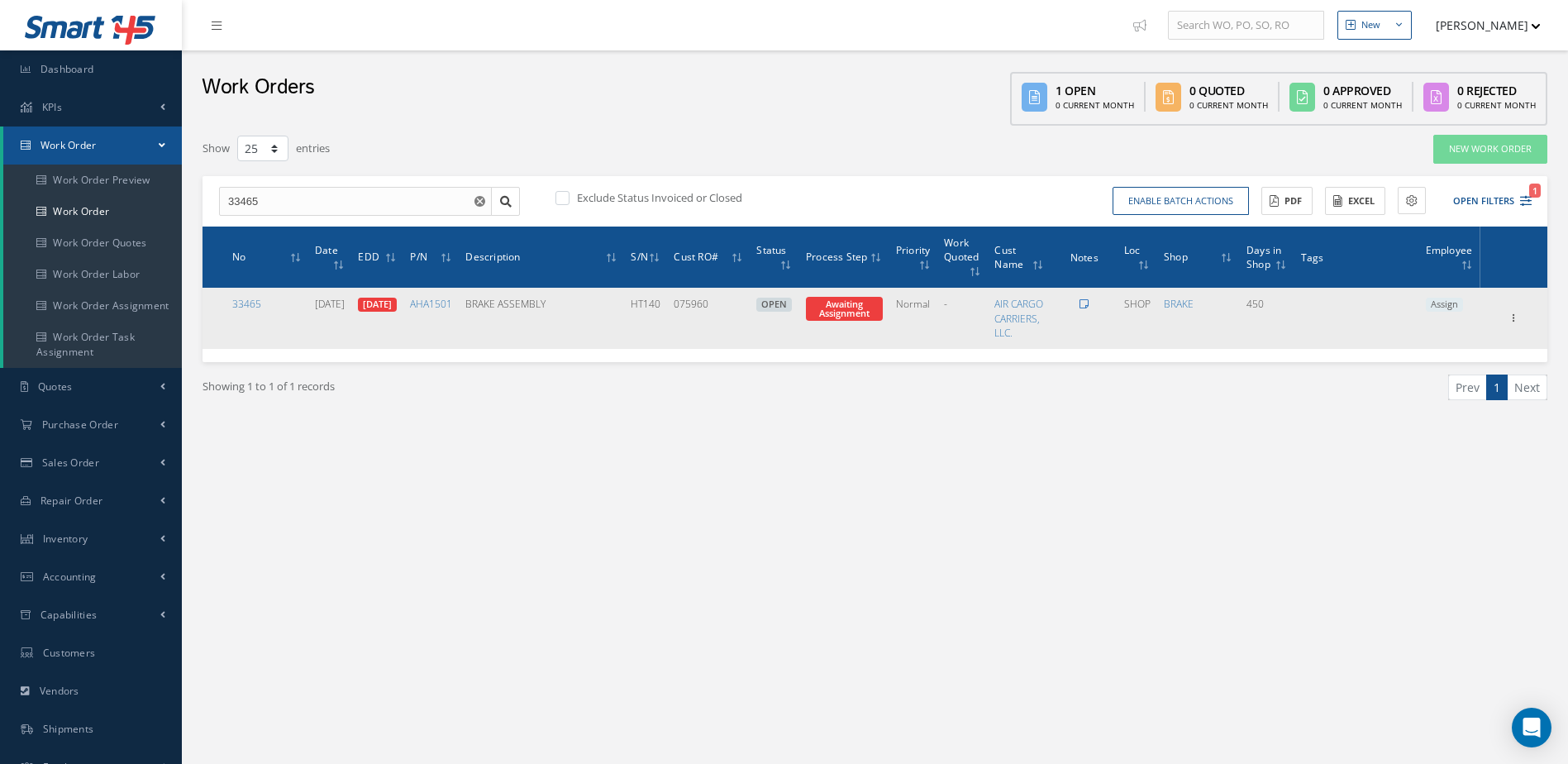
click at [1089, 303] on icon at bounding box center [1083, 305] width 9 height 10
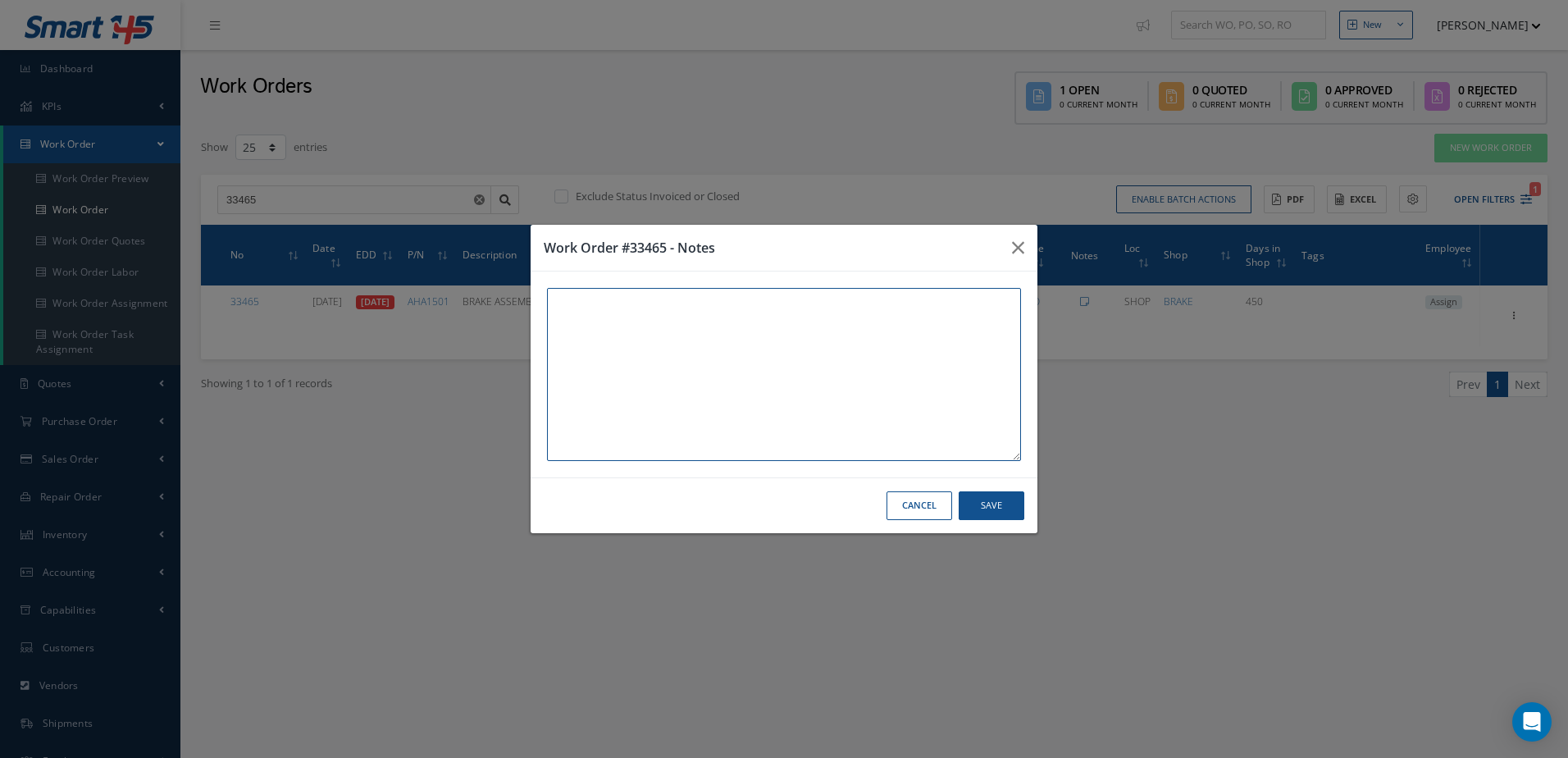
paste textarea "THIS UNIT AND WORK ORDER IS IN WAREHOUSE #2 [STREET_ADDRESS]"
type textarea "THIS UNIT AND WORK ORDER IS IN WAREHOUSE #2 [STREET_ADDRESS]"
click at [1006, 508] on button "Save" at bounding box center [991, 506] width 65 height 29
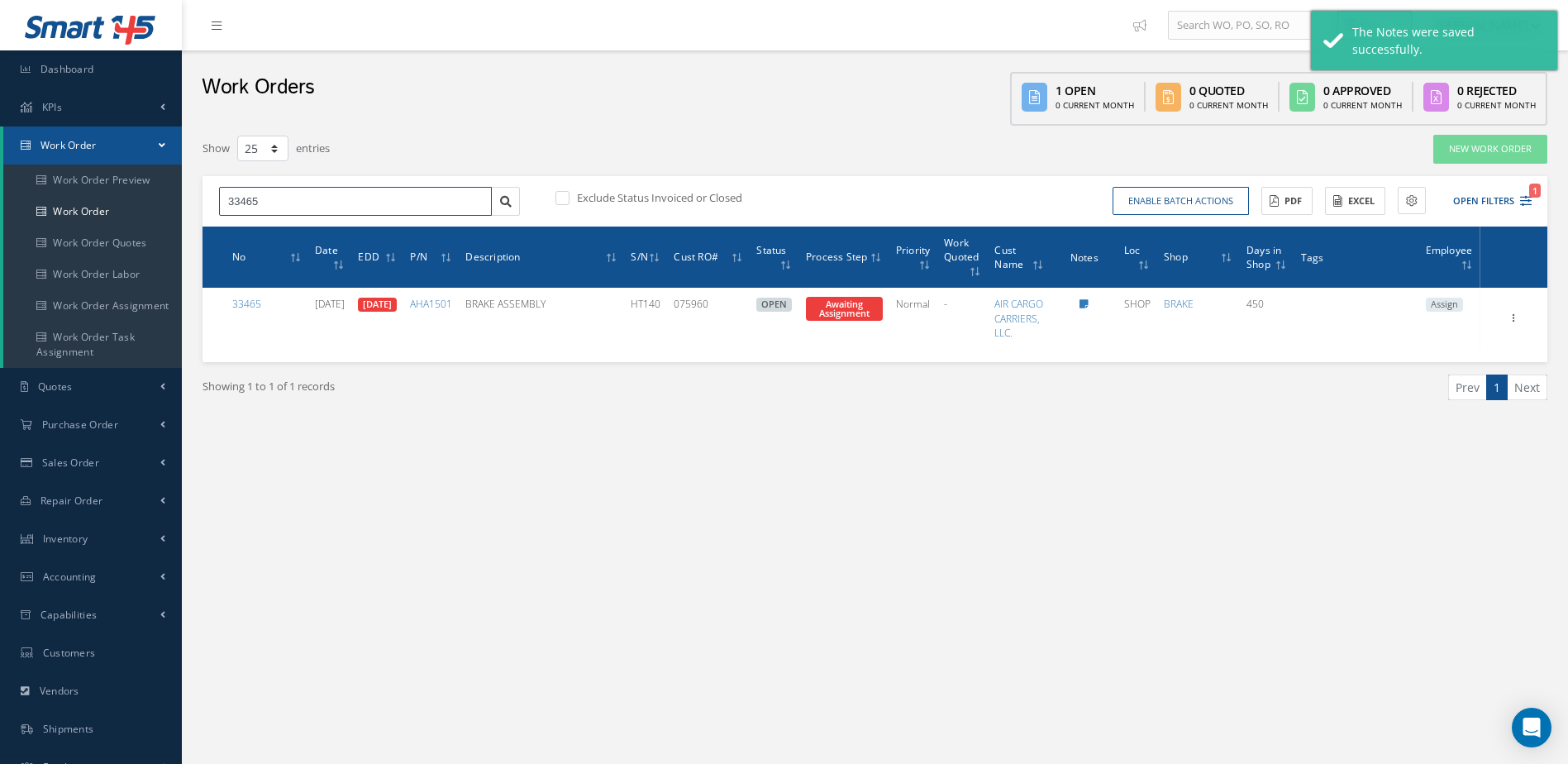
click at [308, 207] on input "33465" at bounding box center [356, 201] width 273 height 30
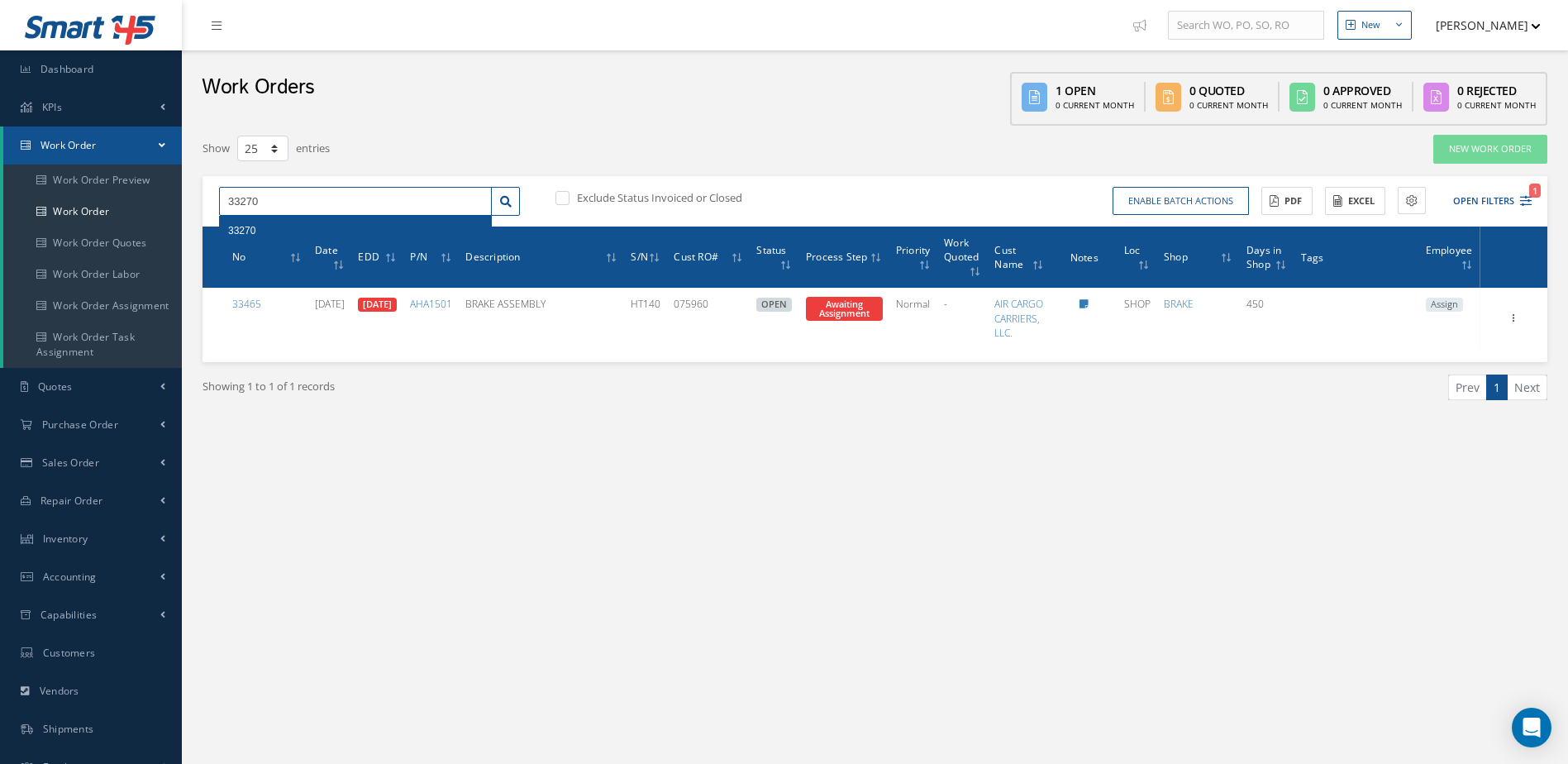
type input "33270"
click at [262, 225] on div "33270" at bounding box center [355, 230] width 254 height 16
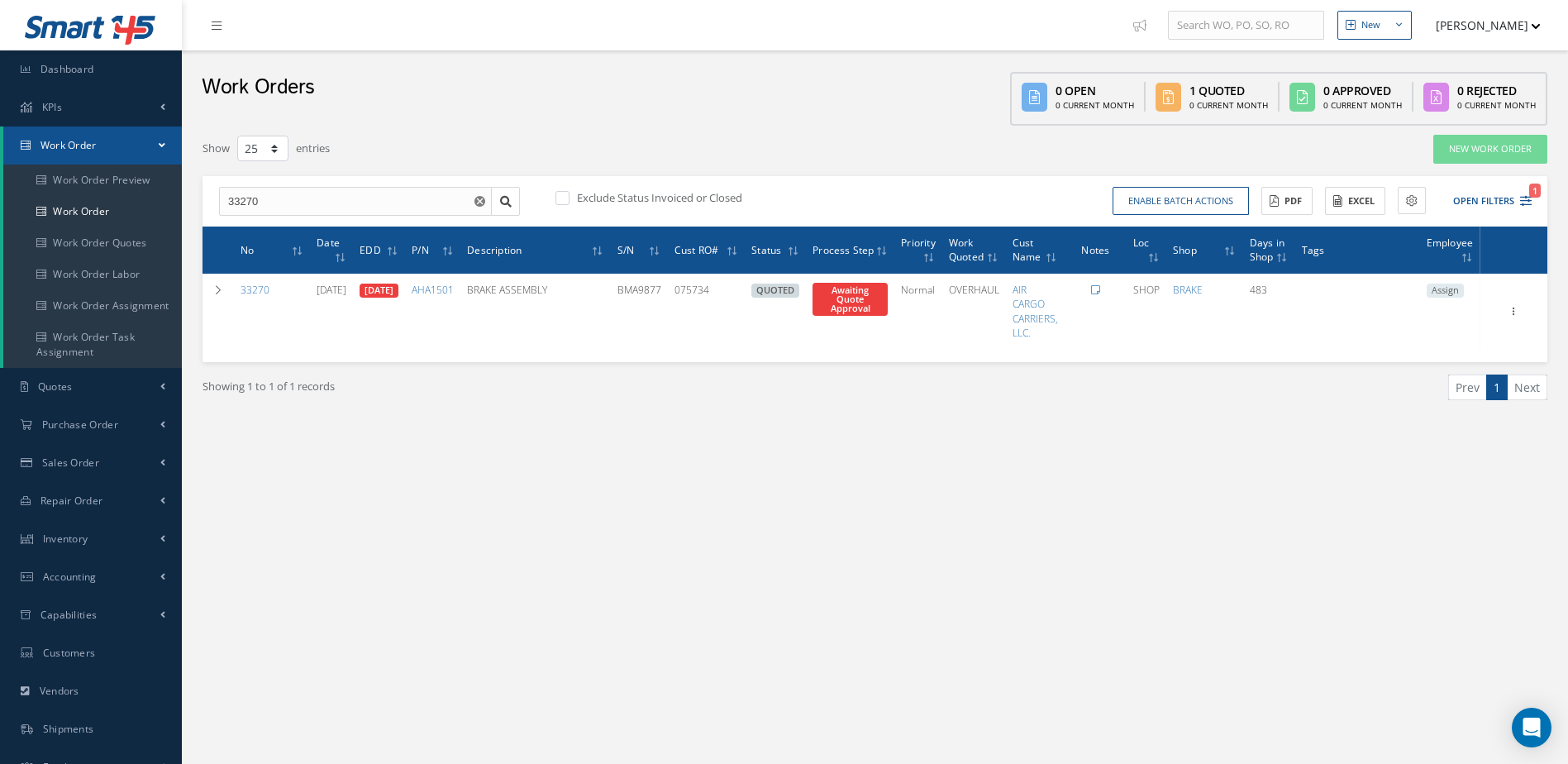
click at [1100, 289] on icon at bounding box center [1095, 290] width 9 height 10
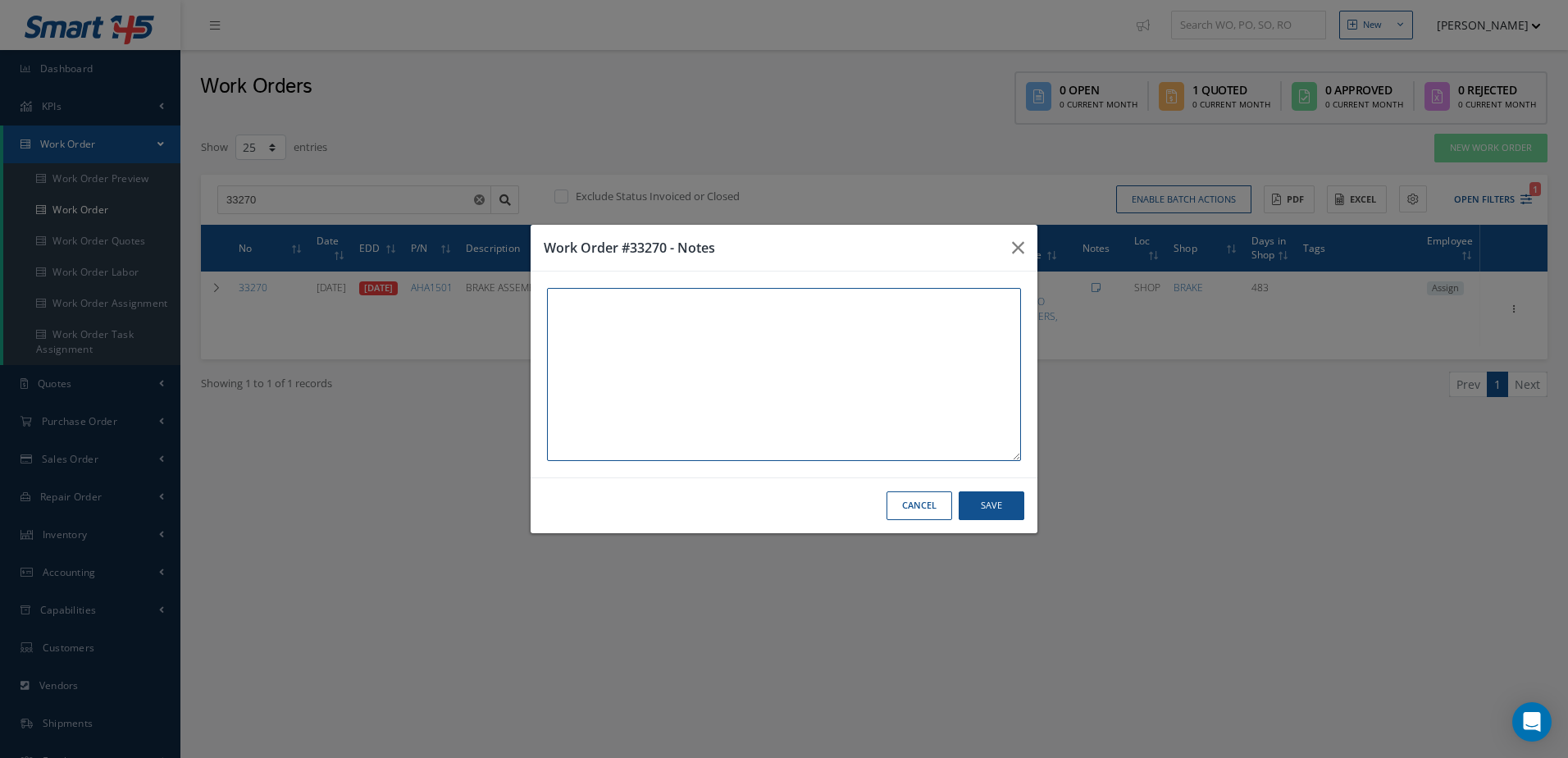
paste textarea "THIS UNIT AND WORK ORDER IS IN WAREHOUSE #2 [STREET_ADDRESS]"
type textarea "THIS UNIT AND WORK ORDER IS IN WAREHOUSE #2 [STREET_ADDRESS]"
click at [1008, 512] on button "Save" at bounding box center [991, 506] width 65 height 29
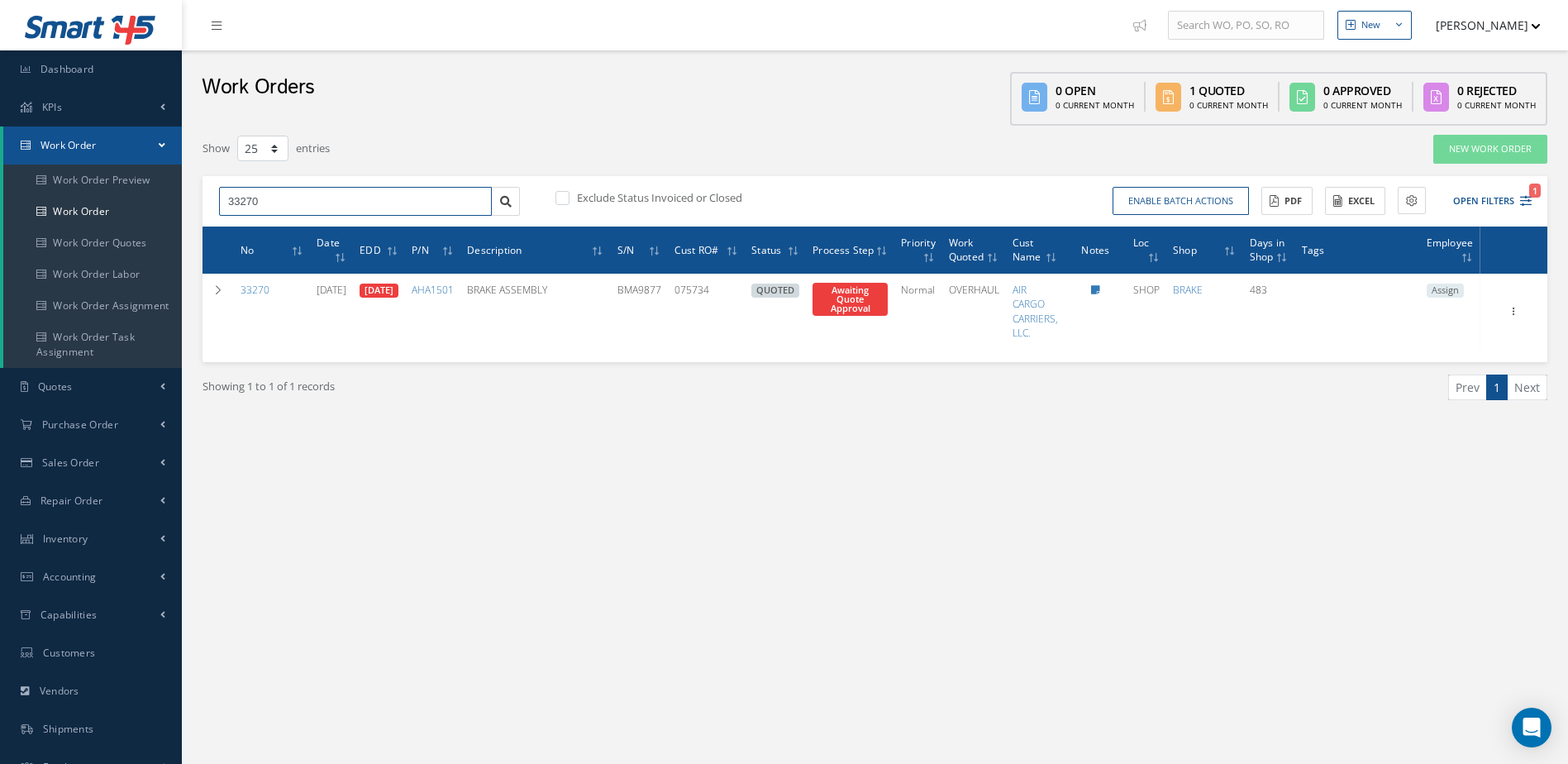
click at [323, 199] on input "33270" at bounding box center [356, 201] width 273 height 30
type input "33405"
click at [254, 227] on span "33405" at bounding box center [241, 230] width 27 height 12
click at [1095, 290] on icon at bounding box center [1090, 290] width 9 height 10
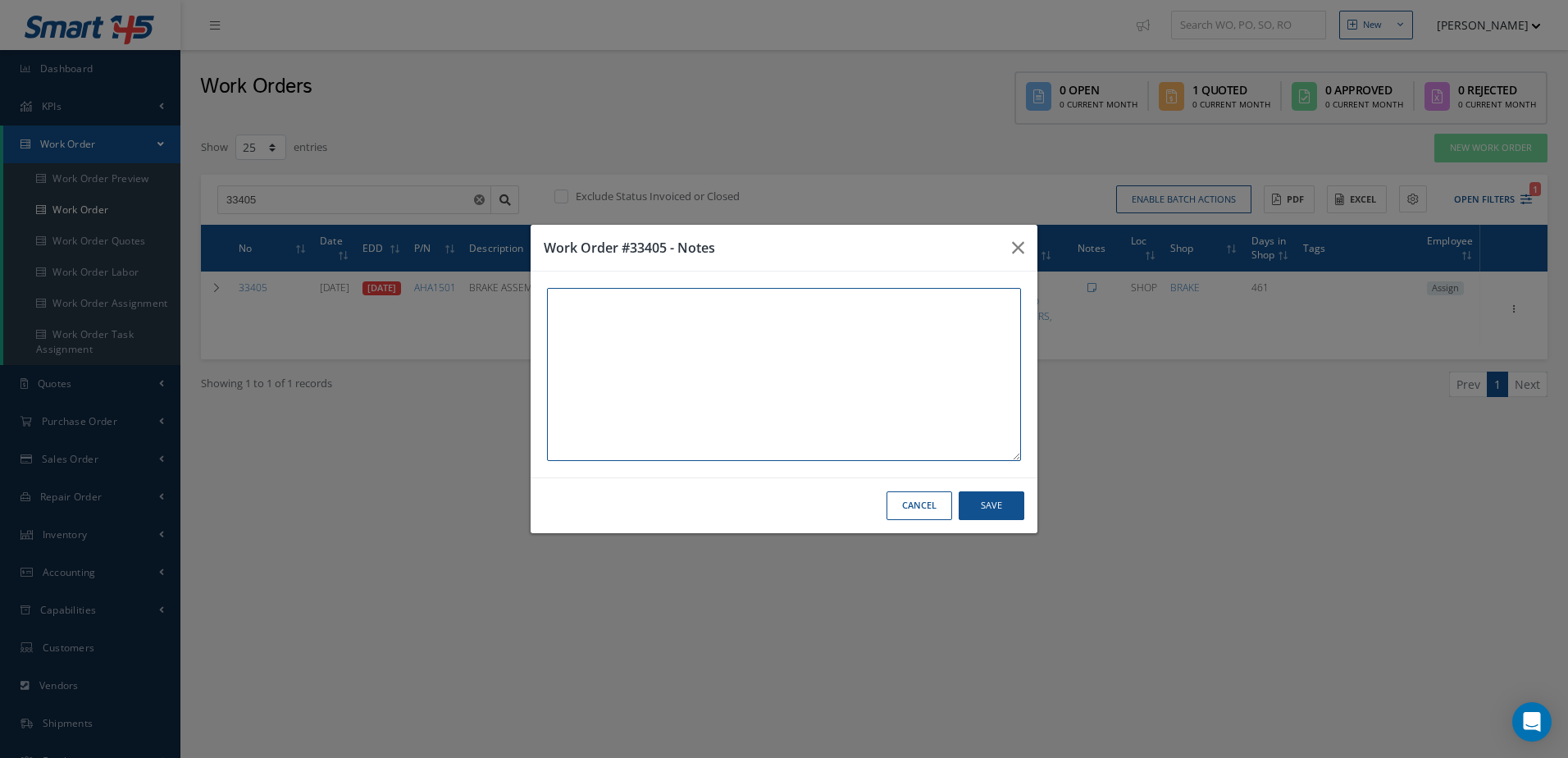
click at [810, 387] on textarea at bounding box center [784, 374] width 474 height 173
paste textarea "THIS UNIT AND WORK ORDER IS IN WAREHOUSE #2 [STREET_ADDRESS]"
type textarea "THIS UNIT AND WORK ORDER IS IN WAREHOUSE #2 [STREET_ADDRESS]"
click at [1005, 503] on button "Save" at bounding box center [991, 506] width 65 height 29
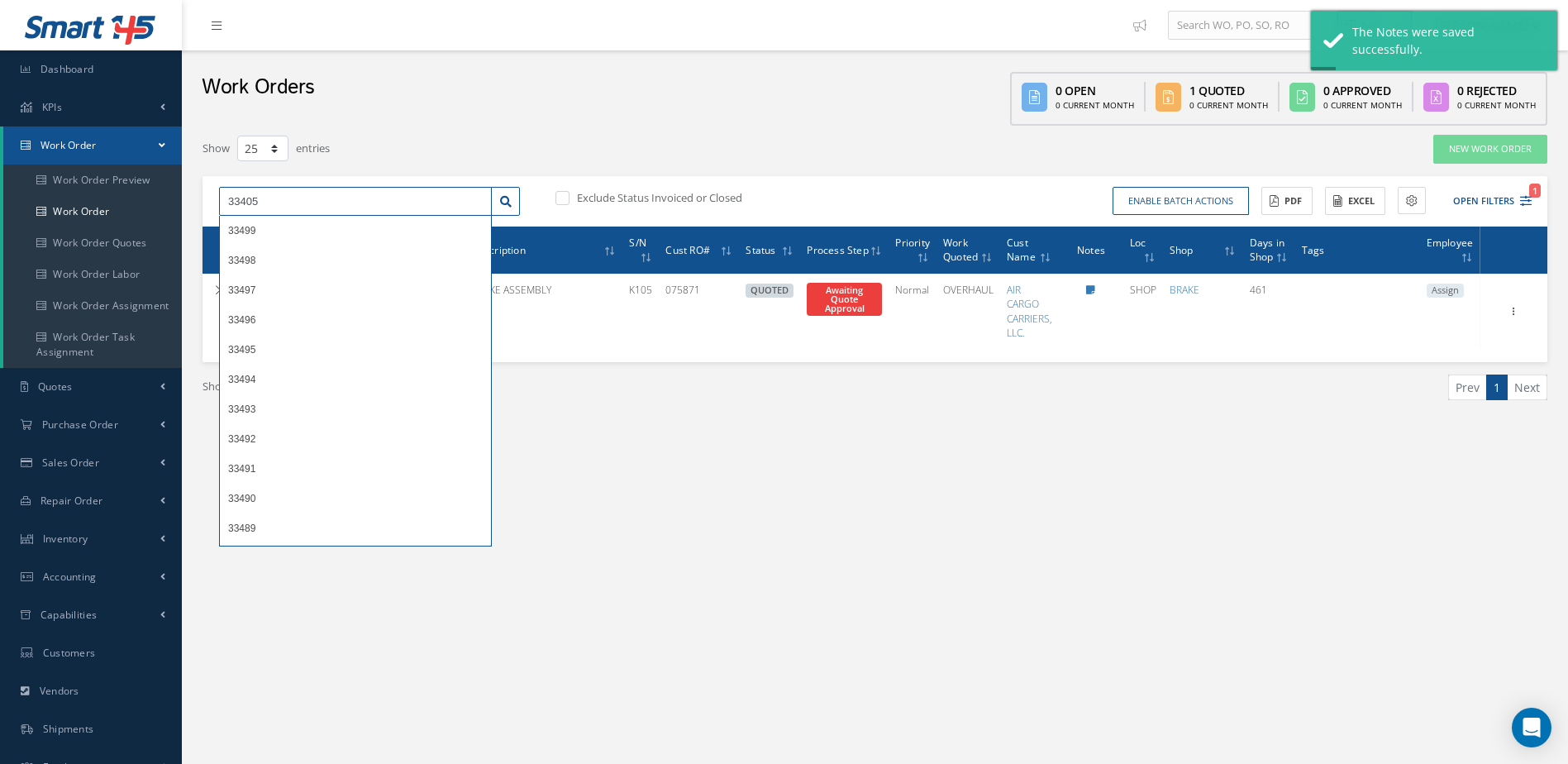
click at [327, 194] on input "33405" at bounding box center [356, 201] width 273 height 30
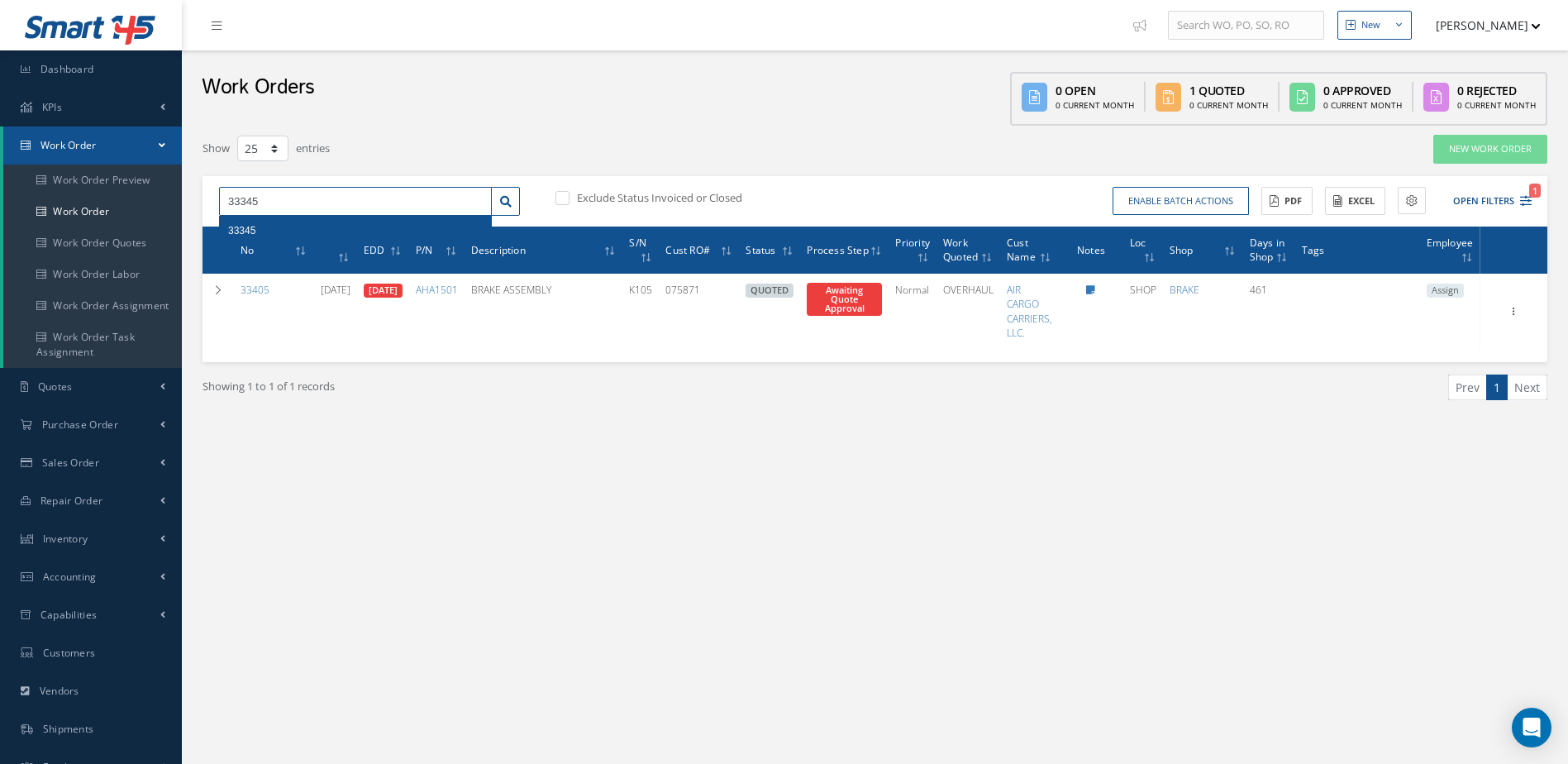
type input "33345"
click at [250, 226] on span "33345" at bounding box center [241, 230] width 27 height 12
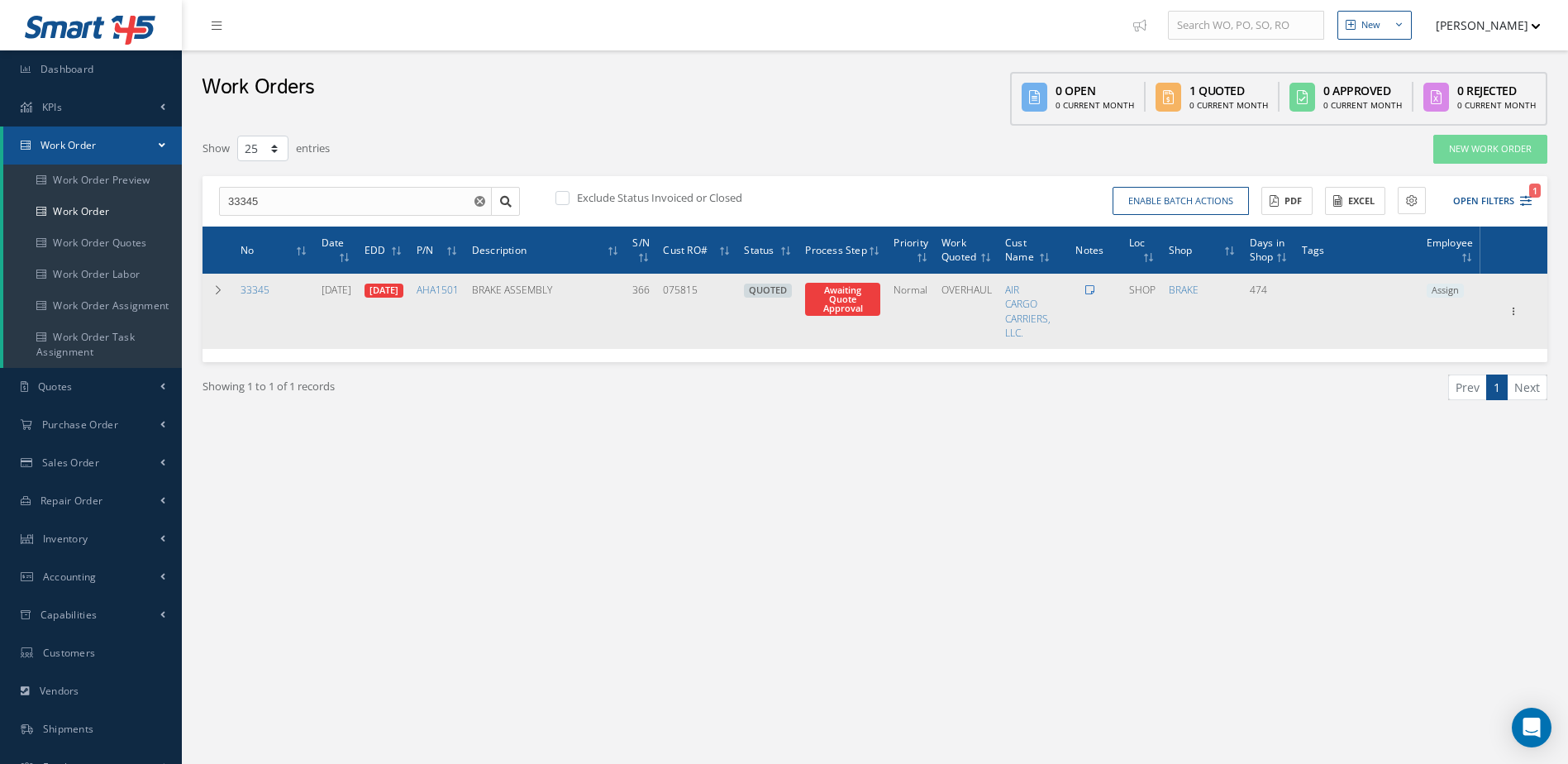
click at [1095, 288] on icon at bounding box center [1089, 290] width 9 height 10
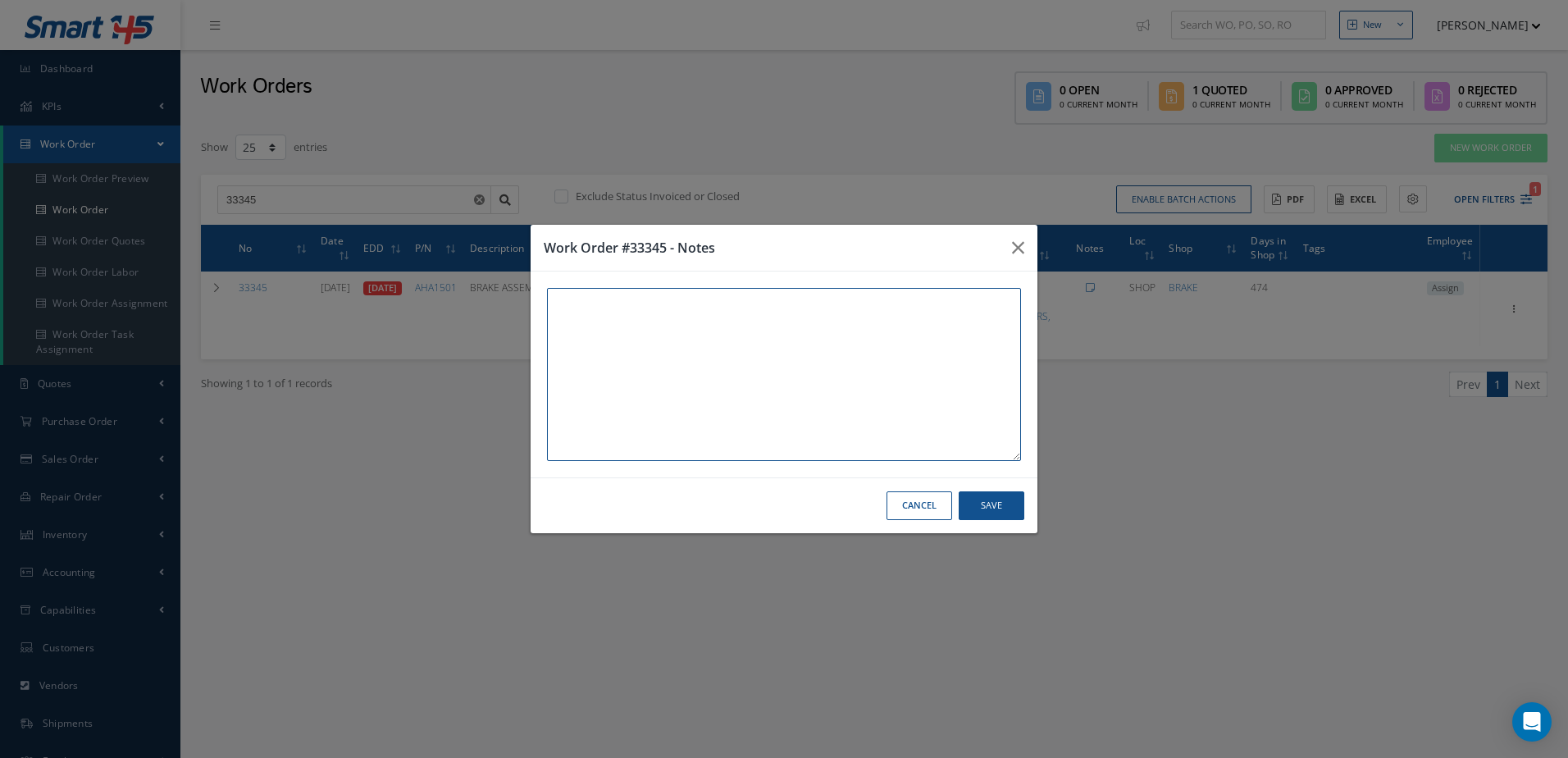
click at [740, 323] on textarea at bounding box center [784, 374] width 474 height 173
paste textarea "THIS UNIT AND WORK ORDER IS IN WAREHOUSE #2 [STREET_ADDRESS]"
type textarea "THIS UNIT AND WORK ORDER IS IN WAREHOUSE #2 [STREET_ADDRESS]"
click at [978, 512] on button "Save" at bounding box center [991, 506] width 65 height 29
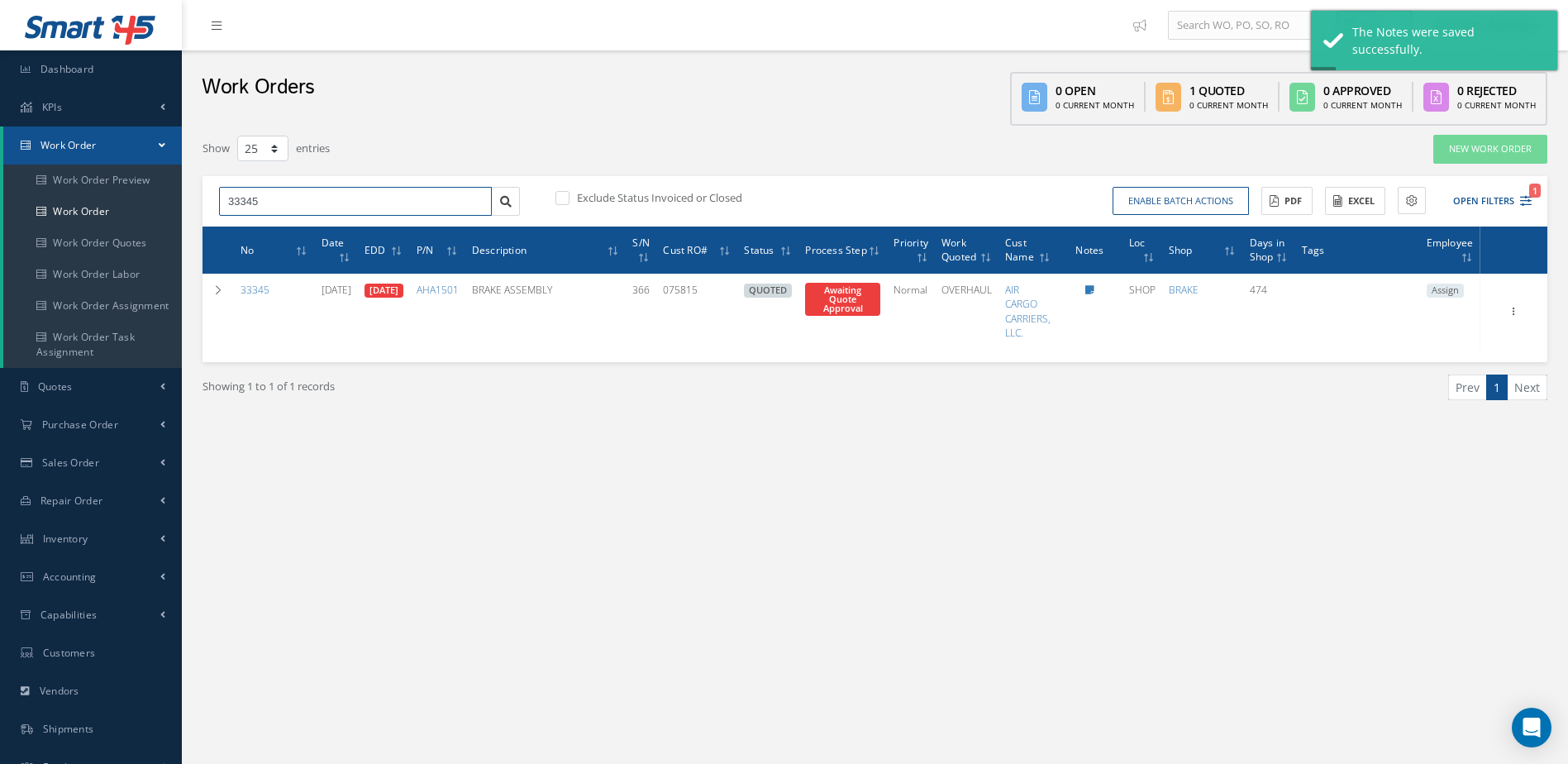
click at [276, 201] on input "33345" at bounding box center [356, 201] width 273 height 30
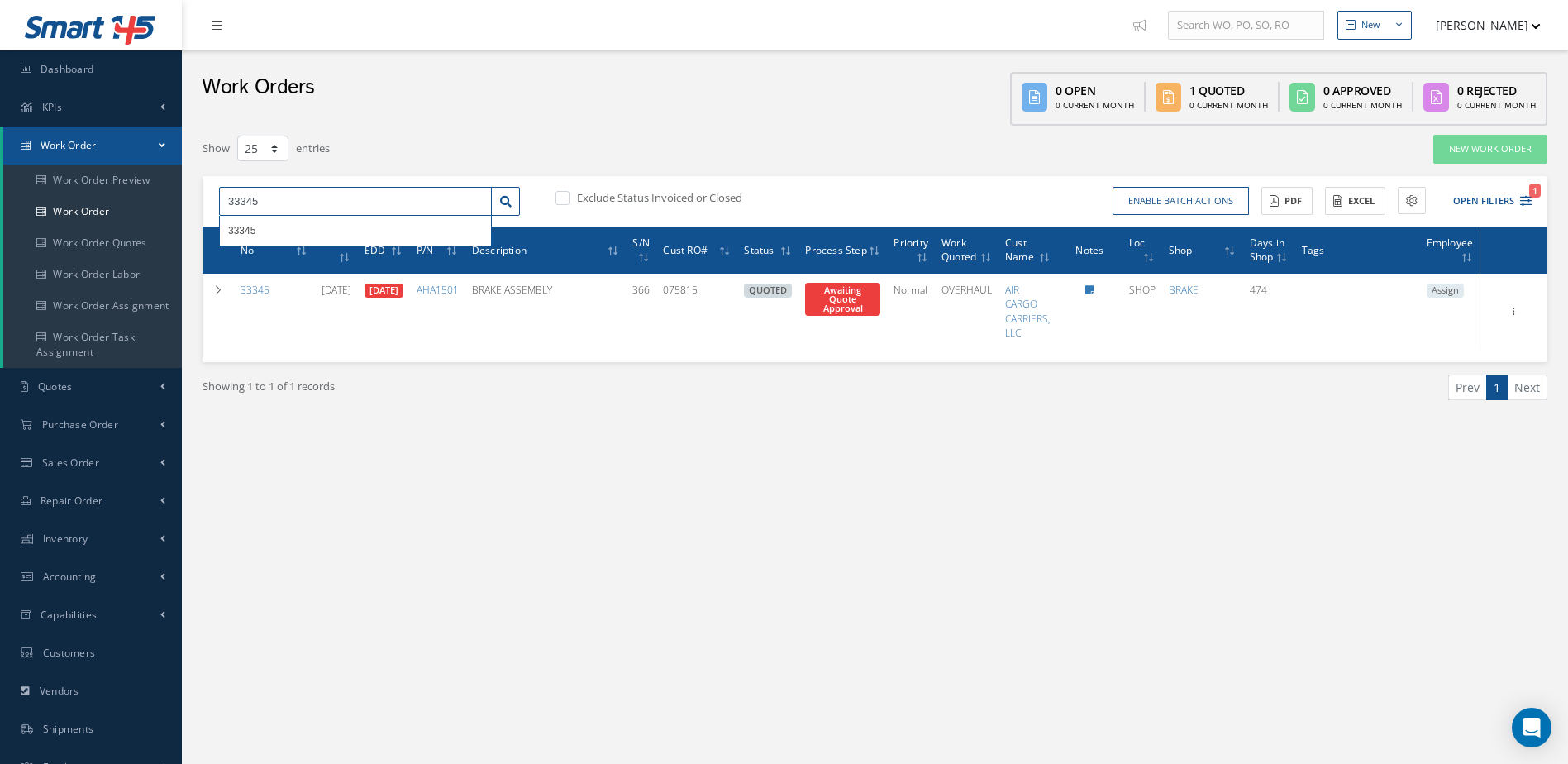
click at [276, 201] on input "33345" at bounding box center [356, 201] width 273 height 30
type input "32865"
click at [258, 229] on div "32865" at bounding box center [355, 230] width 254 height 16
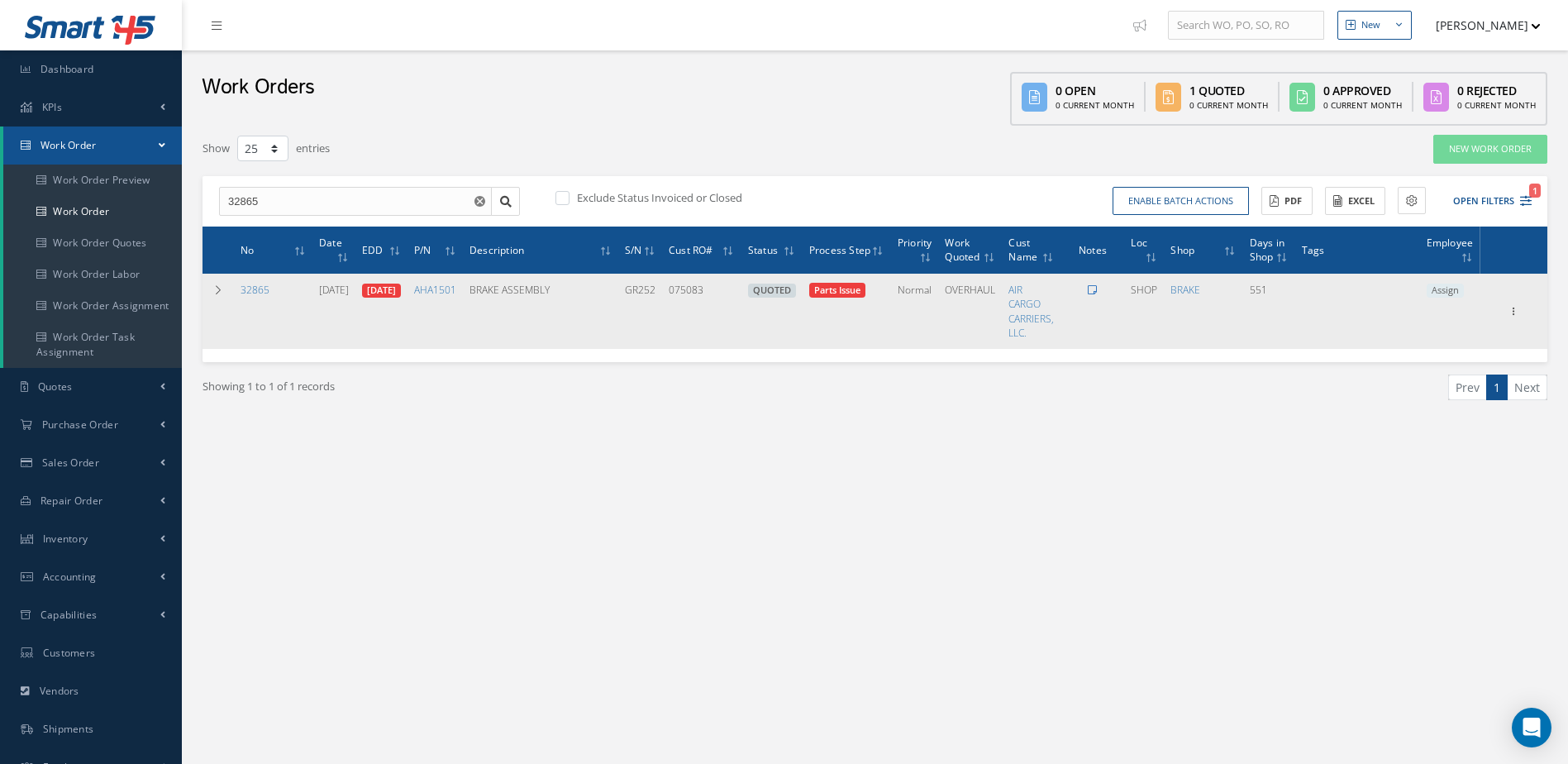
click at [1097, 287] on icon at bounding box center [1092, 290] width 9 height 10
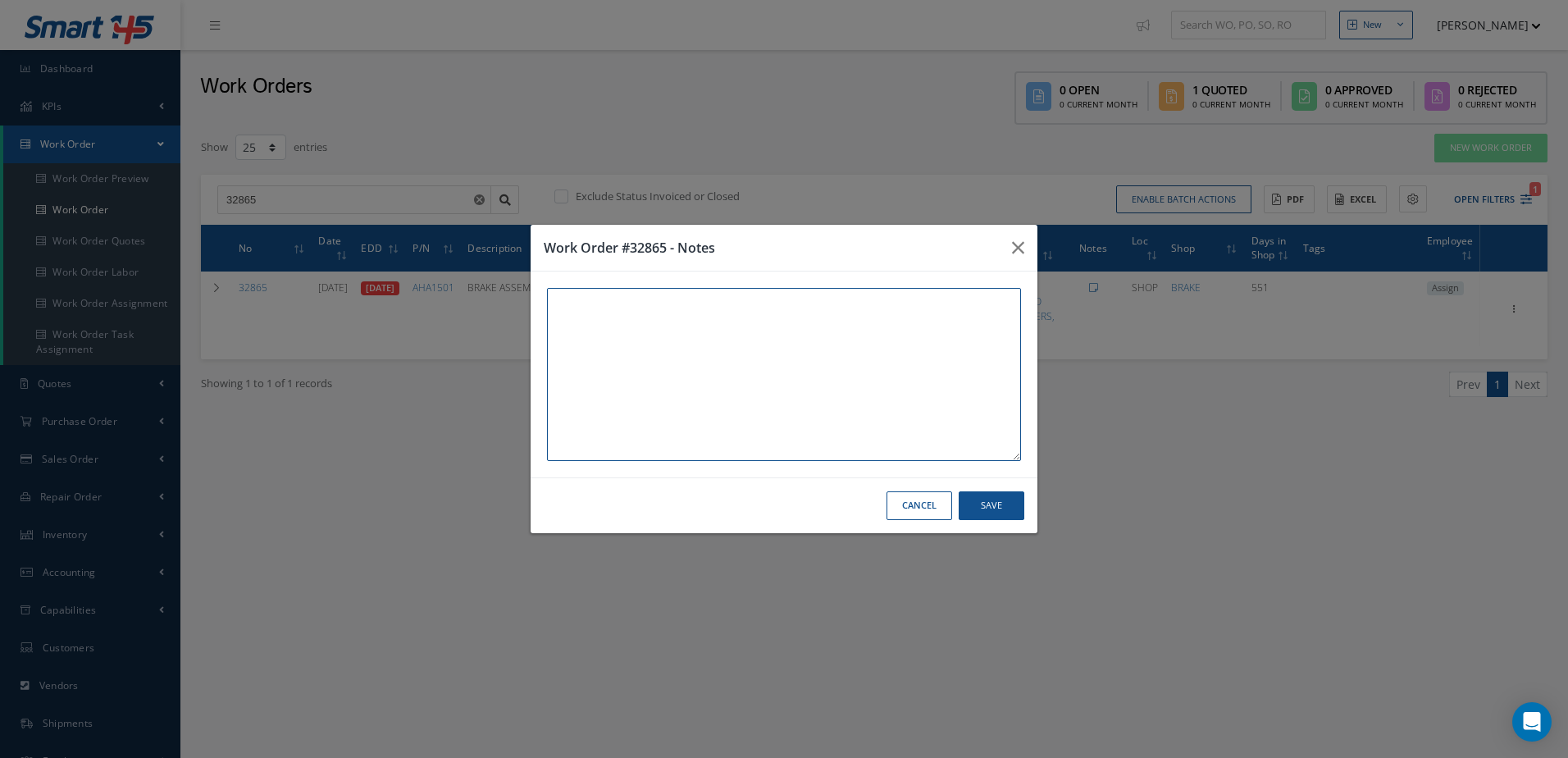
click at [809, 344] on textarea at bounding box center [784, 374] width 474 height 173
paste textarea "THIS UNIT AND WORK ORDER IS IN WAREHOUSE #2 [STREET_ADDRESS]"
type textarea "THIS UNIT AND WORK ORDER IS IN WAREHOUSE #2 [STREET_ADDRESS]"
click at [993, 510] on button "Save" at bounding box center [991, 506] width 65 height 29
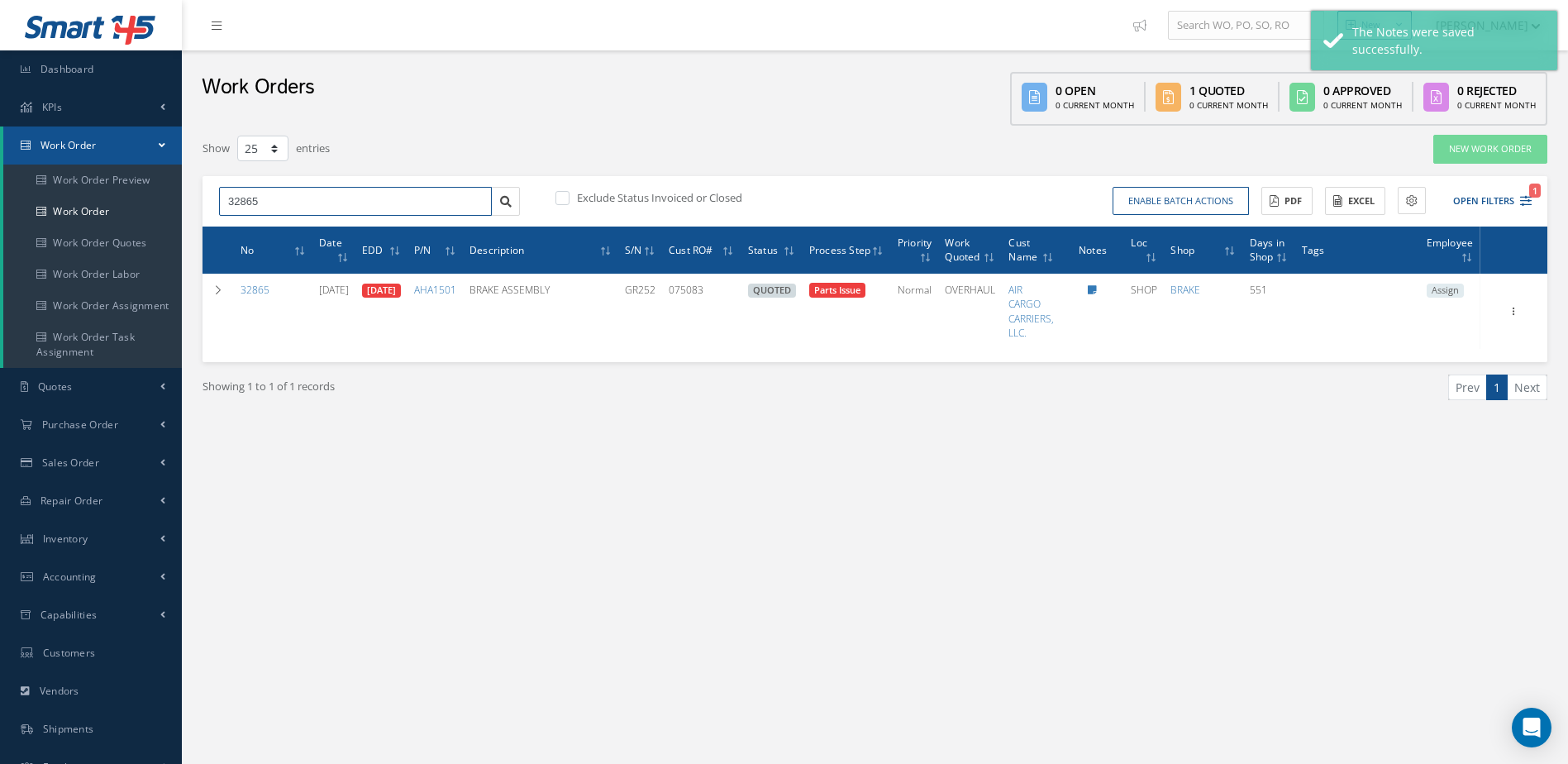
click at [293, 207] on input "32865" at bounding box center [356, 201] width 273 height 30
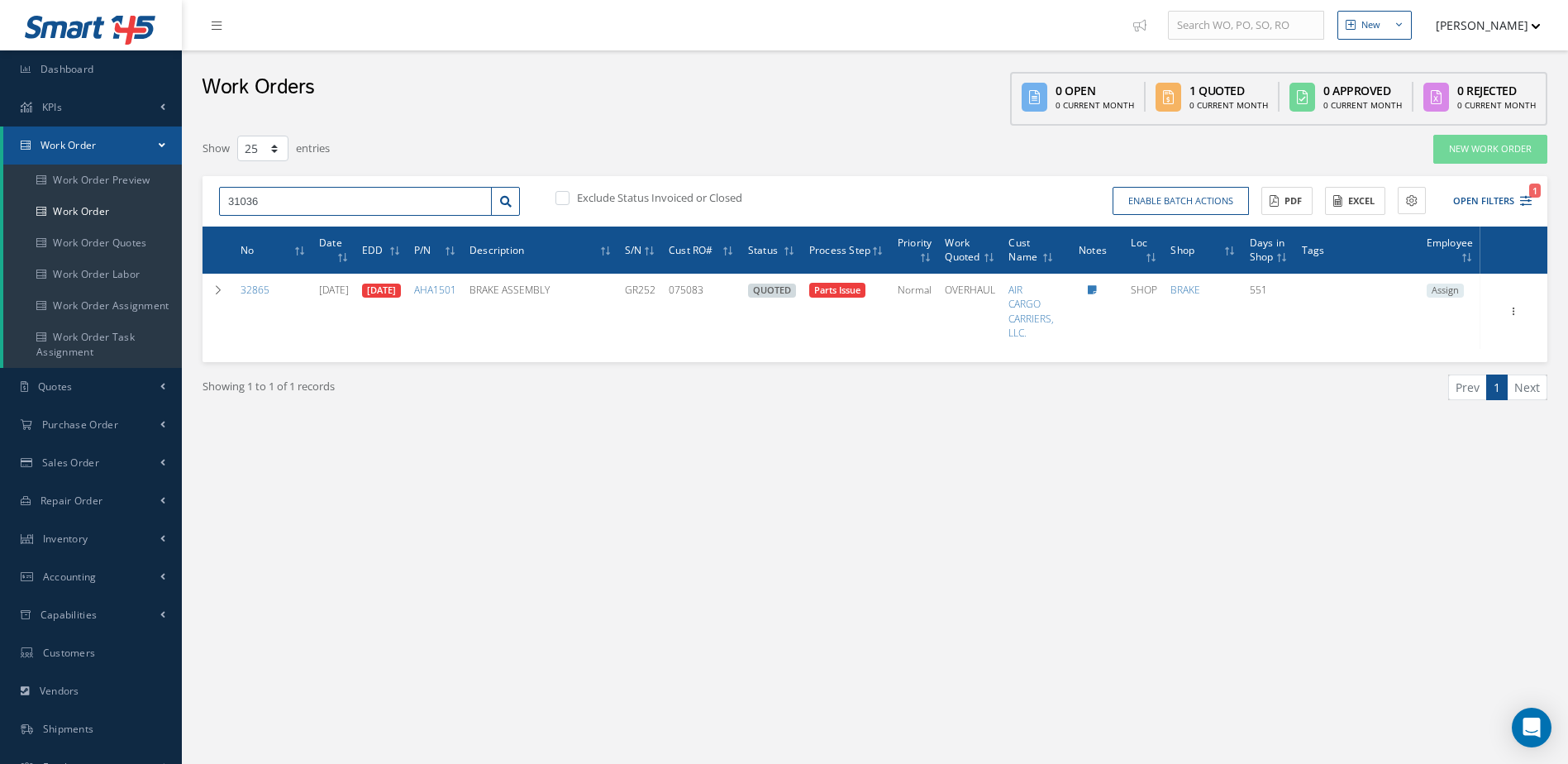
click at [284, 203] on input "31036" at bounding box center [356, 201] width 273 height 30
type input "31036"
click at [282, 228] on div "31036" at bounding box center [355, 230] width 254 height 16
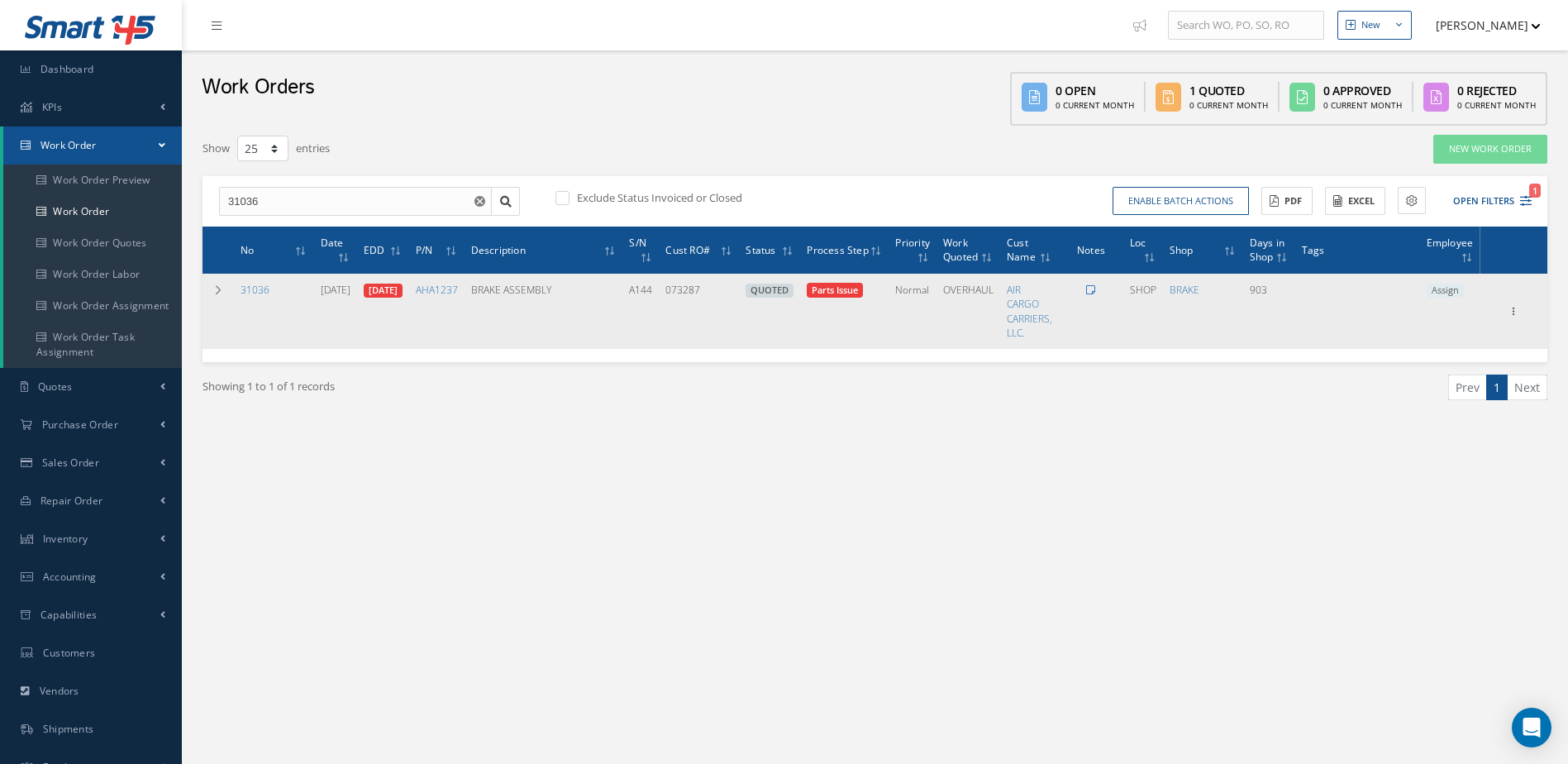
click at [1095, 290] on icon at bounding box center [1090, 290] width 9 height 10
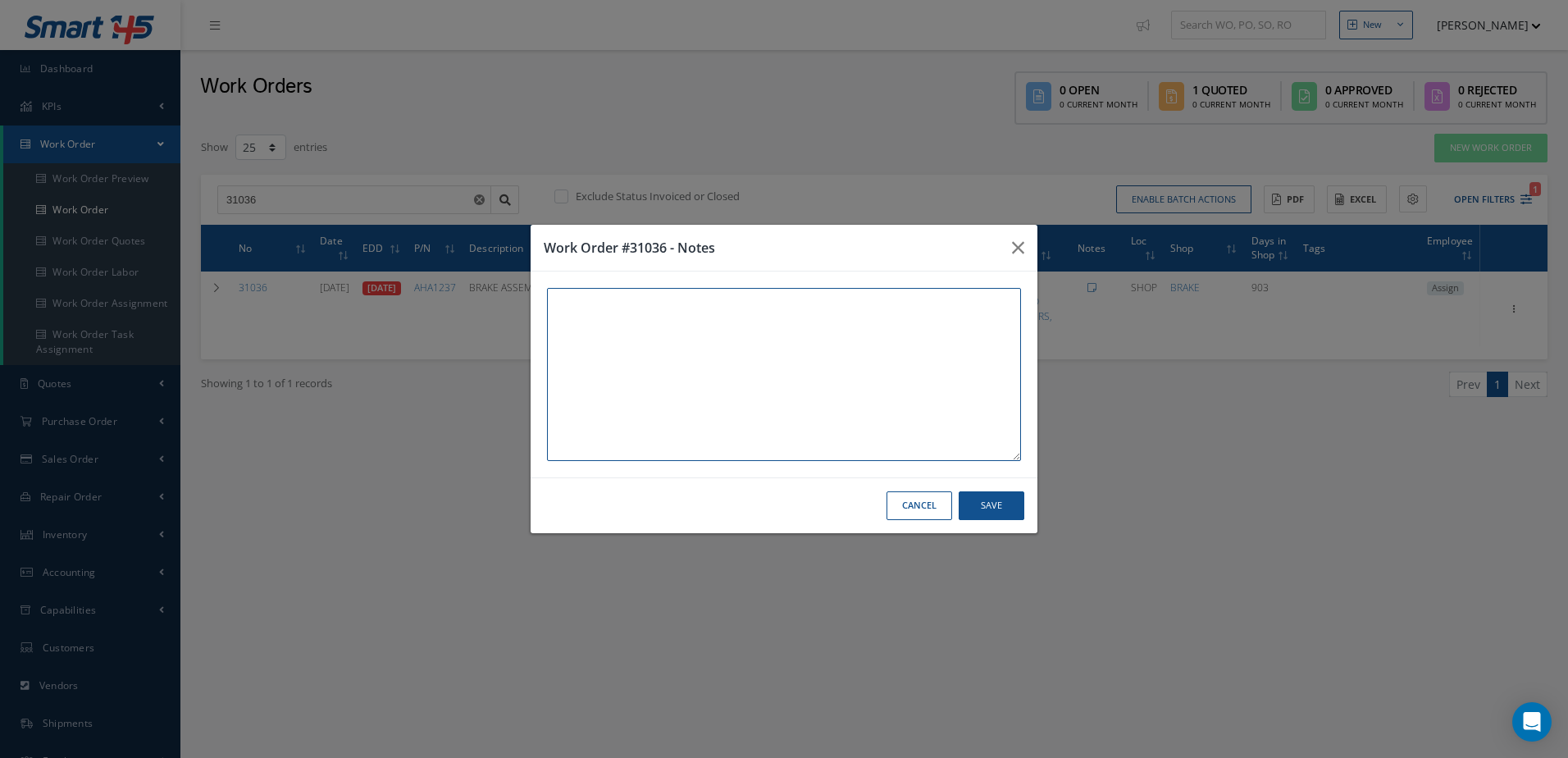
click at [846, 347] on textarea at bounding box center [784, 374] width 474 height 173
paste textarea "THIS UNIT AND WORK ORDER IS IN WAREHOUSE #2 [STREET_ADDRESS]"
type textarea "THIS UNIT AND WORK ORDER IS IN WAREHOUSE #2 [STREET_ADDRESS]"
click at [992, 502] on button "Save" at bounding box center [991, 506] width 65 height 29
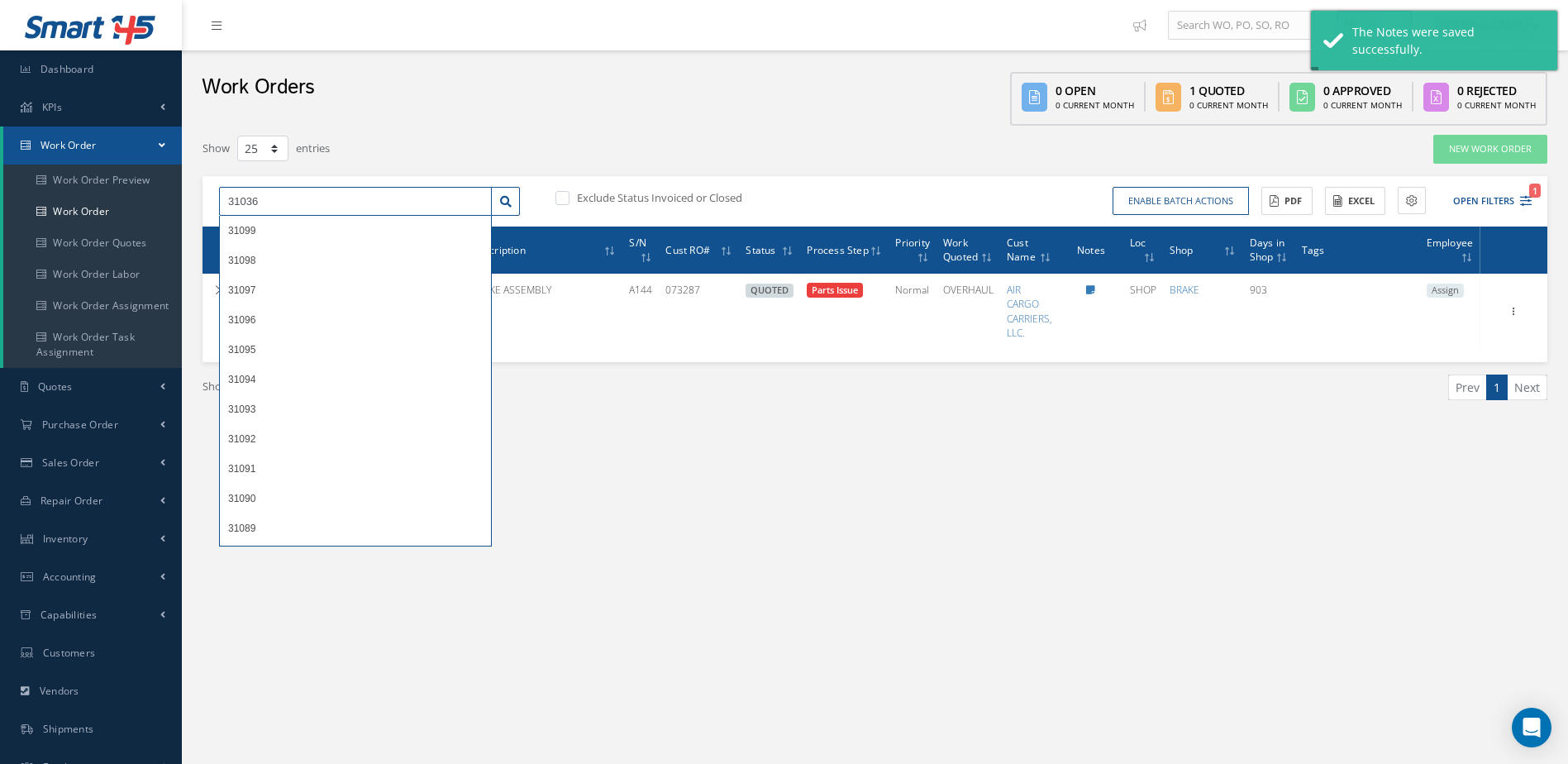
click at [372, 203] on input "31036" at bounding box center [356, 201] width 273 height 30
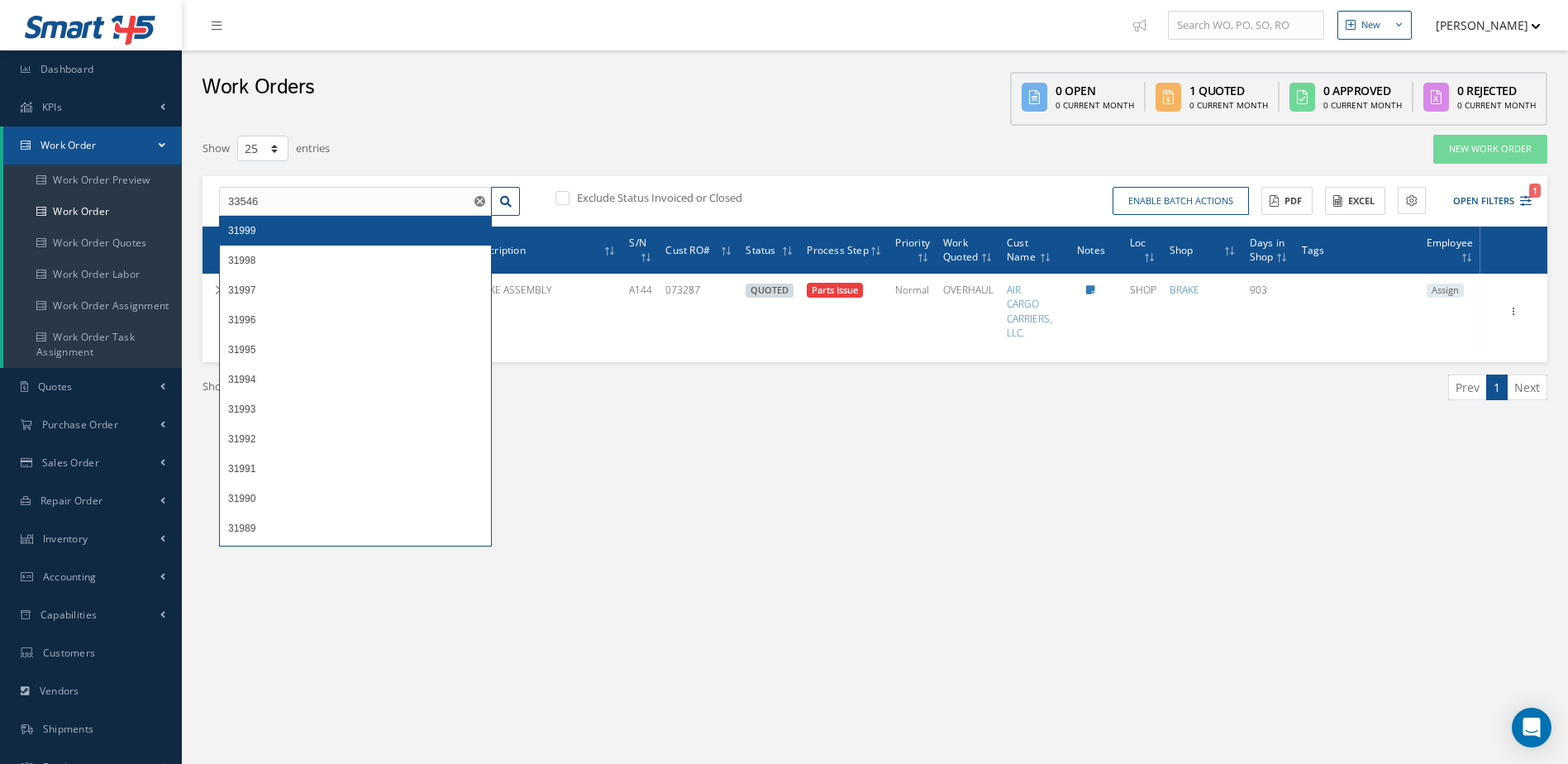
click at [365, 226] on div "31999" at bounding box center [355, 230] width 254 height 16
type input "31999"
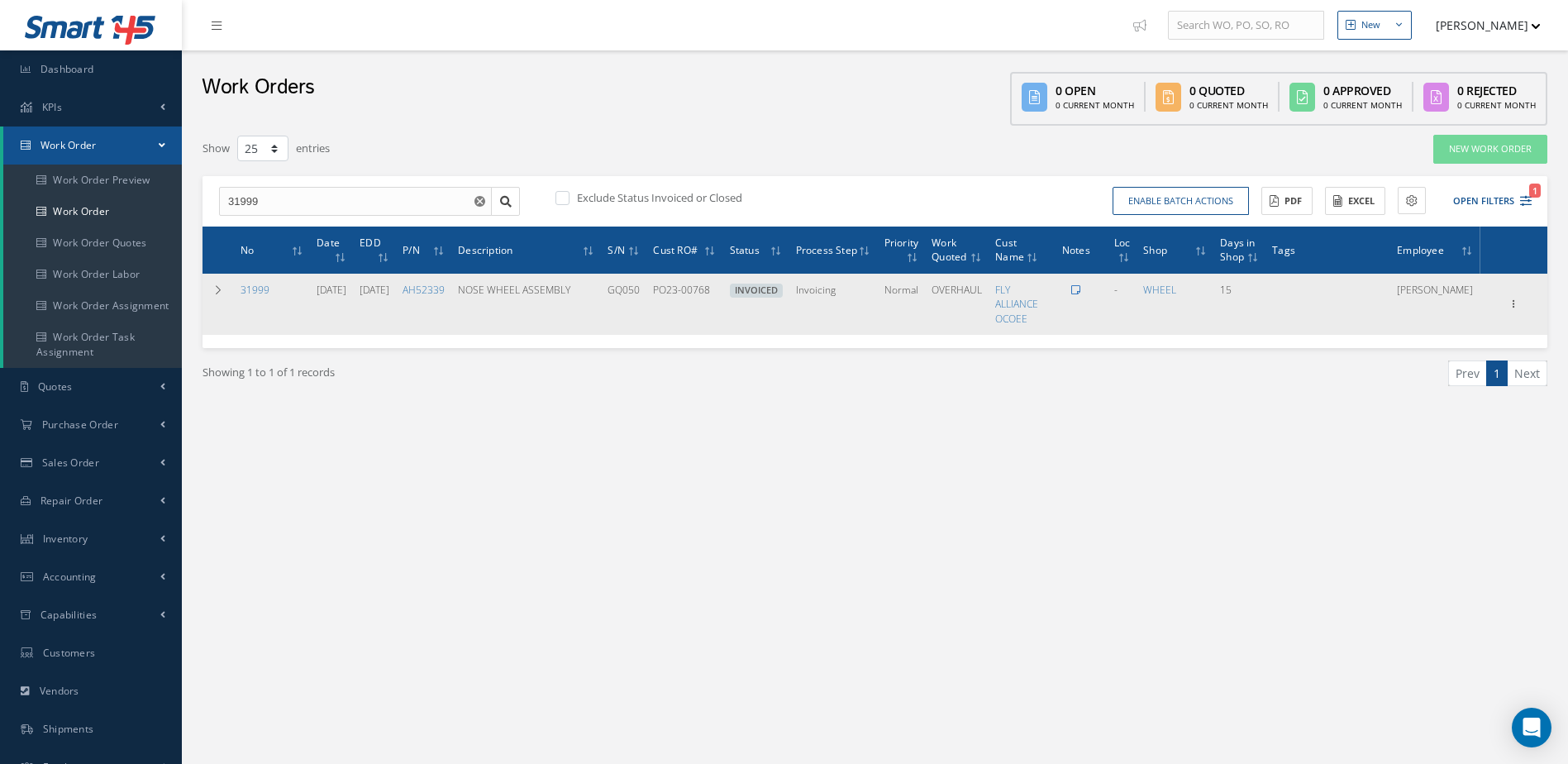
click at [1080, 290] on icon at bounding box center [1075, 290] width 9 height 10
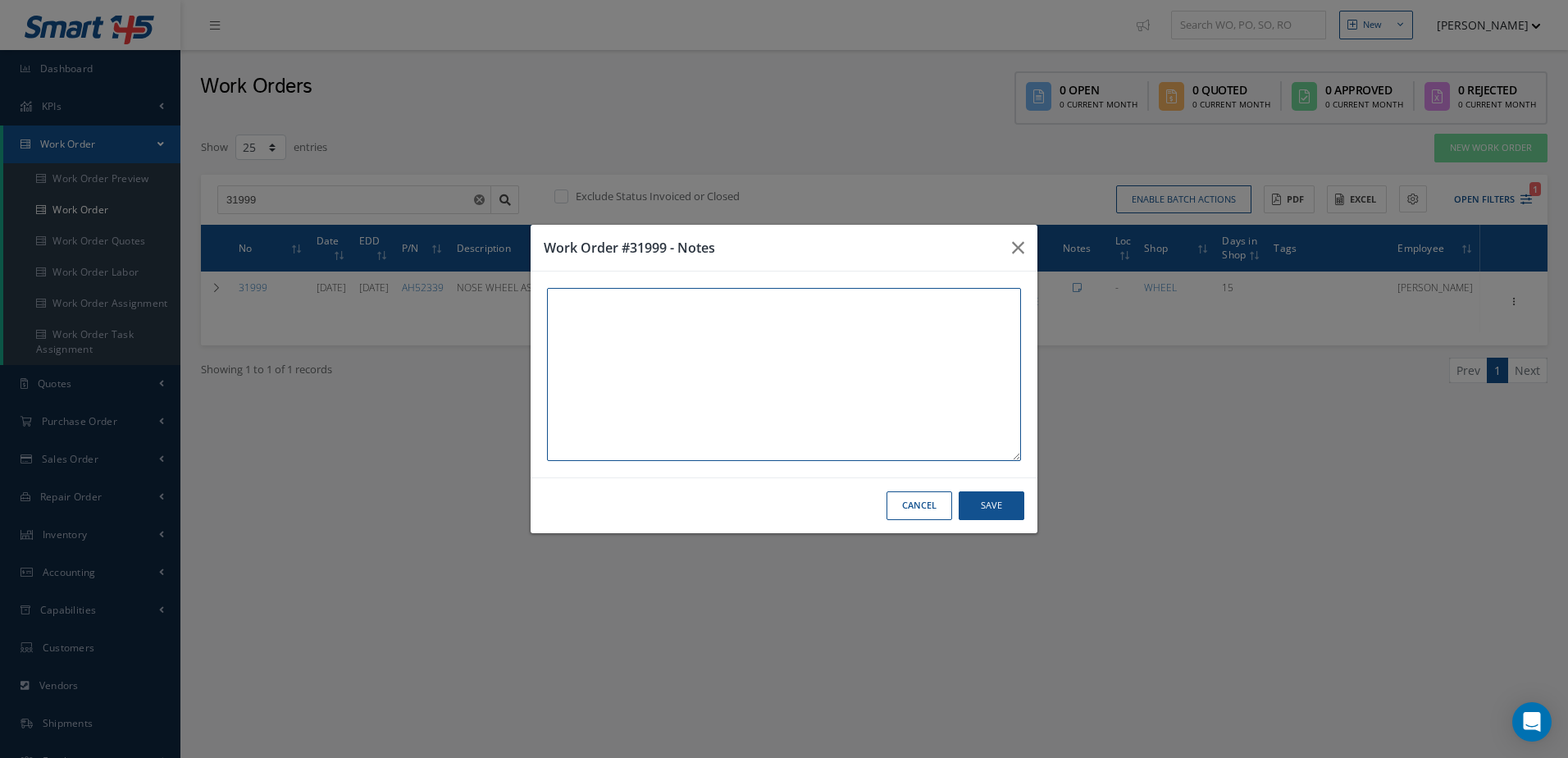
paste textarea "THIS UNIT AND WORK ORDER IS IN WAREHOUSE #2 [STREET_ADDRESS]"
type textarea "THIS UNIT AND WORK ORDER IS IN WAREHOUSE #2 [STREET_ADDRESS]"
click at [984, 506] on button "Save" at bounding box center [991, 506] width 65 height 29
